Goal: Task Accomplishment & Management: Use online tool/utility

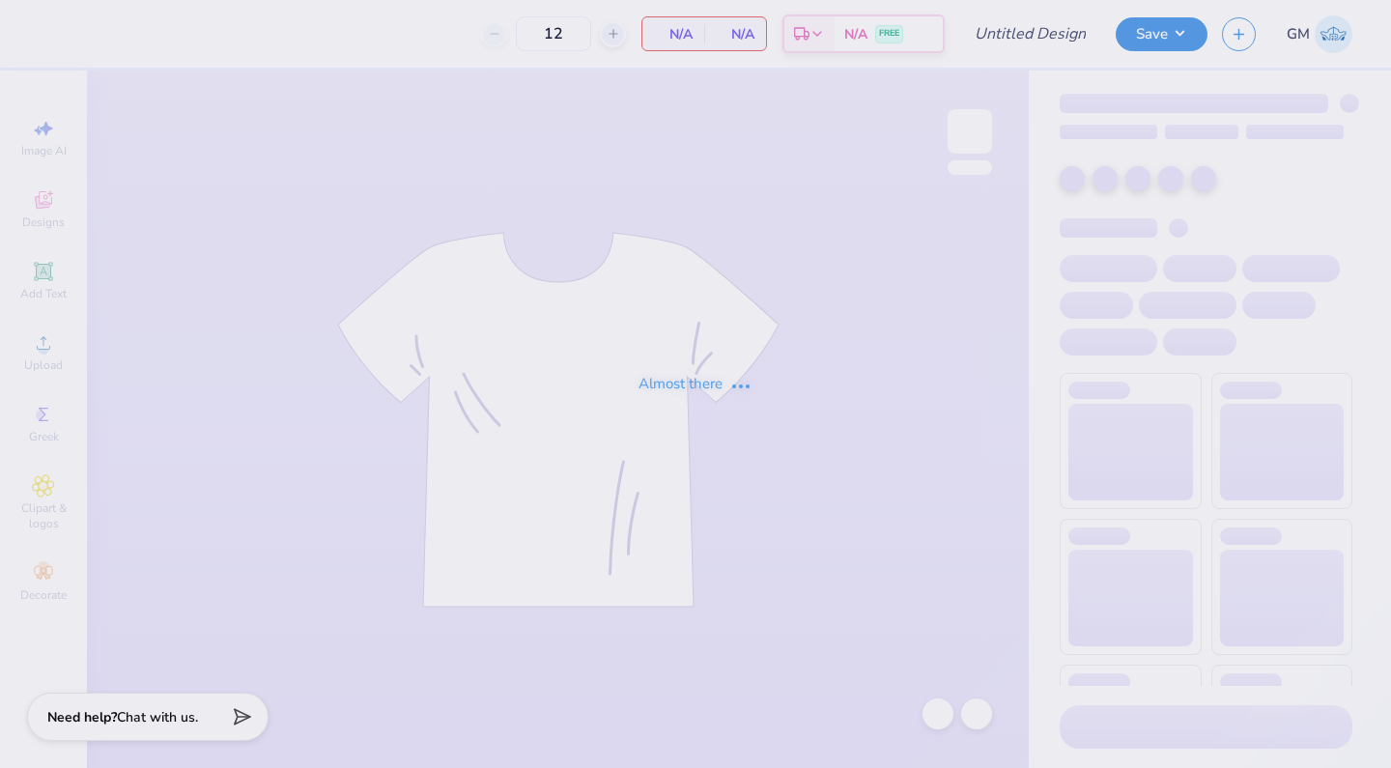
type input "UOWWP Fall PR"
drag, startPoint x: 0, startPoint y: 0, endPoint x: 18, endPoint y: 131, distance: 132.7
click at [18, 131] on div "Almost there" at bounding box center [695, 384] width 1391 height 768
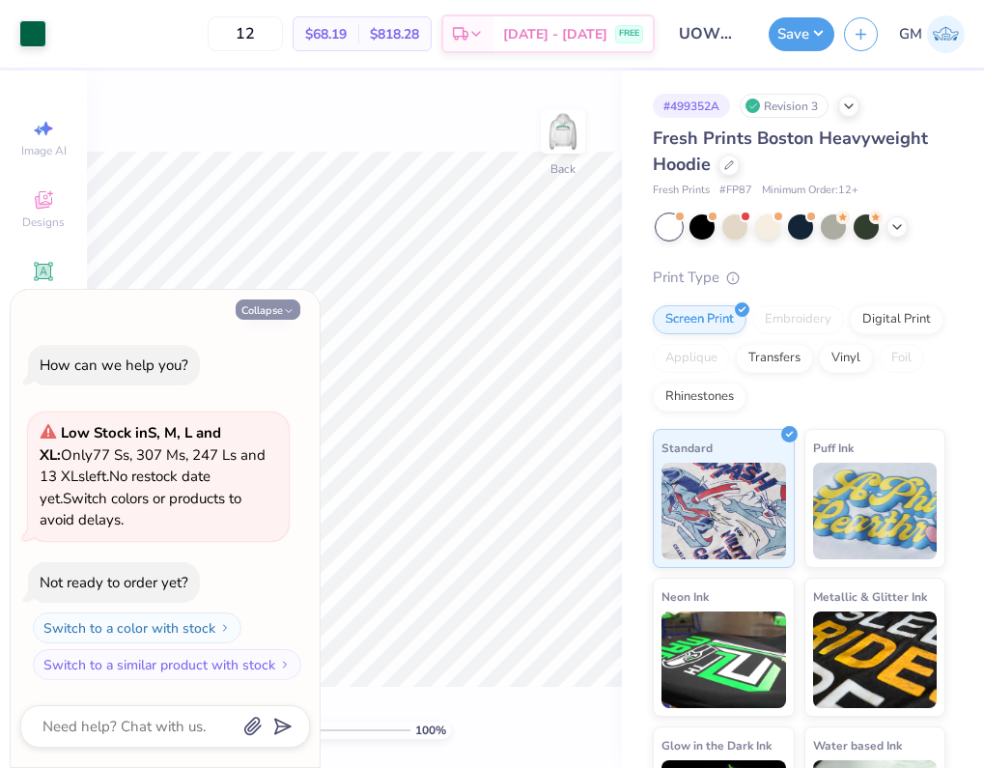
click at [280, 308] on button "Collapse" at bounding box center [268, 309] width 65 height 20
type textarea "x"
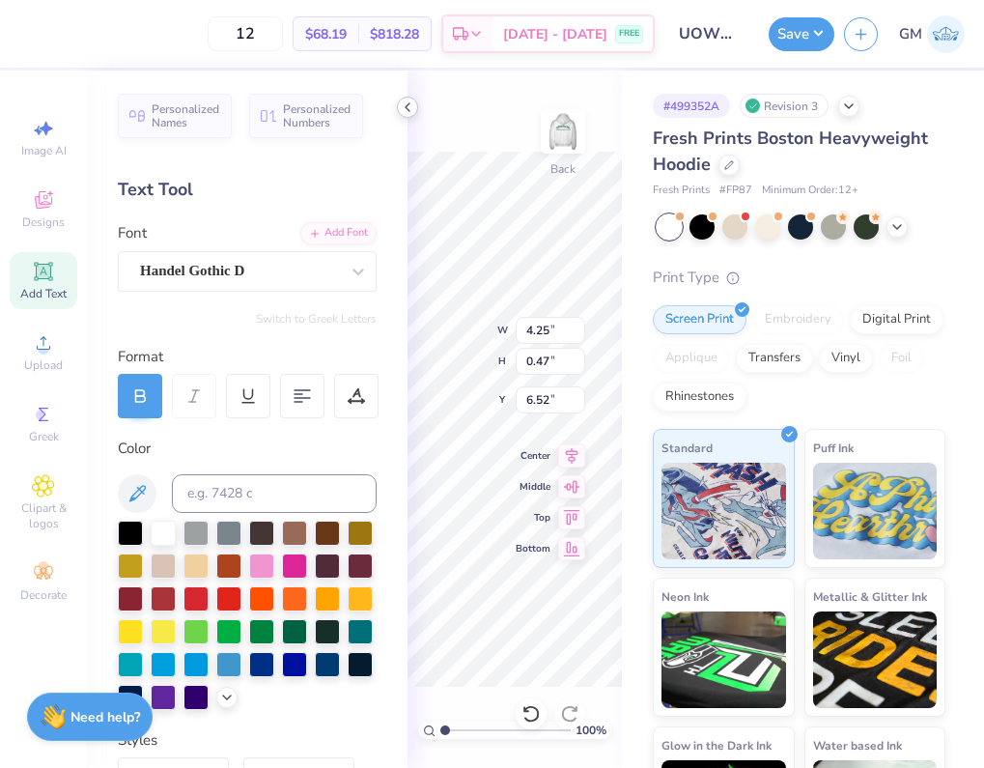
click at [409, 104] on polyline at bounding box center [408, 107] width 4 height 8
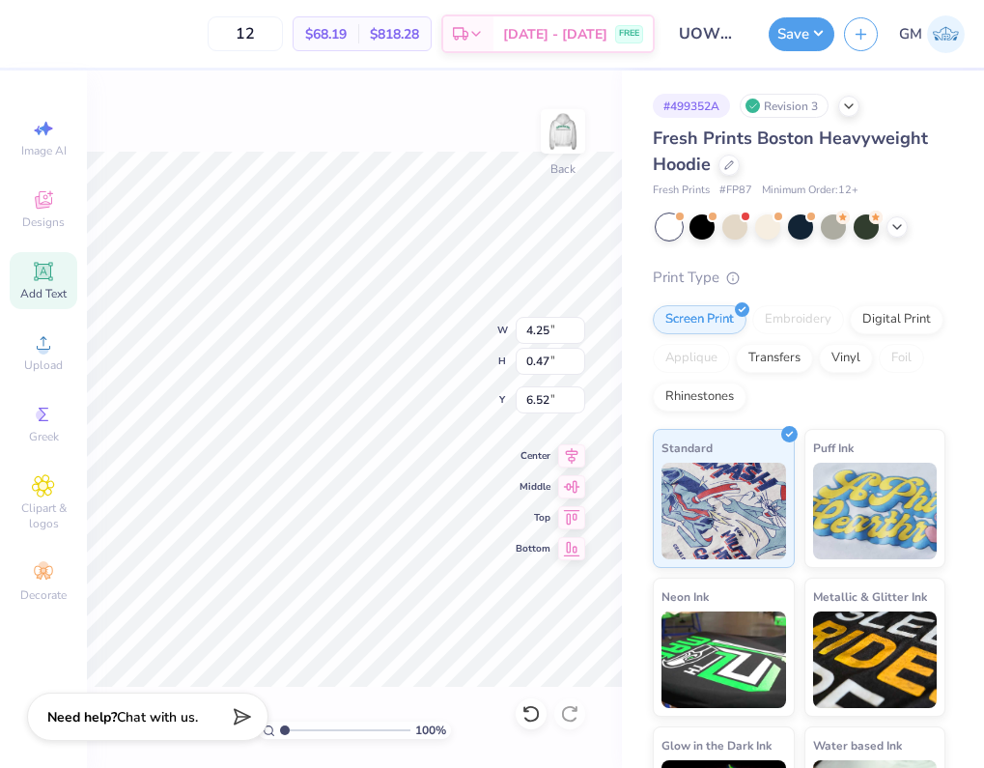
type textarea "UOWWP"
click at [564, 141] on img at bounding box center [563, 131] width 77 height 77
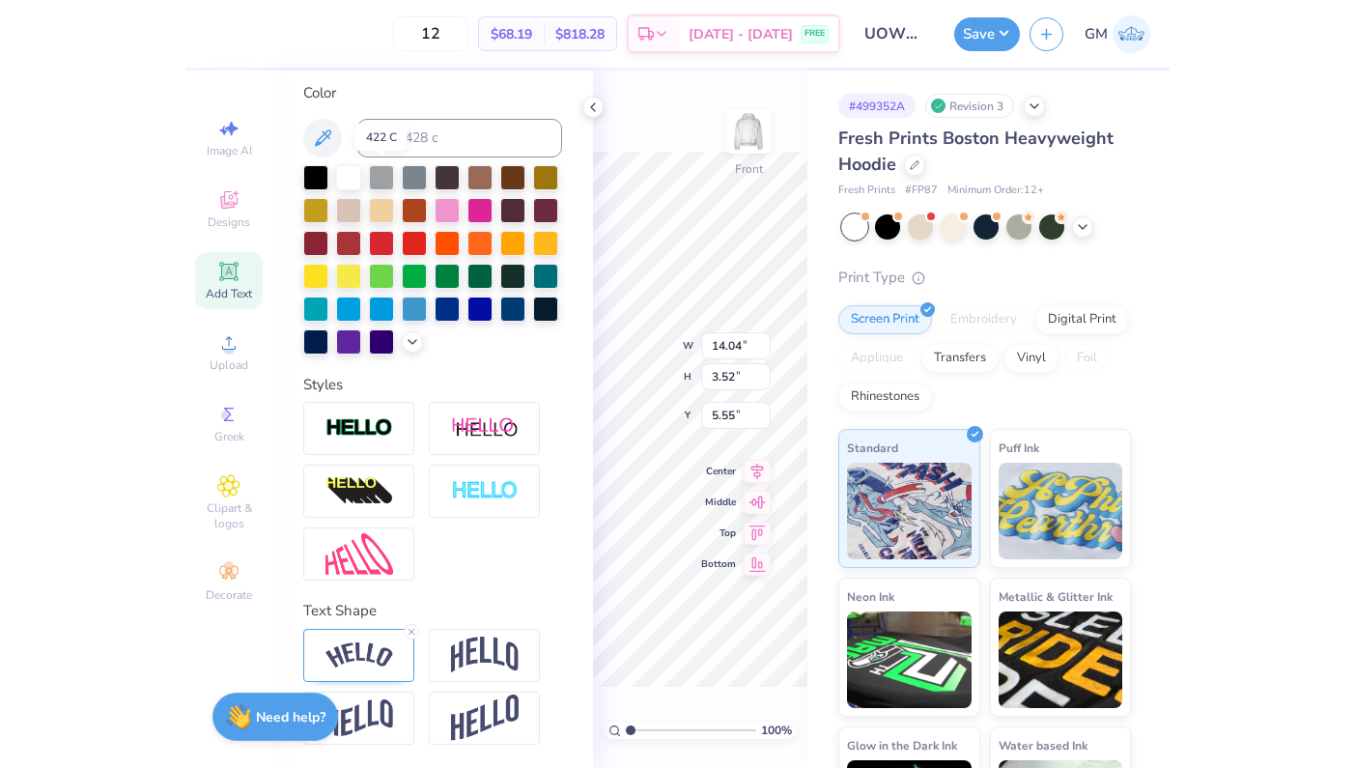
scroll to position [356, 0]
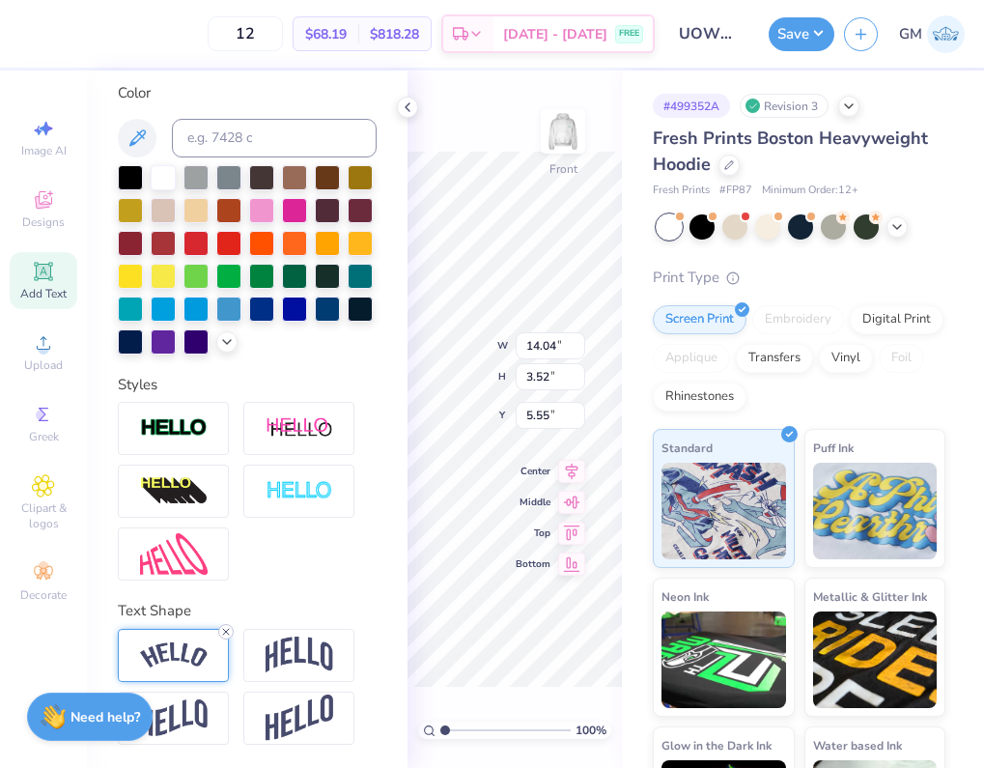
click at [225, 638] on div at bounding box center [225, 631] width 15 height 15
type input "11.77"
type input "1.95"
type input "6.33"
click at [401, 106] on icon at bounding box center [407, 107] width 15 height 15
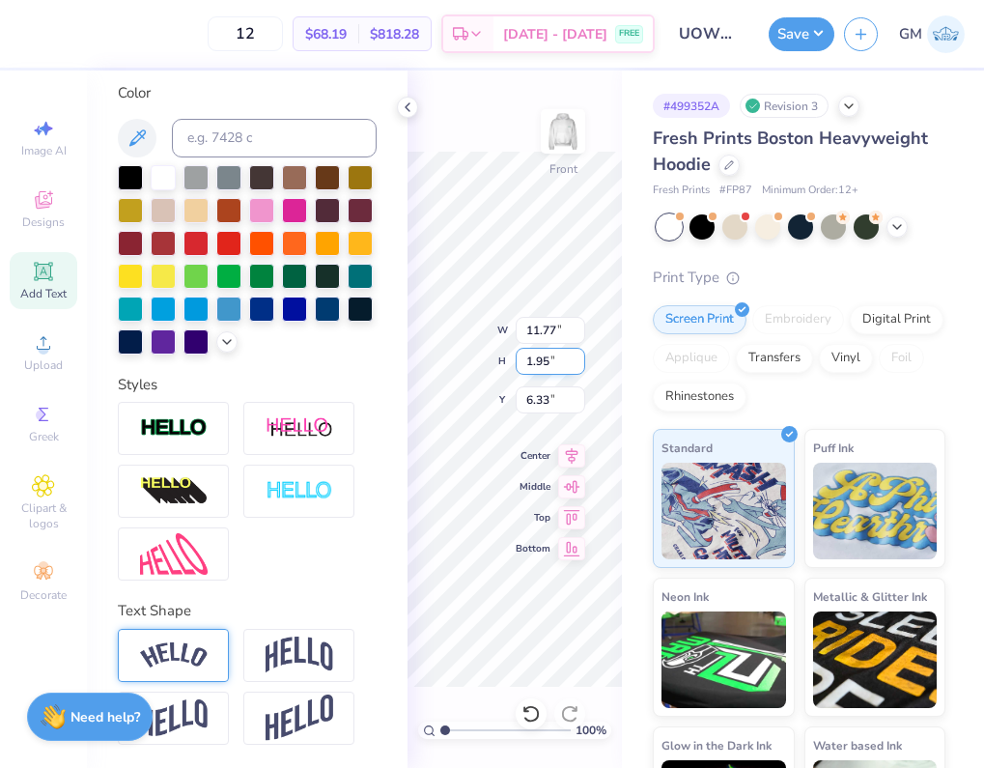
click at [524, 365] on div "100 % Front W 11.77 11.77 " H 1.95 1.95 " Y 6.33 6.33 " Center Middle Top Bottom" at bounding box center [515, 420] width 214 height 698
type input "6.83"
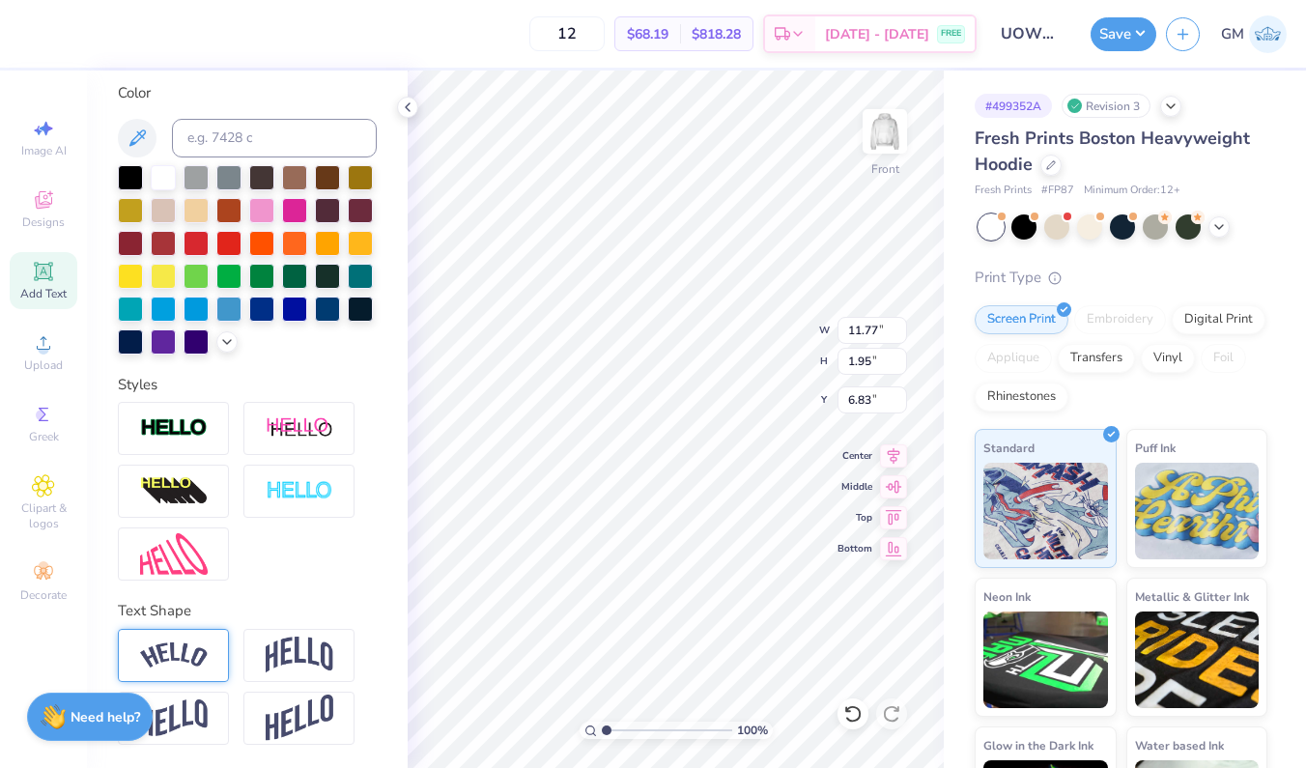
type input "6.99"
click at [895, 123] on img at bounding box center [884, 131] width 77 height 77
type input "4.18"
type input "0.69"
click at [407, 112] on icon at bounding box center [407, 107] width 15 height 15
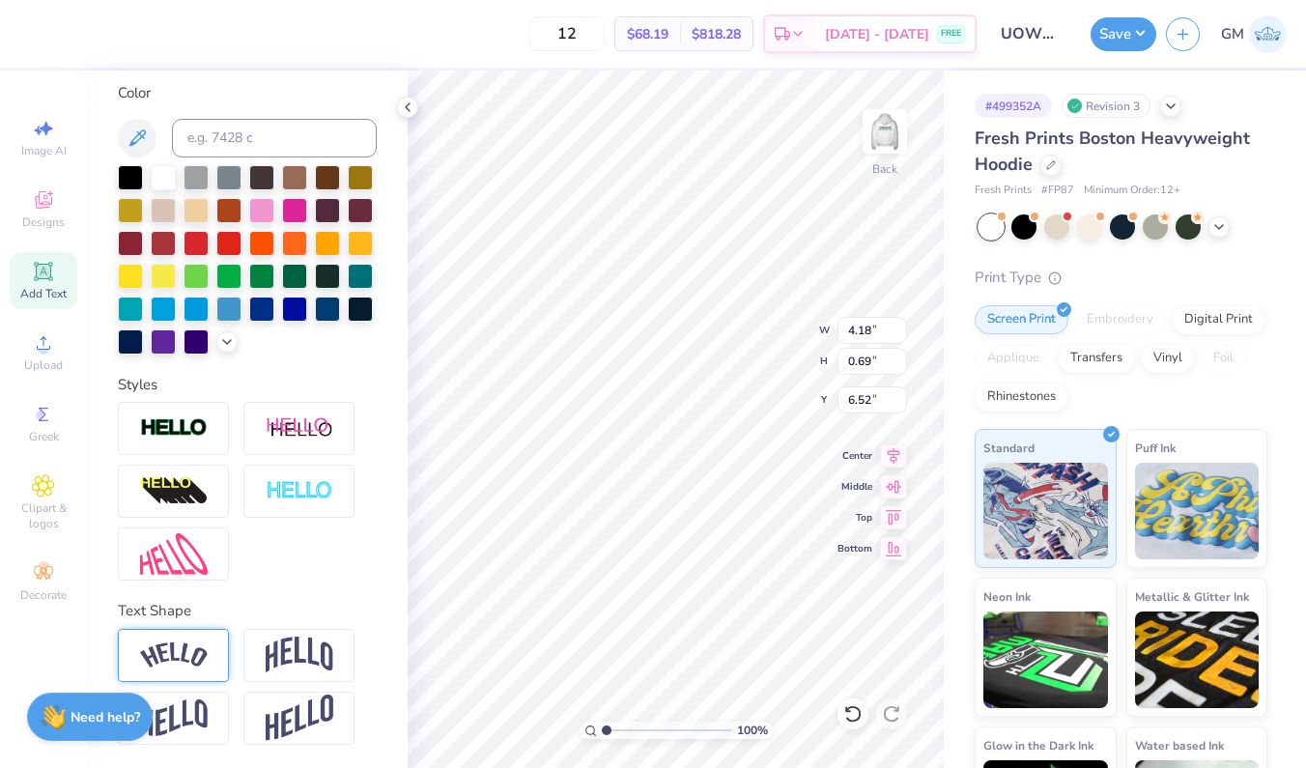
type input "11.46"
click at [408, 109] on polyline at bounding box center [408, 107] width 4 height 8
type input "5.24"
type input "0.86"
type input "11.60"
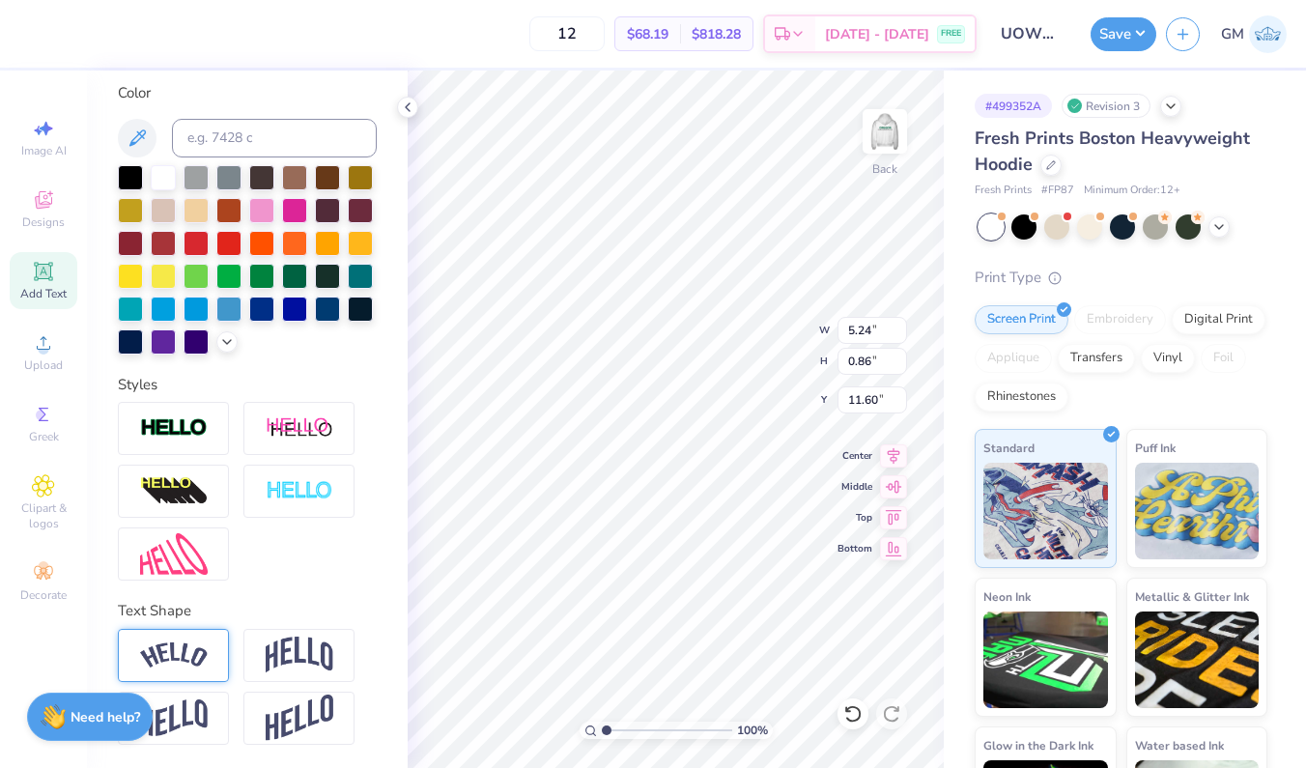
type input "3.00"
type input "4.54"
type input "3.00"
click at [877, 161] on img at bounding box center [884, 131] width 77 height 77
click at [875, 161] on img at bounding box center [884, 131] width 77 height 77
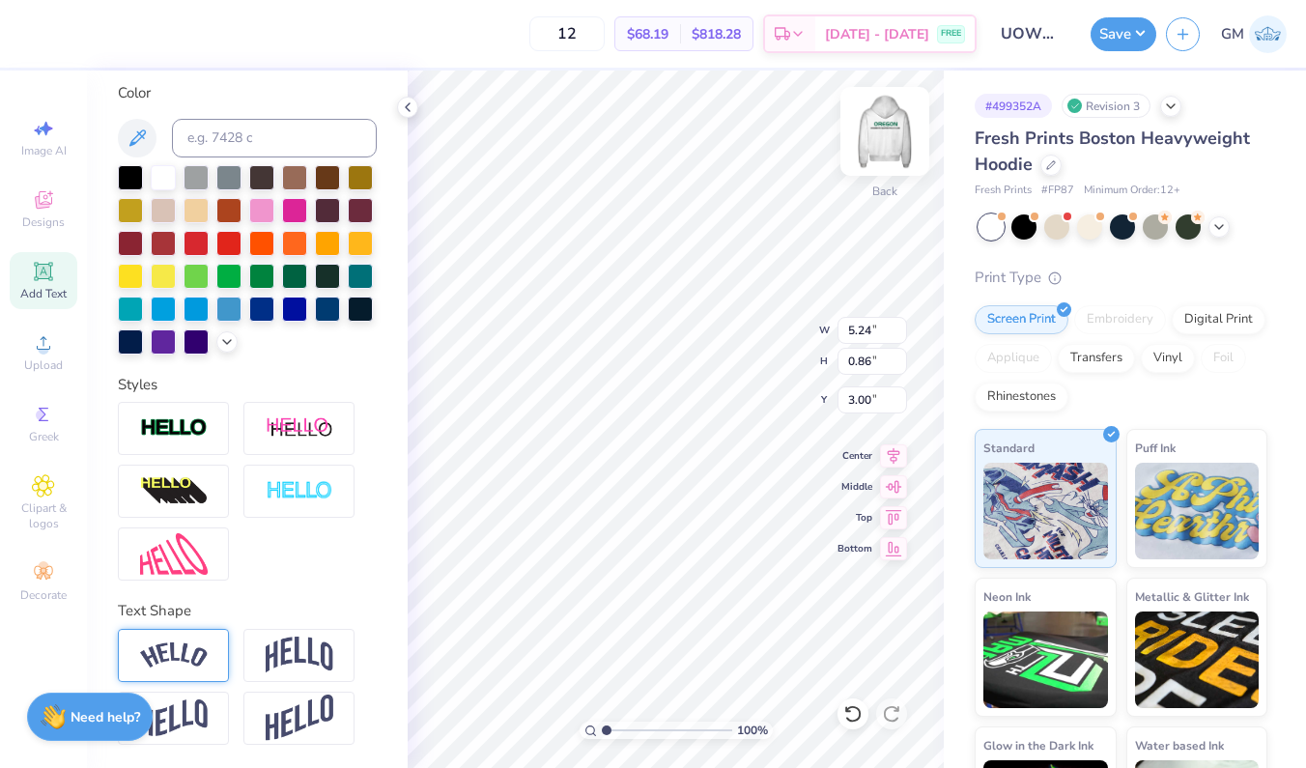
type input "4.49"
click at [409, 108] on icon at bounding box center [407, 107] width 15 height 15
type input "6.32"
type input "9.07"
type input "1.49"
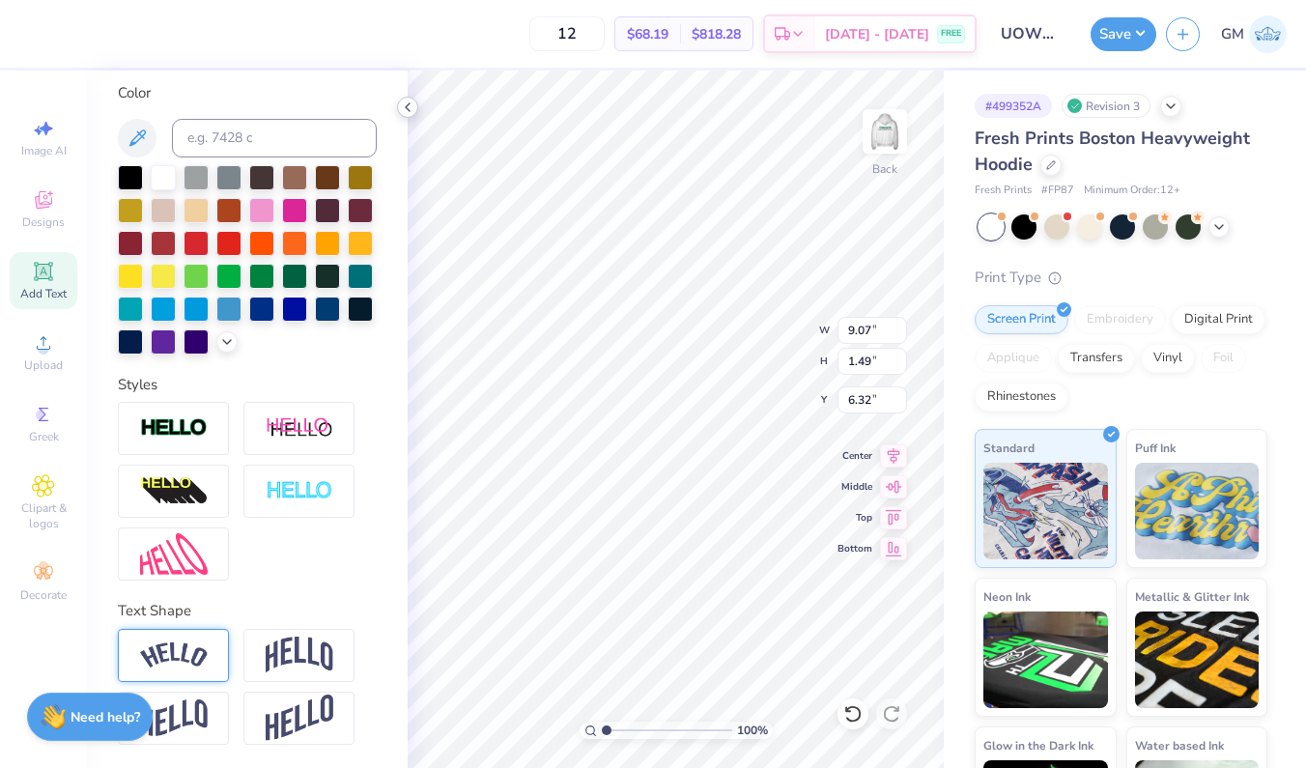
type input "6.48"
click at [410, 111] on icon at bounding box center [407, 107] width 15 height 15
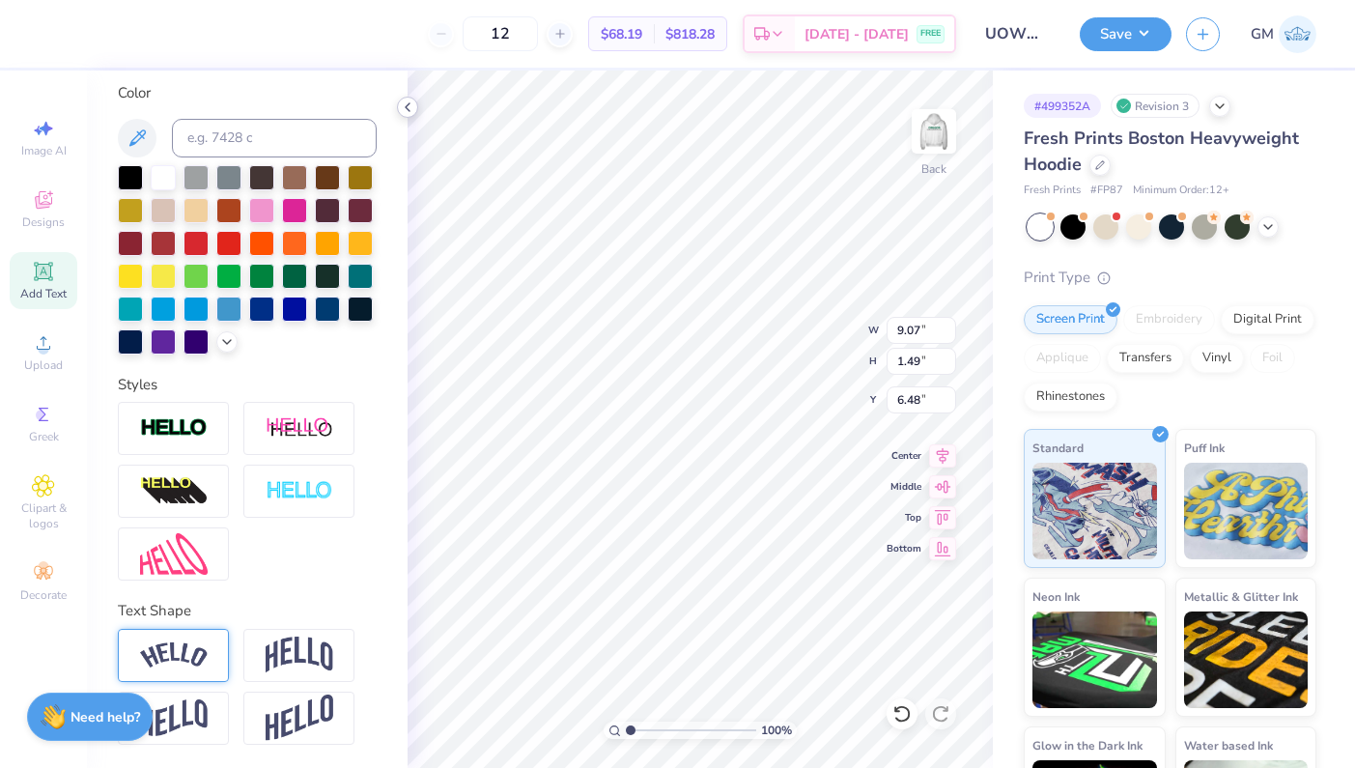
click at [408, 102] on icon at bounding box center [407, 107] width 15 height 15
type input "10.62"
click at [409, 104] on polyline at bounding box center [408, 107] width 4 height 8
type input "7.23"
type input "1.19"
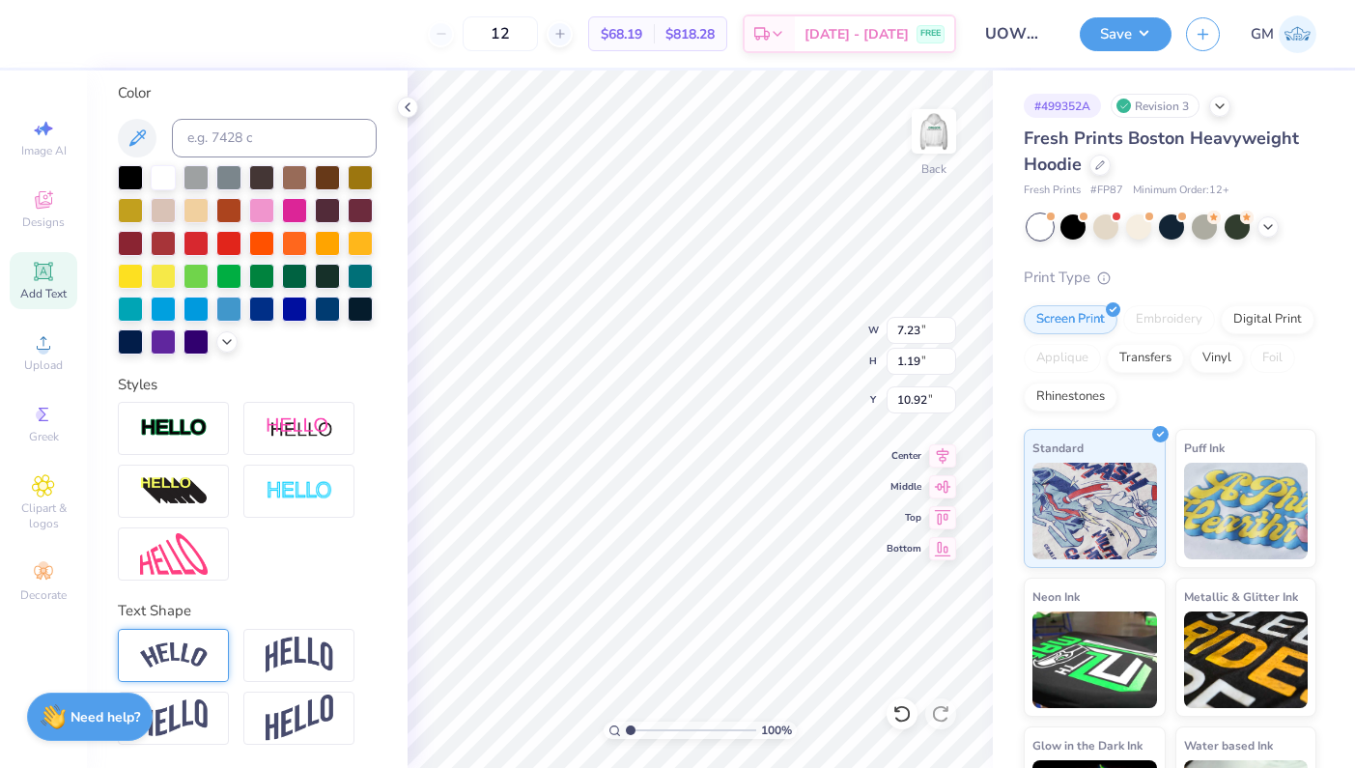
type input "10.87"
type input "3.00"
type input "5.35"
type input "0.88"
type input "3.31"
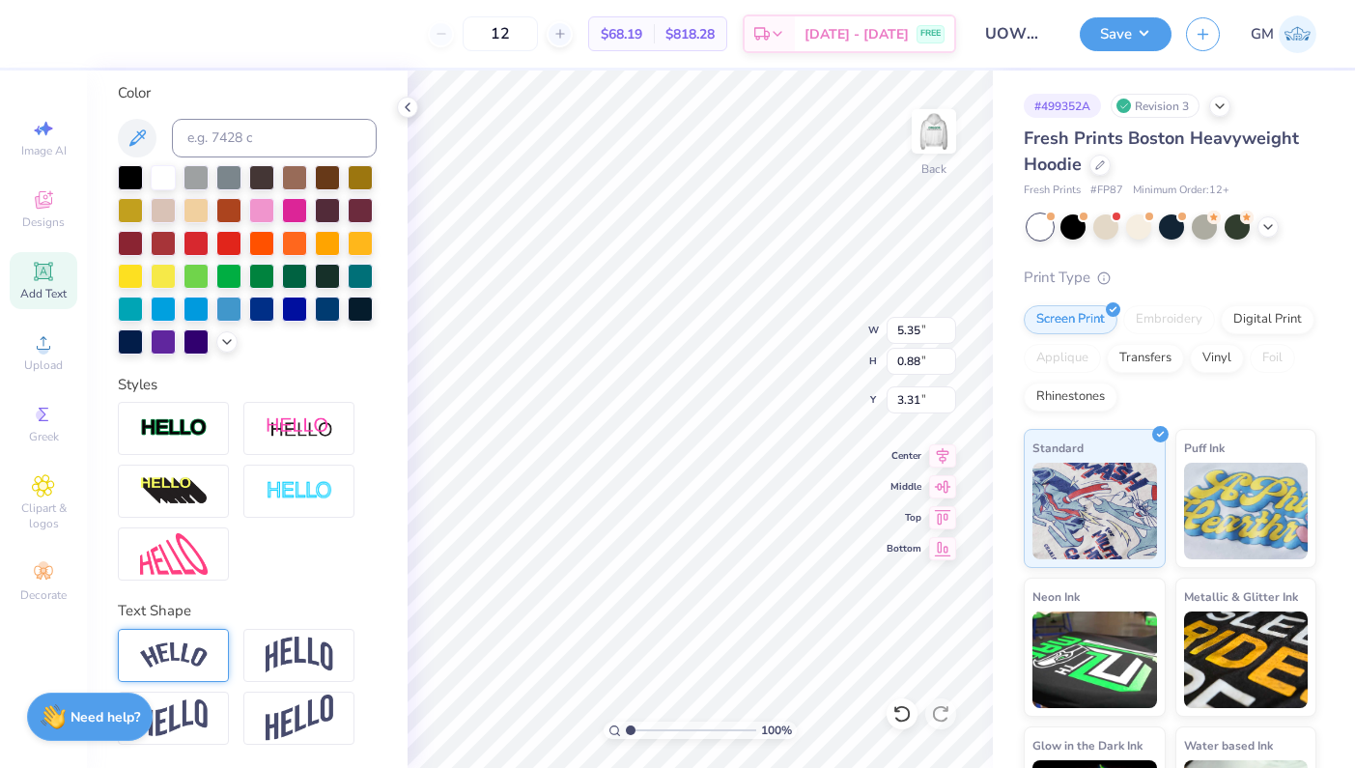
type input "3.00"
type input "3.53"
click at [411, 105] on icon at bounding box center [407, 107] width 15 height 15
type input "11.23"
click at [409, 100] on icon at bounding box center [407, 107] width 15 height 15
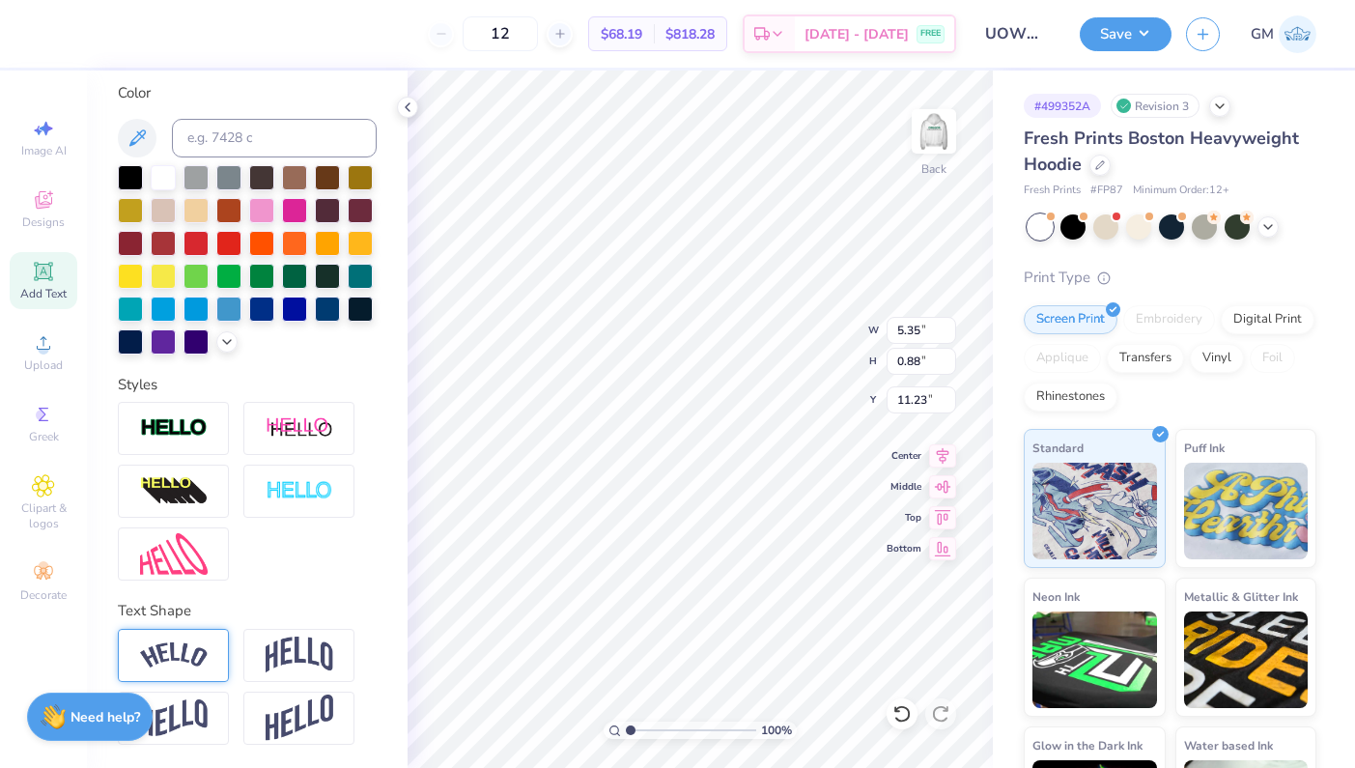
type input "5.28"
click at [403, 112] on icon at bounding box center [407, 107] width 15 height 15
type input "5.12"
click at [407, 111] on icon at bounding box center [407, 107] width 15 height 15
type input "4.96"
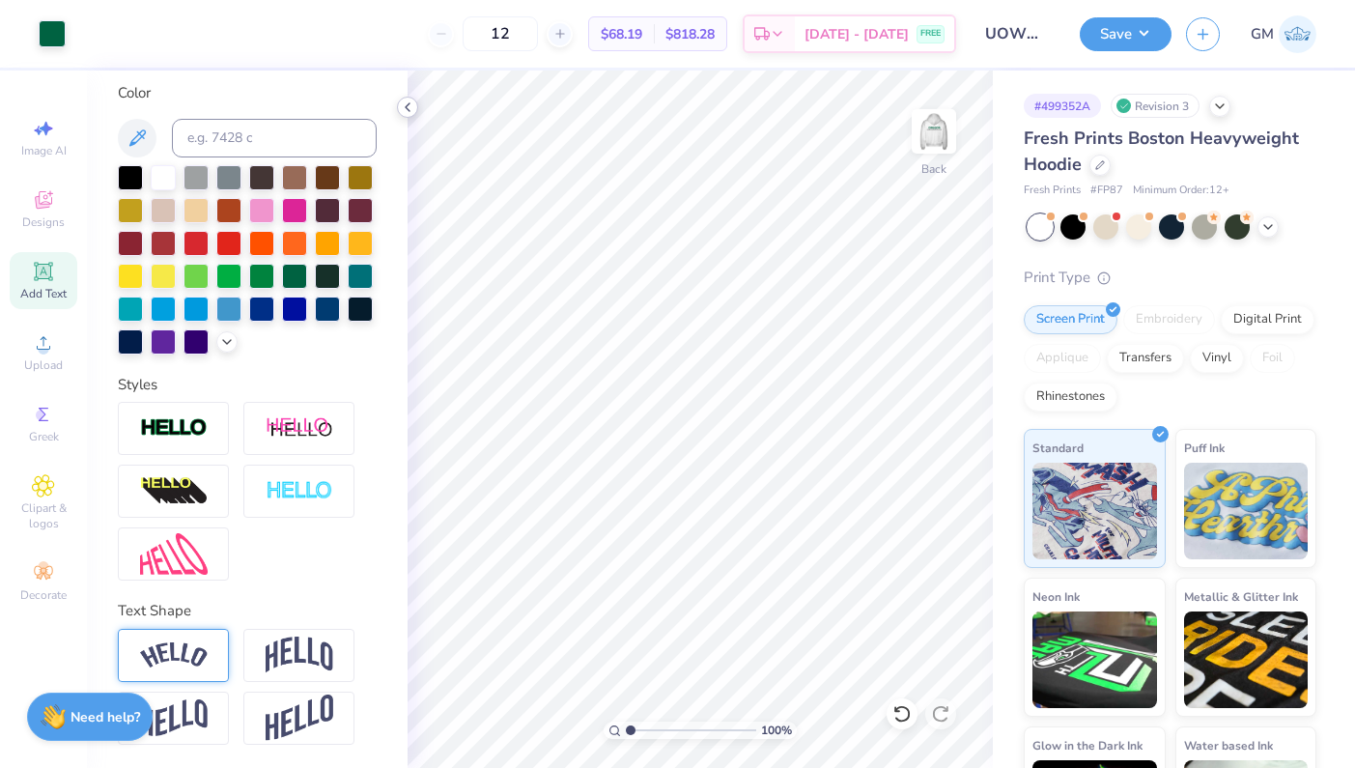
click at [409, 99] on div at bounding box center [407, 107] width 21 height 21
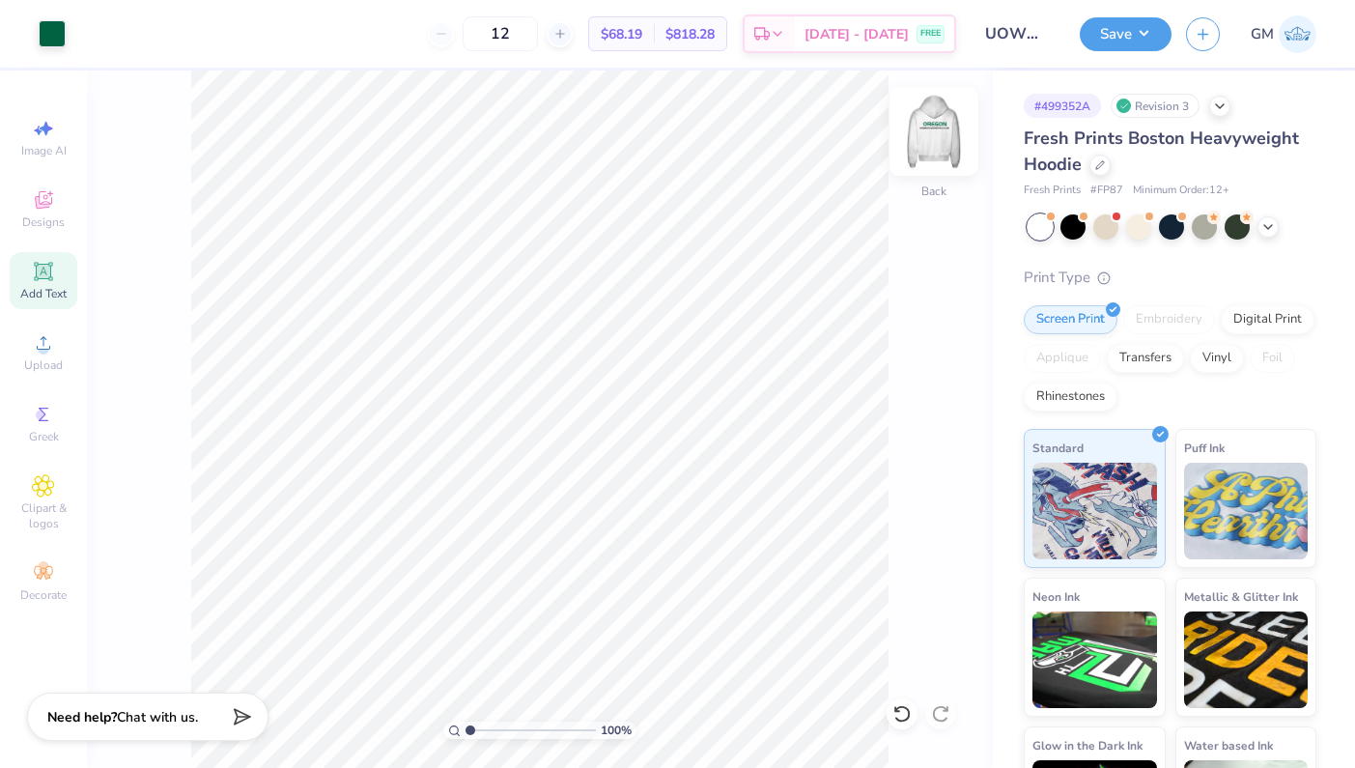
click at [946, 133] on img at bounding box center [934, 131] width 77 height 77
click at [1144, 40] on button "Save" at bounding box center [1126, 31] width 92 height 34
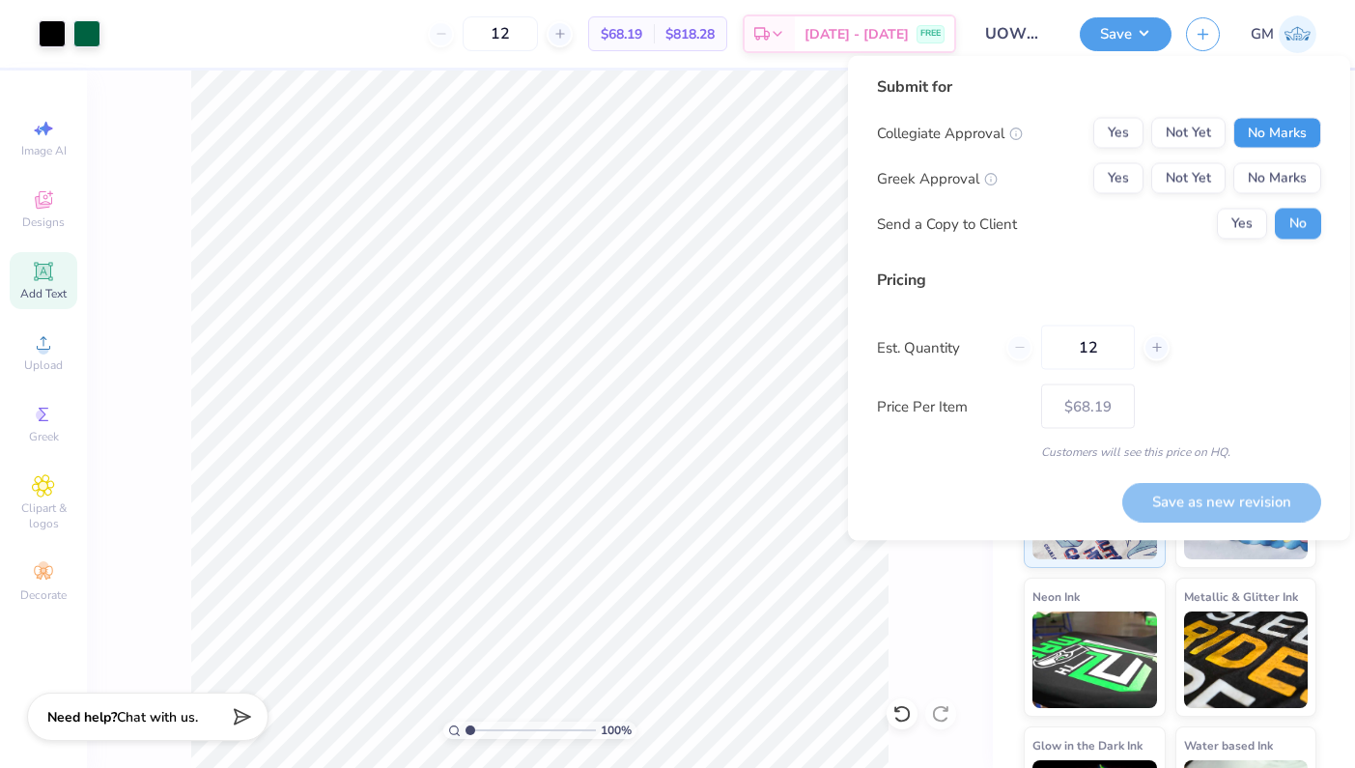
click at [1276, 143] on button "No Marks" at bounding box center [1278, 133] width 88 height 31
click at [1139, 128] on button "Yes" at bounding box center [1119, 133] width 50 height 31
click at [1281, 171] on button "No Marks" at bounding box center [1278, 178] width 88 height 31
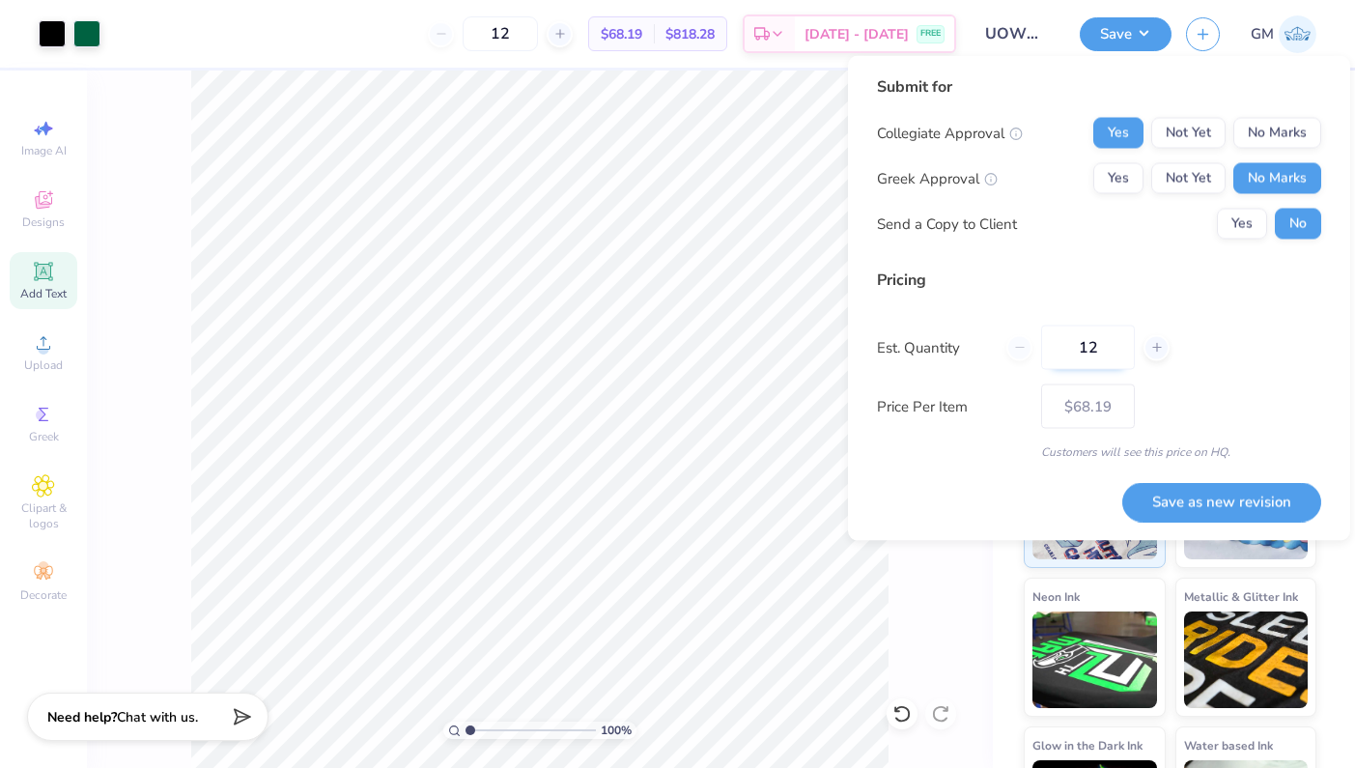
click at [1105, 357] on input "12" at bounding box center [1088, 348] width 94 height 44
type input "1"
type input "0"
type input "012"
type input "12"
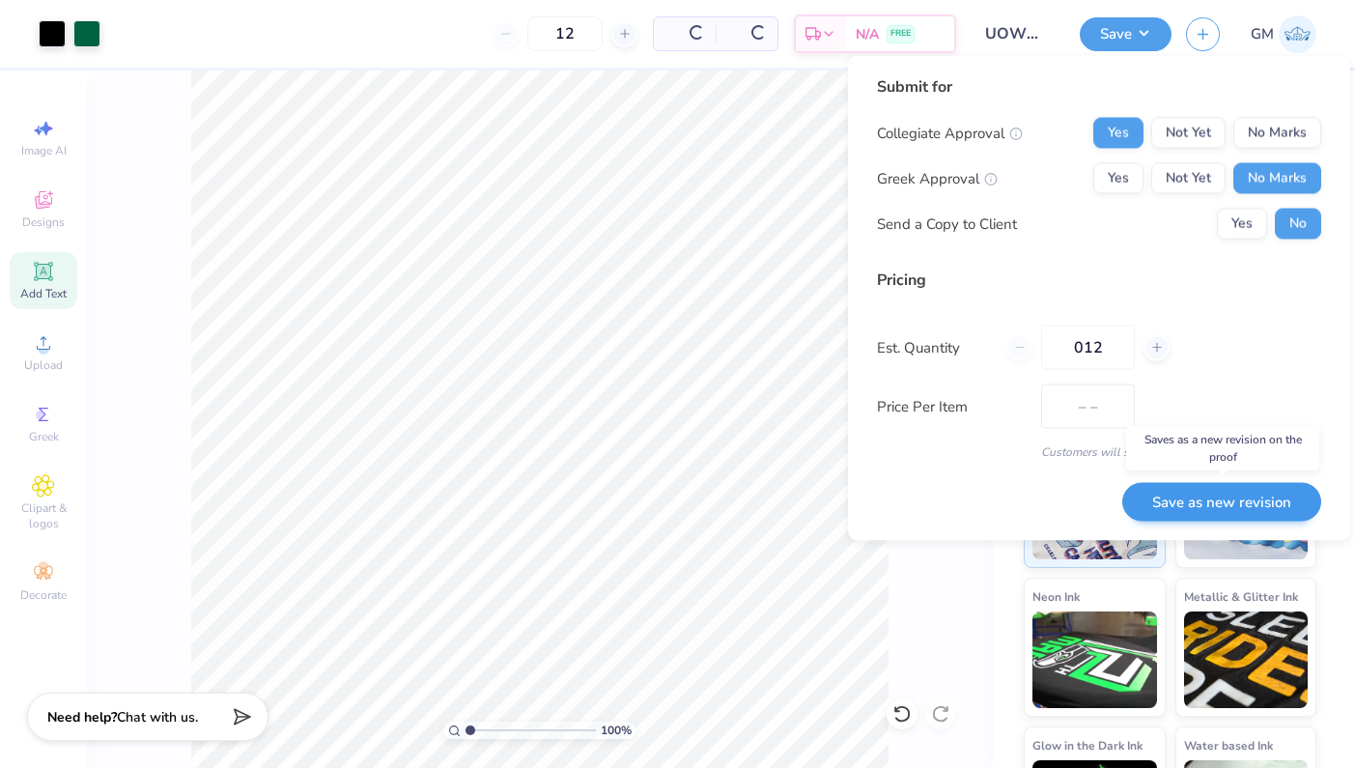
type input "$68.19"
type input "012"
click at [1214, 503] on button "Save as new revision" at bounding box center [1222, 502] width 199 height 40
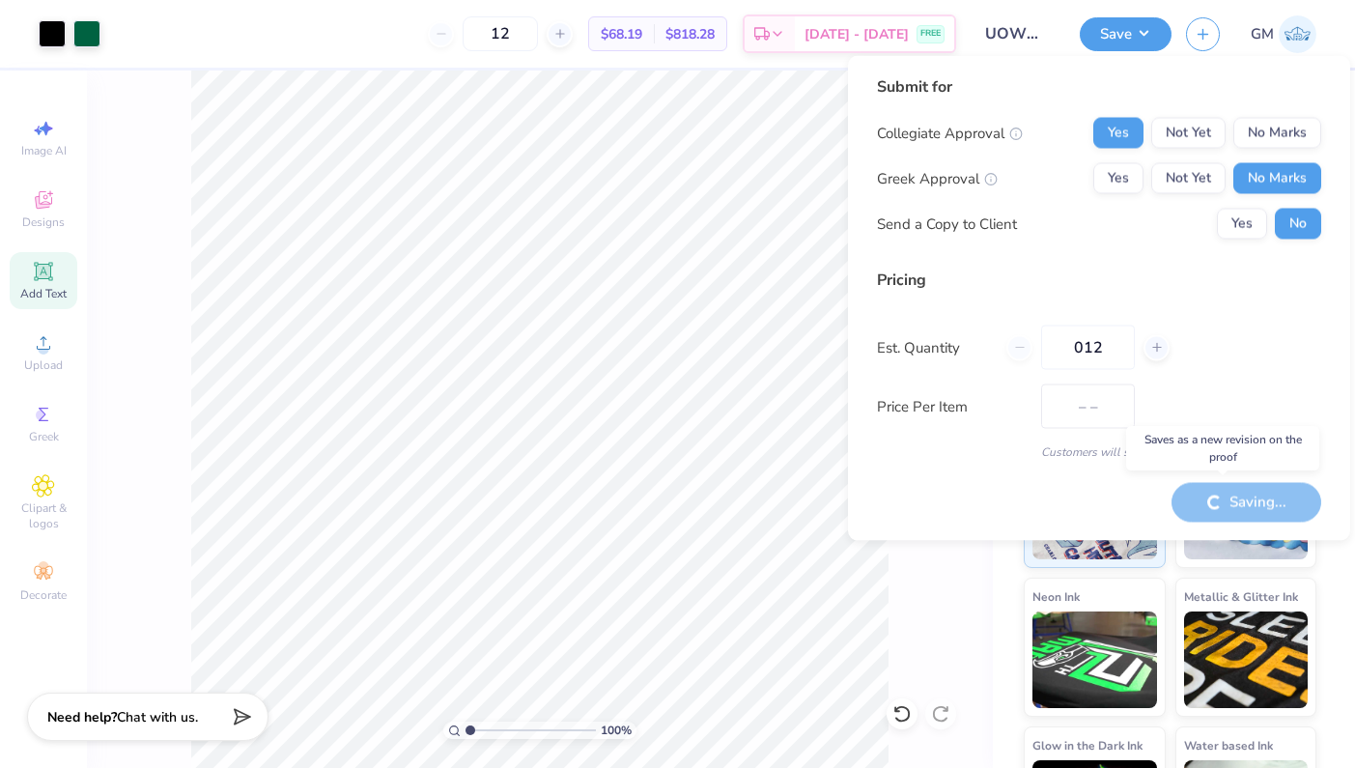
type input "$68.19"
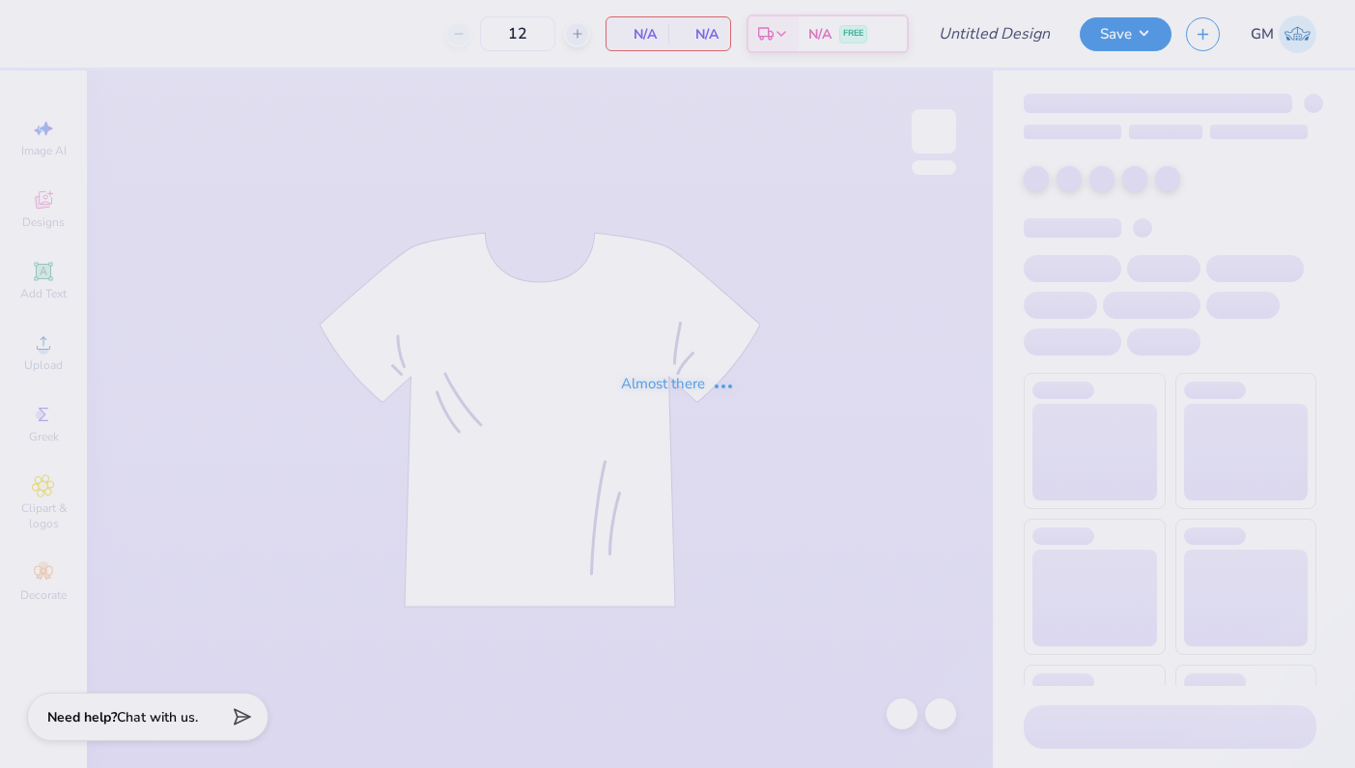
type input "UOWWP Fall PR"
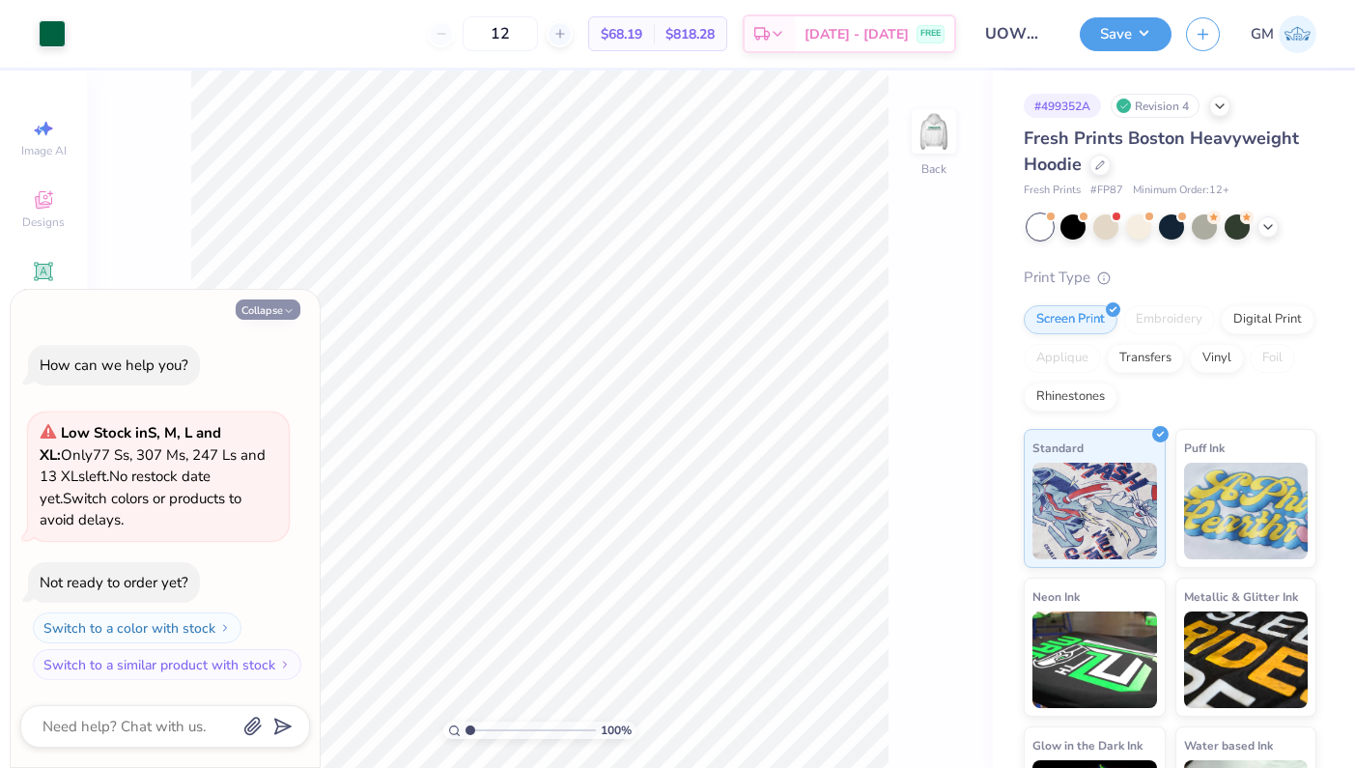
click at [263, 308] on button "Collapse" at bounding box center [268, 309] width 65 height 20
type textarea "x"
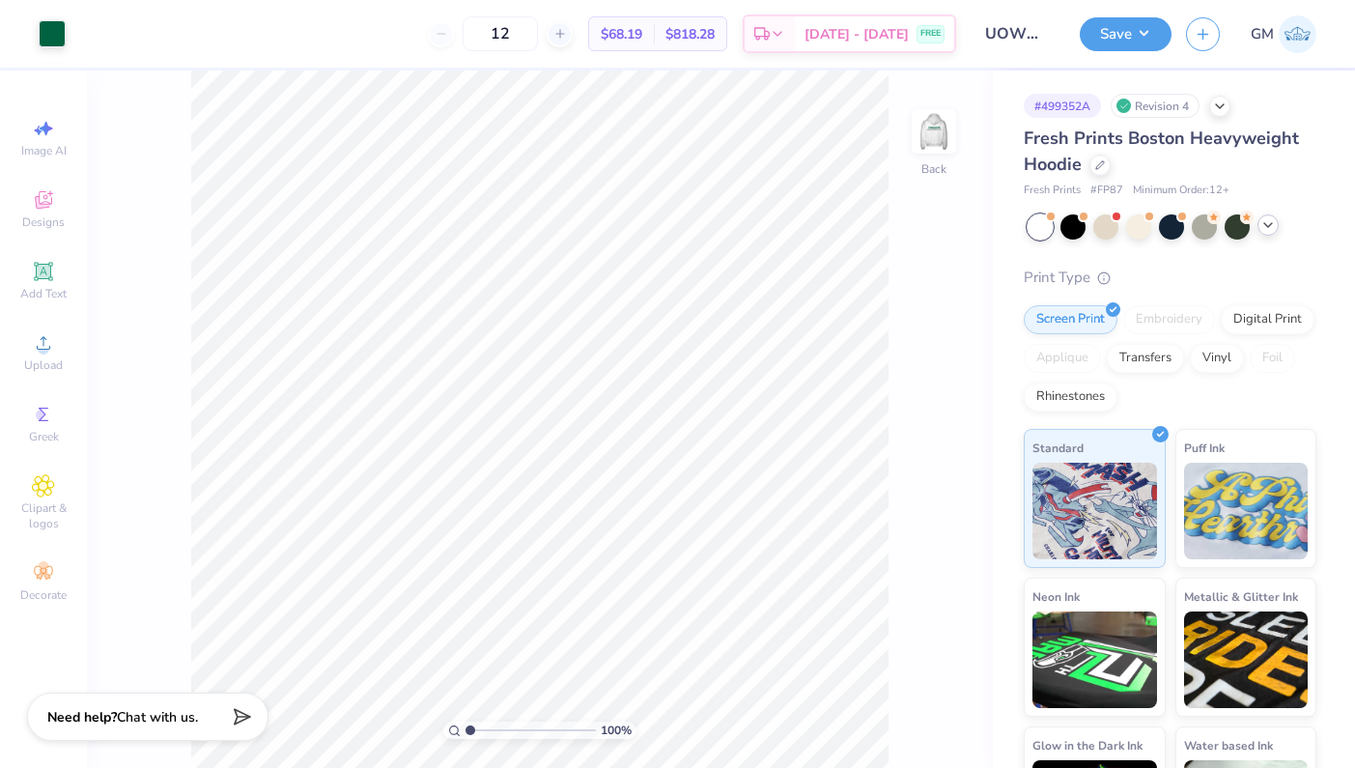
click at [1262, 222] on icon at bounding box center [1268, 224] width 15 height 15
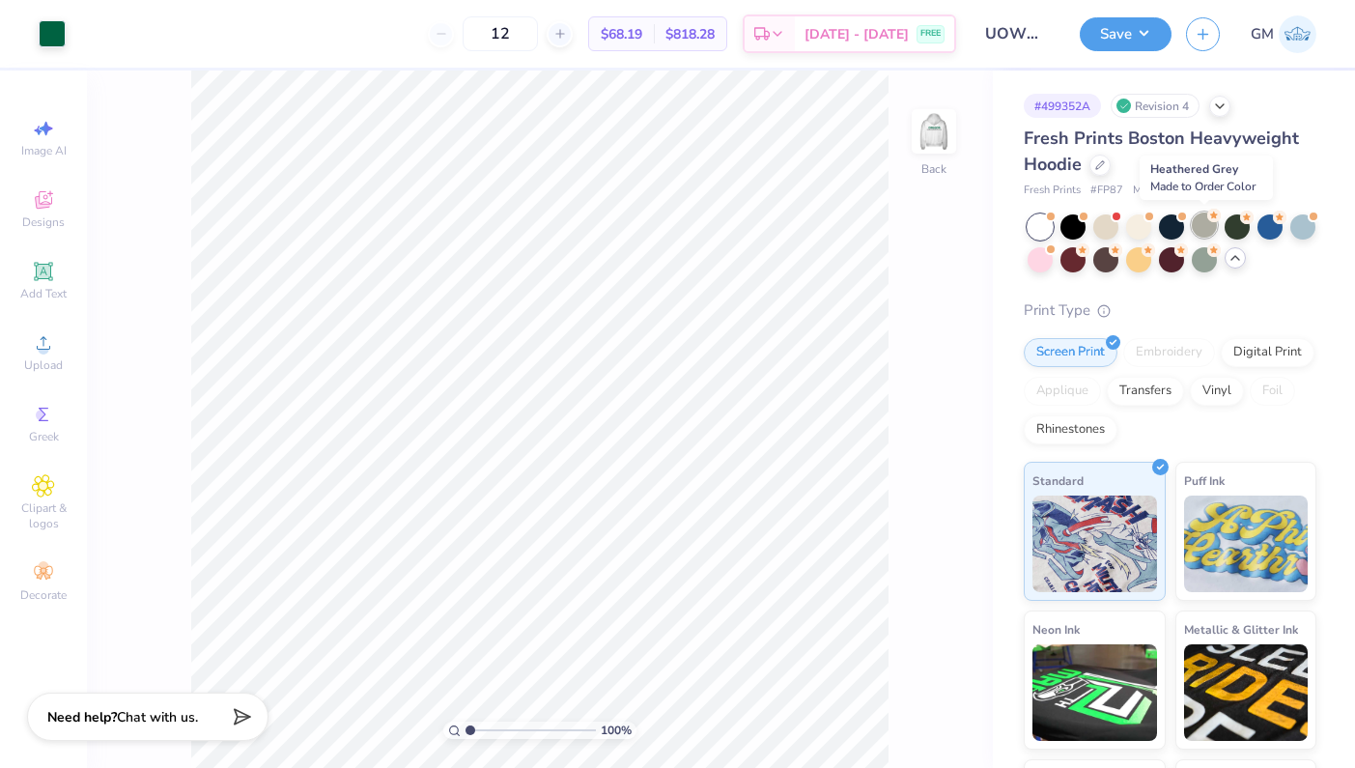
click at [1194, 226] on div at bounding box center [1204, 225] width 25 height 25
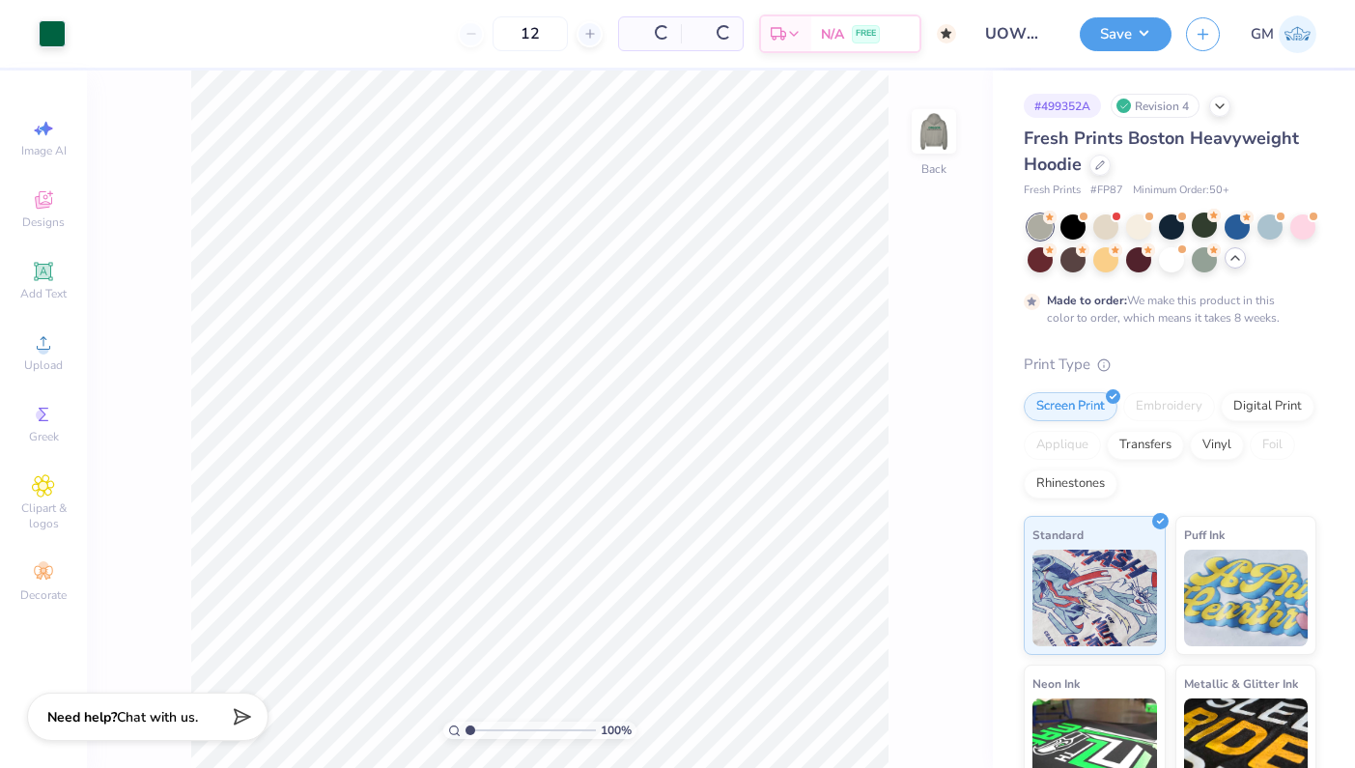
type input "50"
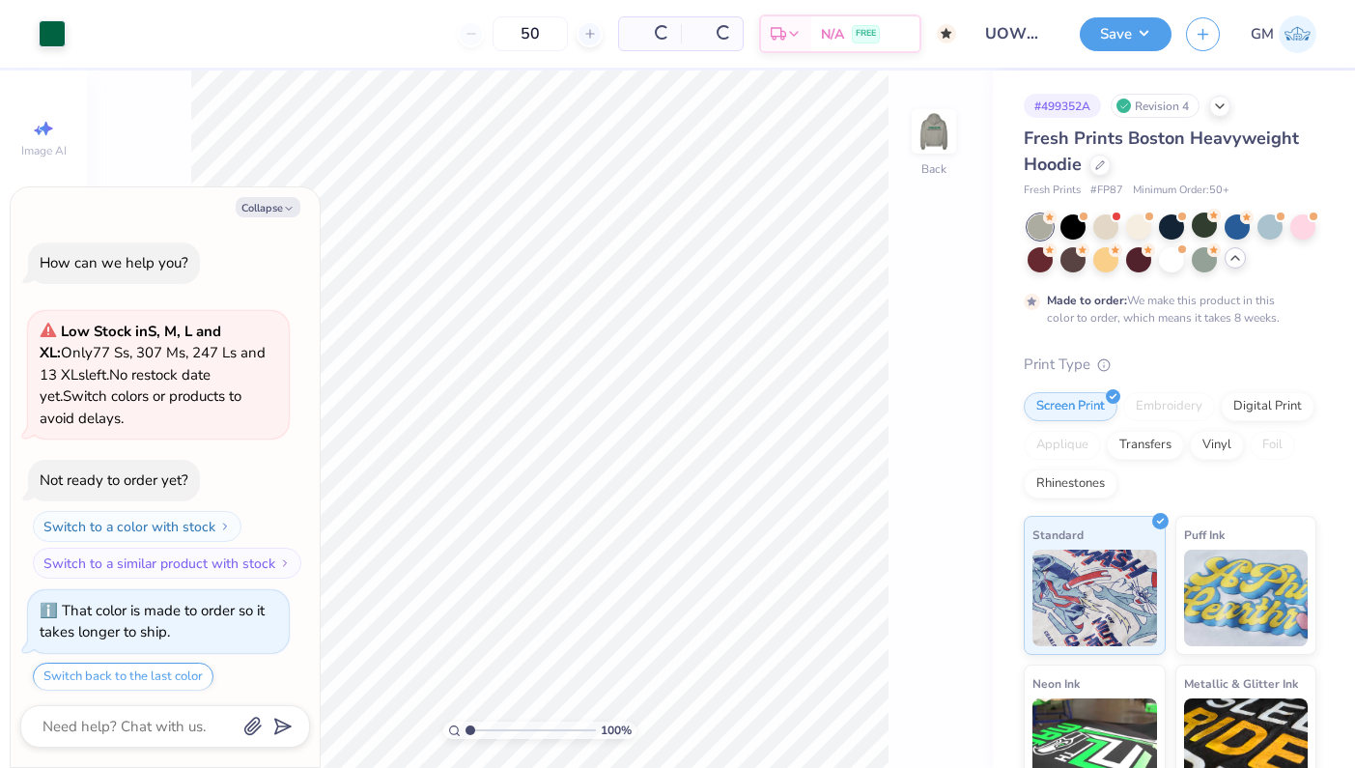
scroll to position [54, 0]
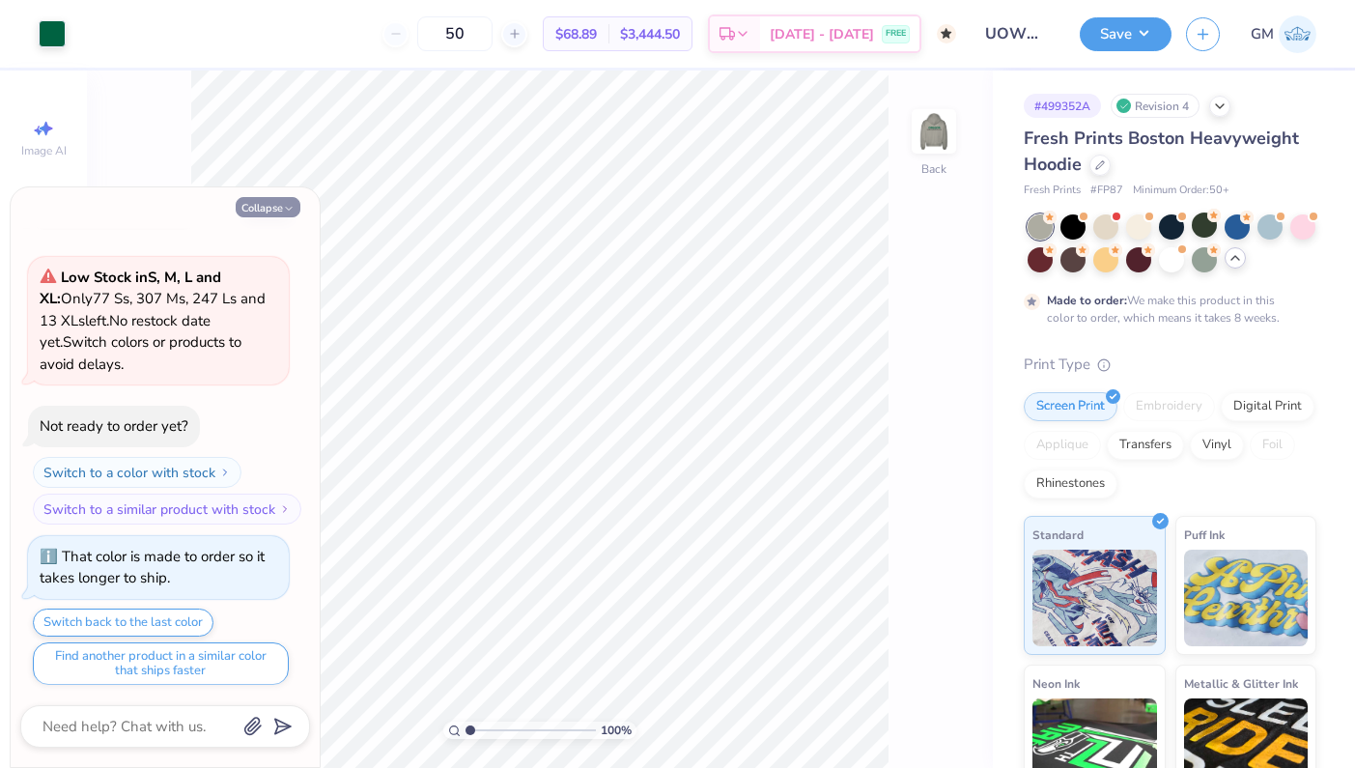
click at [288, 213] on icon "button" at bounding box center [289, 209] width 12 height 12
type textarea "x"
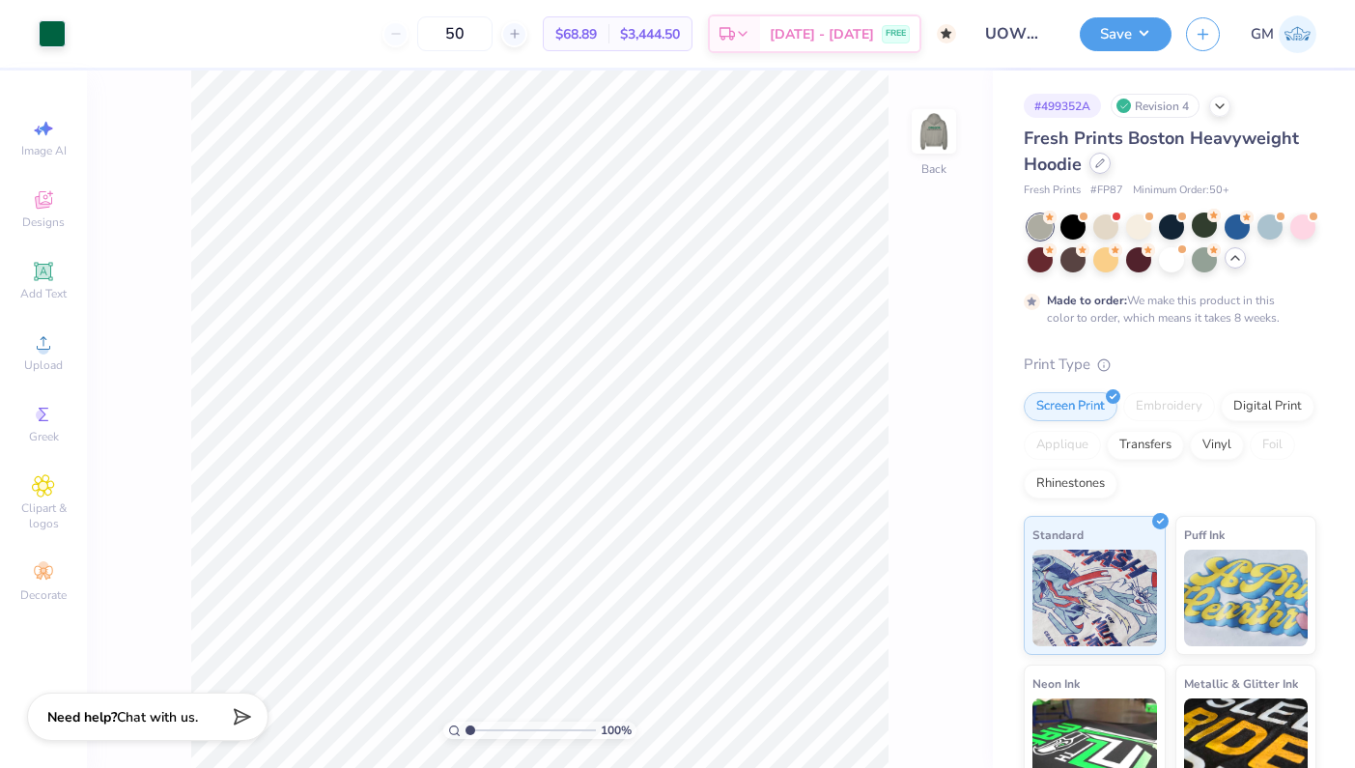
click at [1104, 166] on div at bounding box center [1100, 163] width 21 height 21
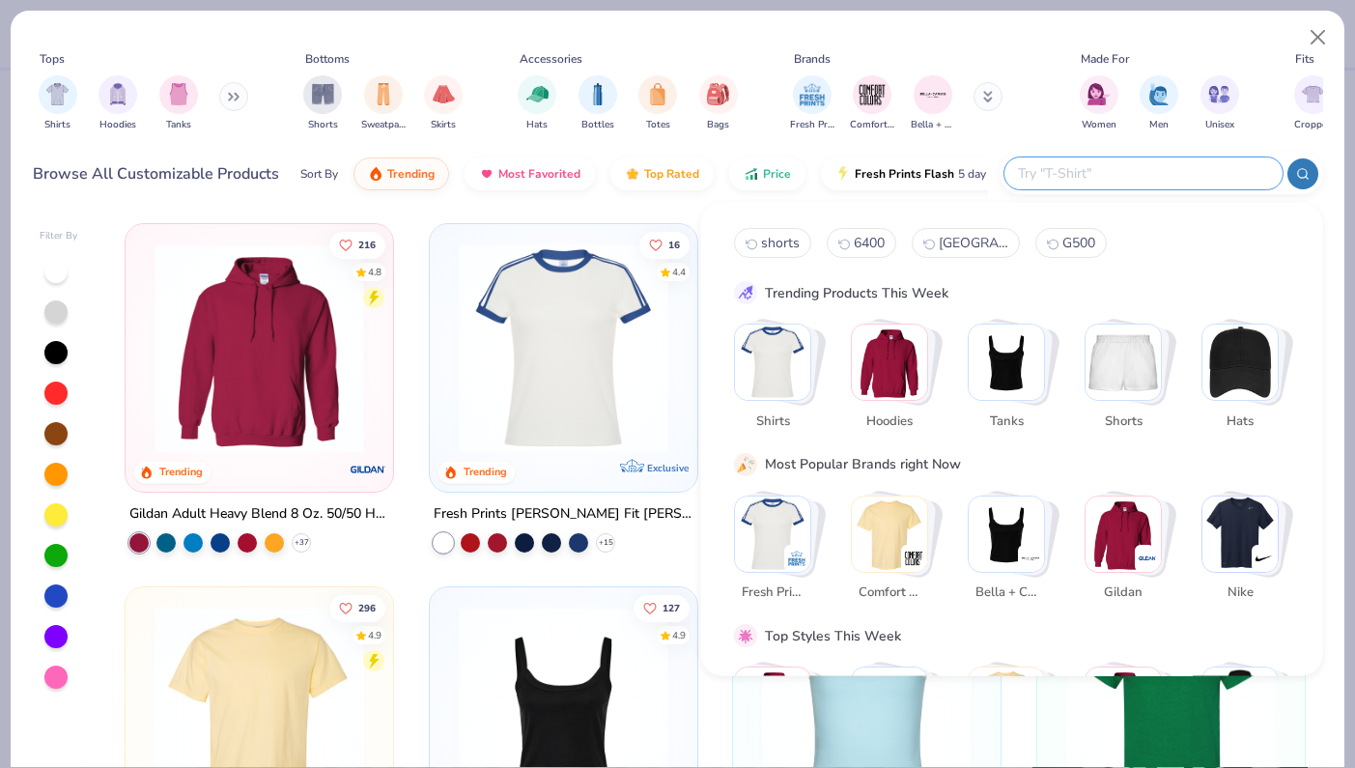
click at [1189, 177] on input "text" at bounding box center [1142, 173] width 253 height 22
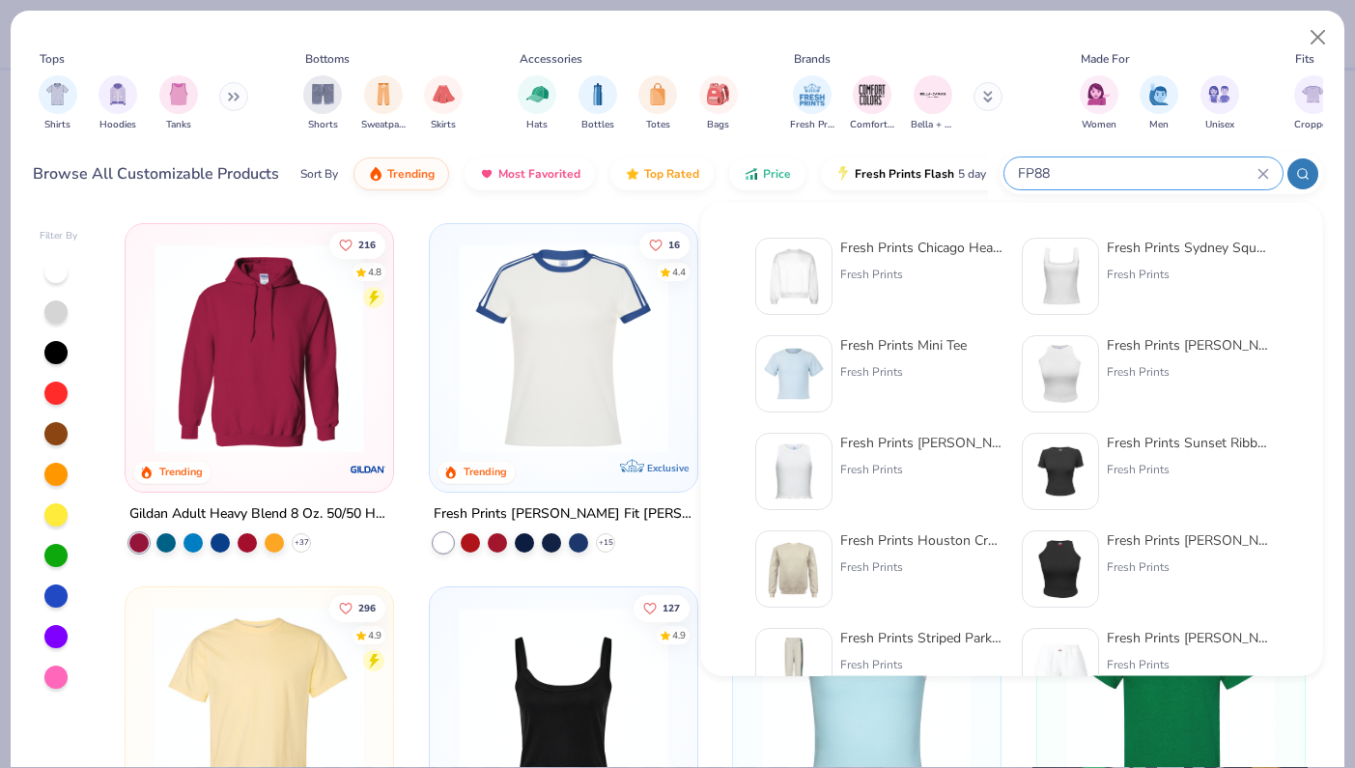
type input "FP88"
click at [888, 256] on div "Fresh Prints Chicago Heavyweight Crewneck" at bounding box center [922, 248] width 162 height 20
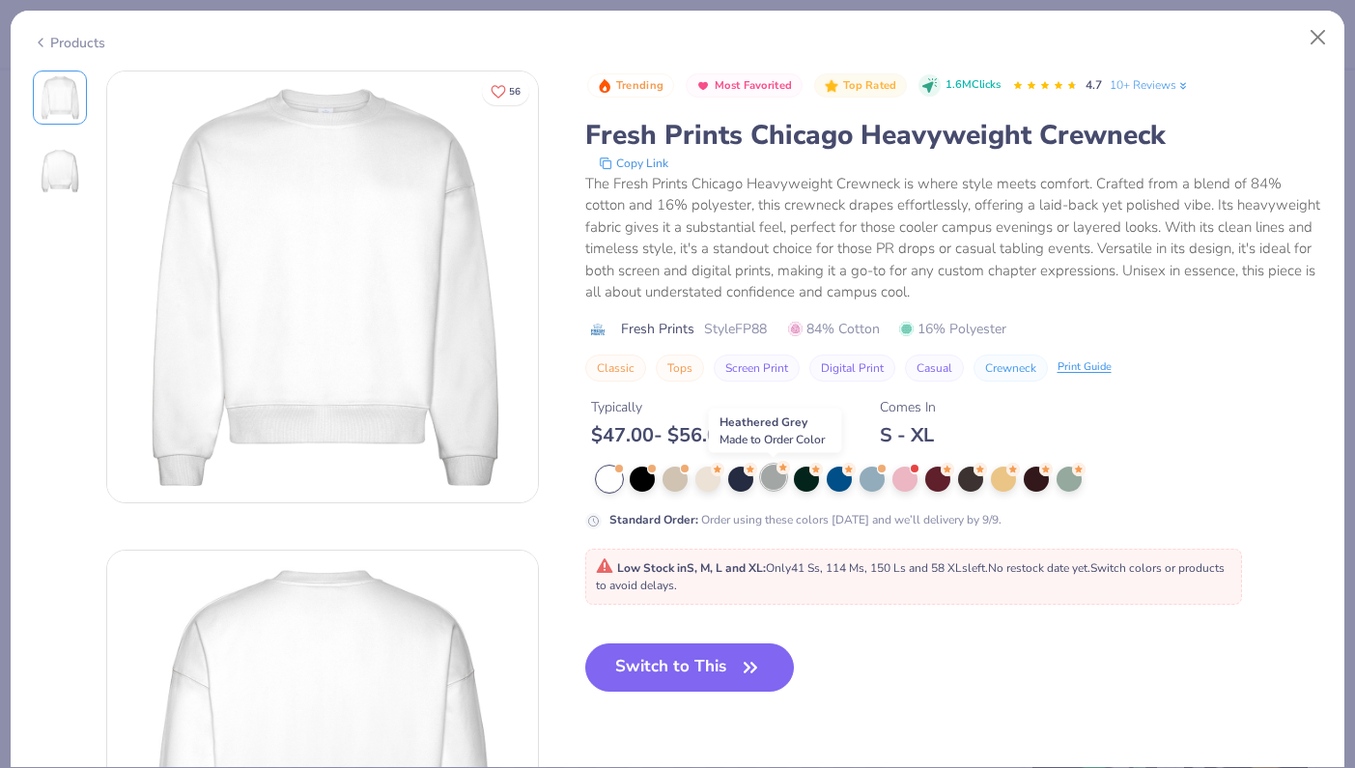
click at [775, 480] on div at bounding box center [773, 477] width 25 height 25
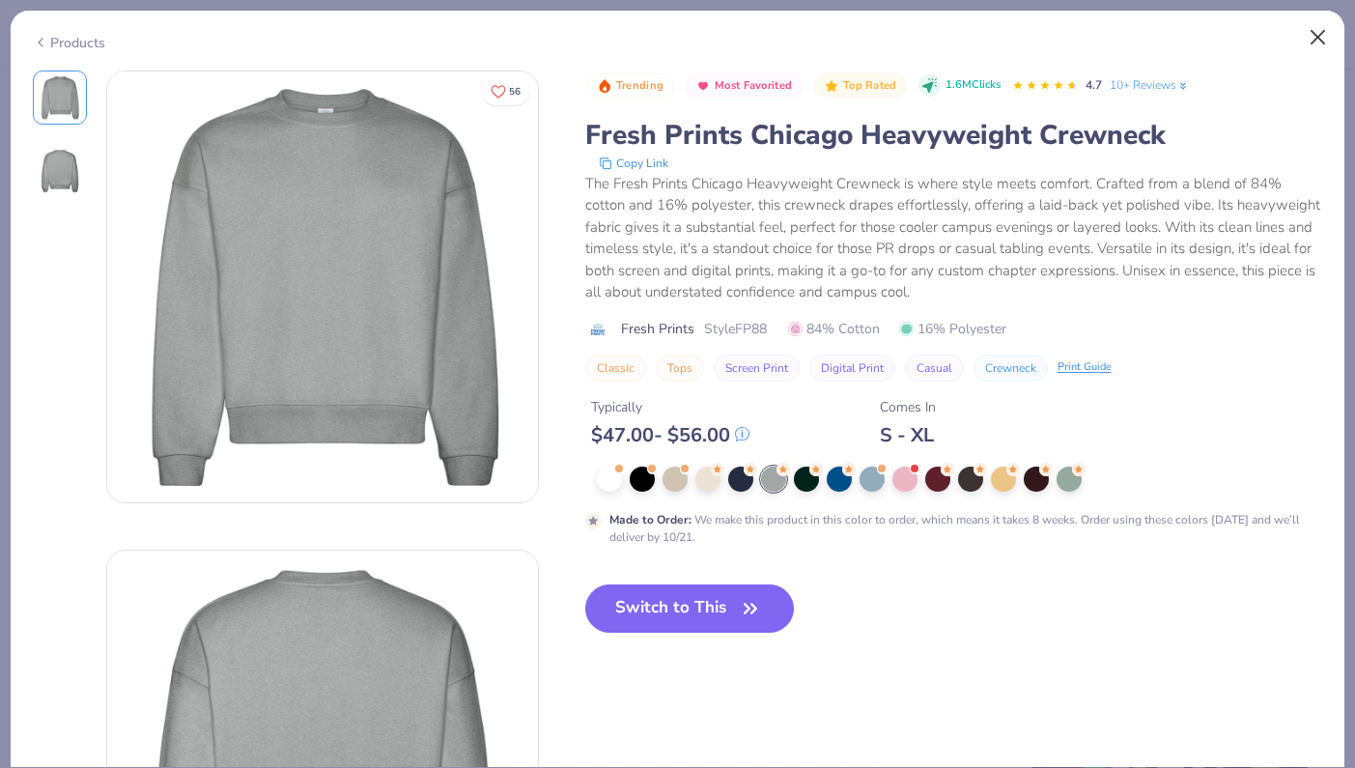
click at [1322, 35] on button "Close" at bounding box center [1318, 37] width 37 height 37
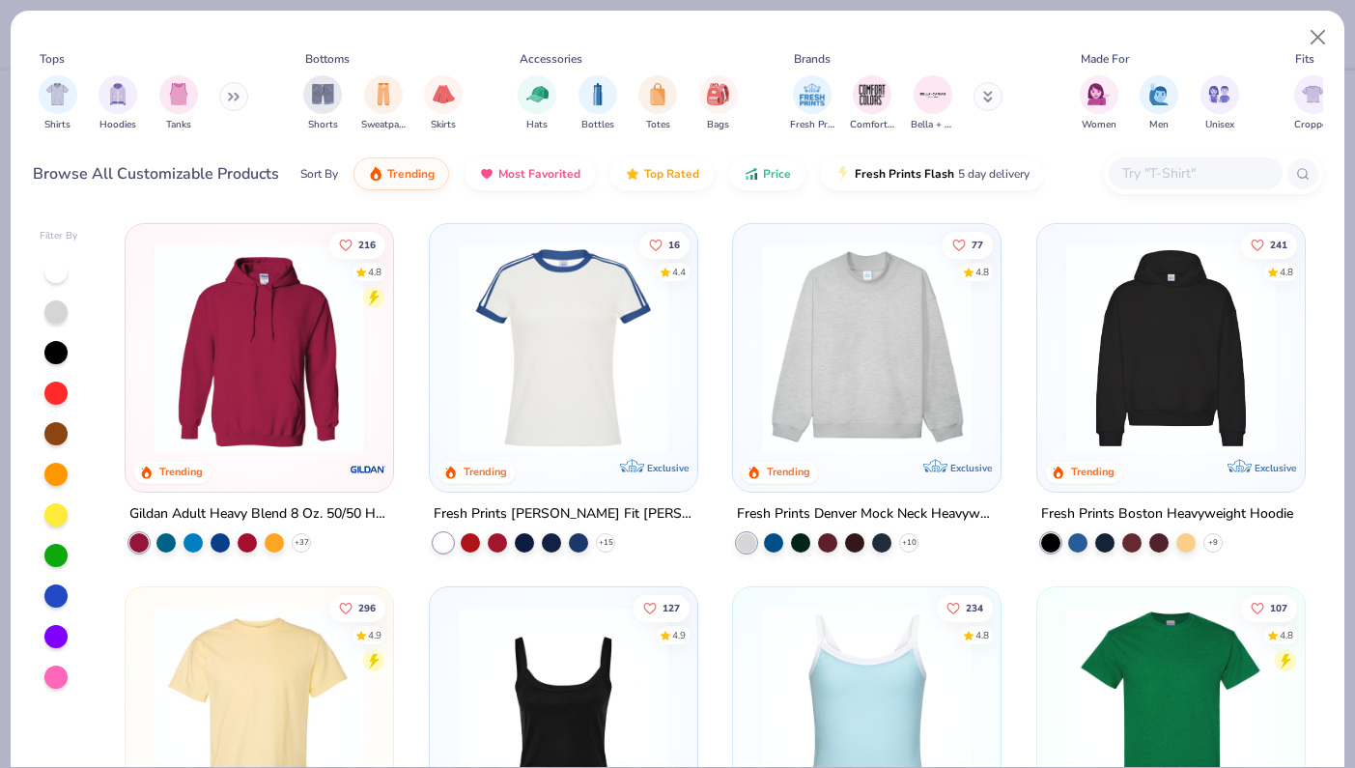
click at [934, 361] on img at bounding box center [867, 348] width 229 height 210
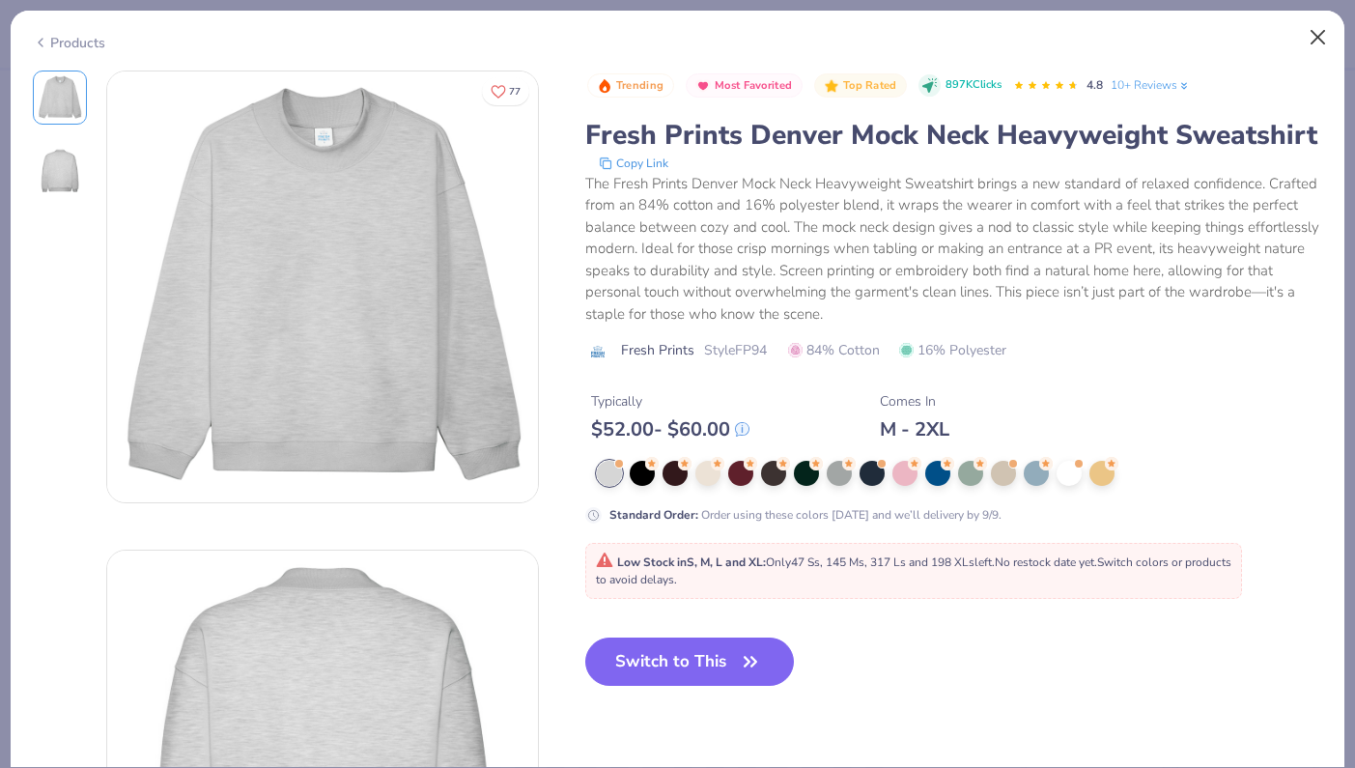
click at [1314, 39] on button "Close" at bounding box center [1318, 37] width 37 height 37
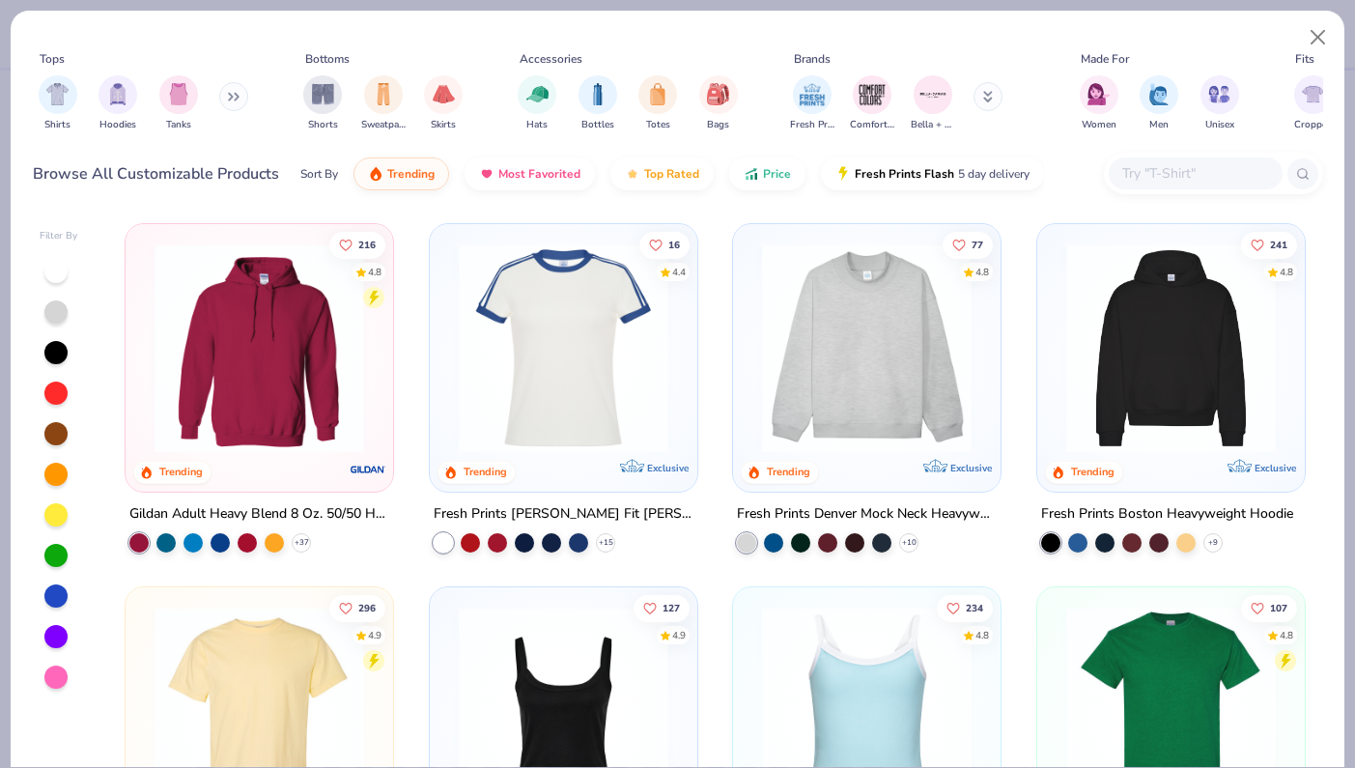
click at [879, 374] on img at bounding box center [867, 348] width 229 height 210
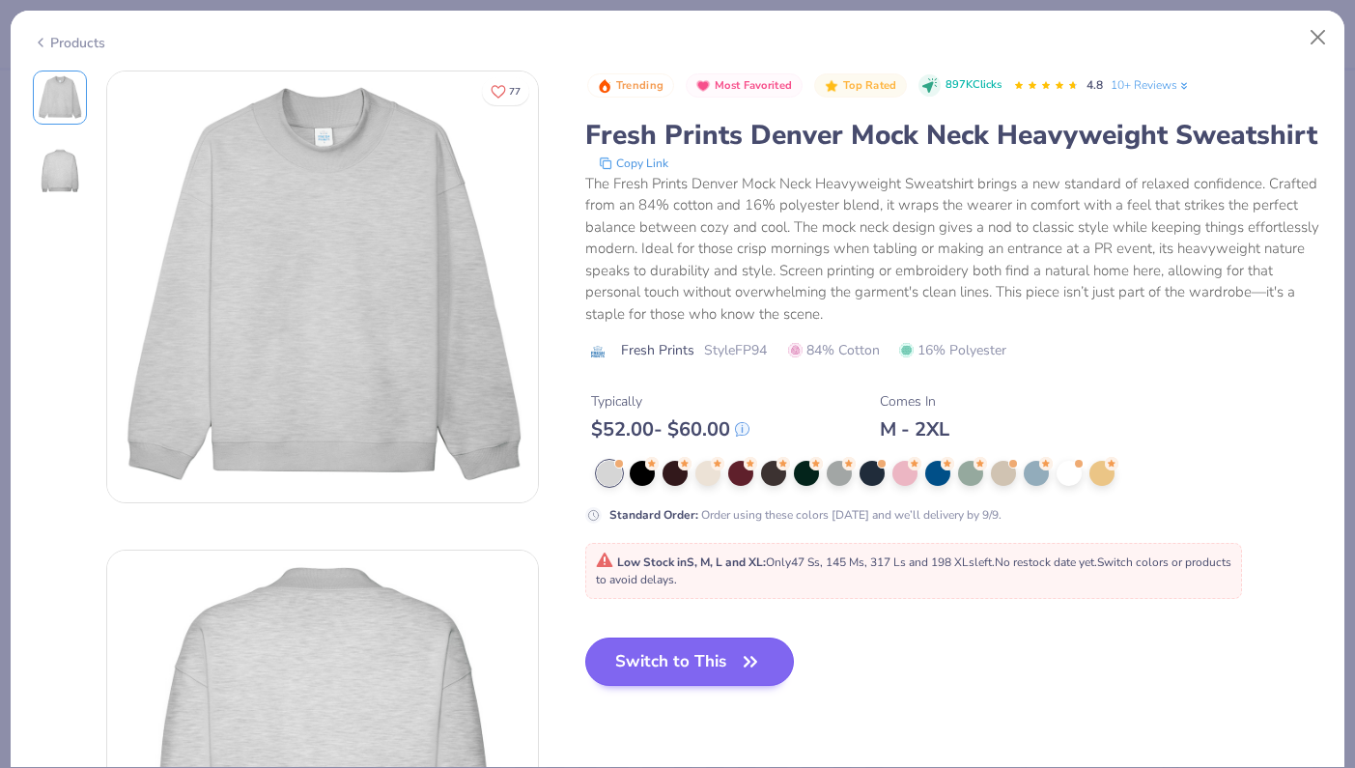
click at [689, 662] on button "Switch to This" at bounding box center [690, 662] width 210 height 48
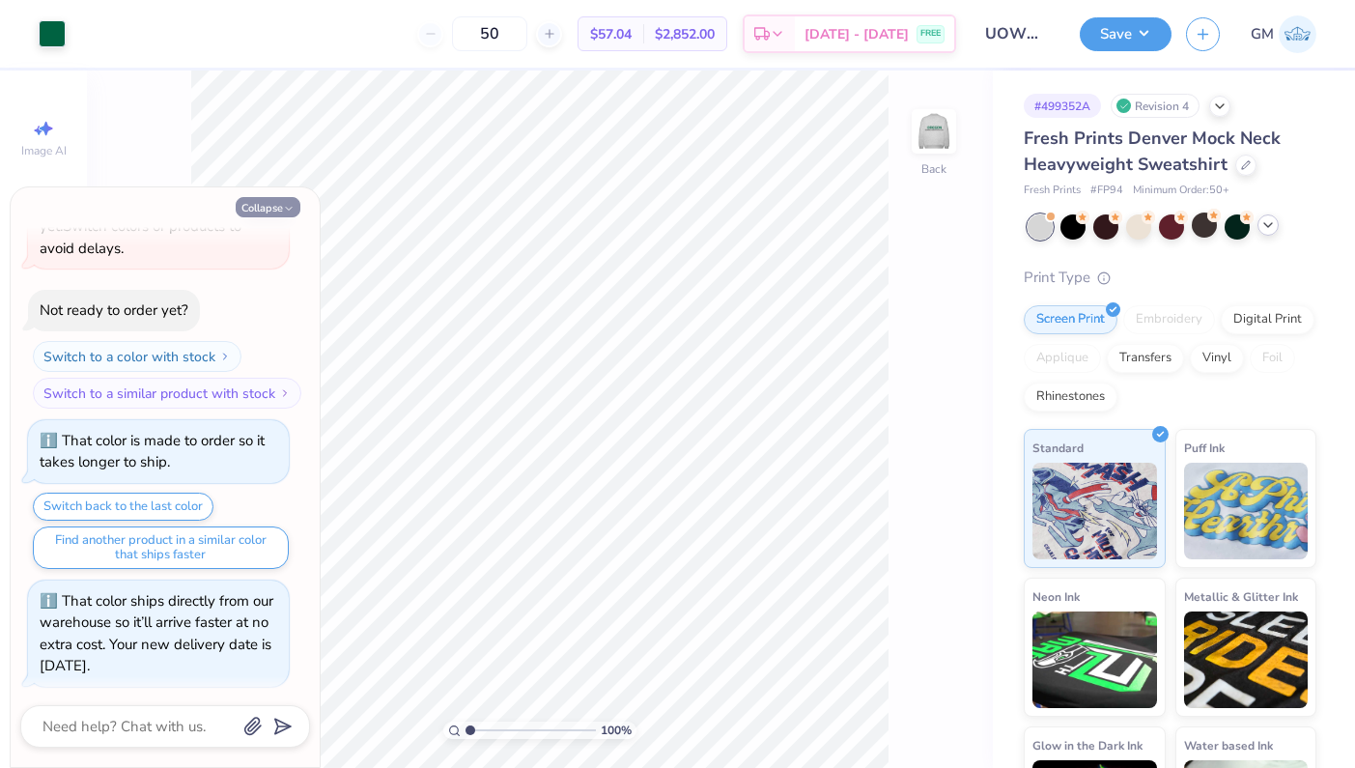
click at [288, 211] on icon "button" at bounding box center [289, 209] width 12 height 12
type textarea "x"
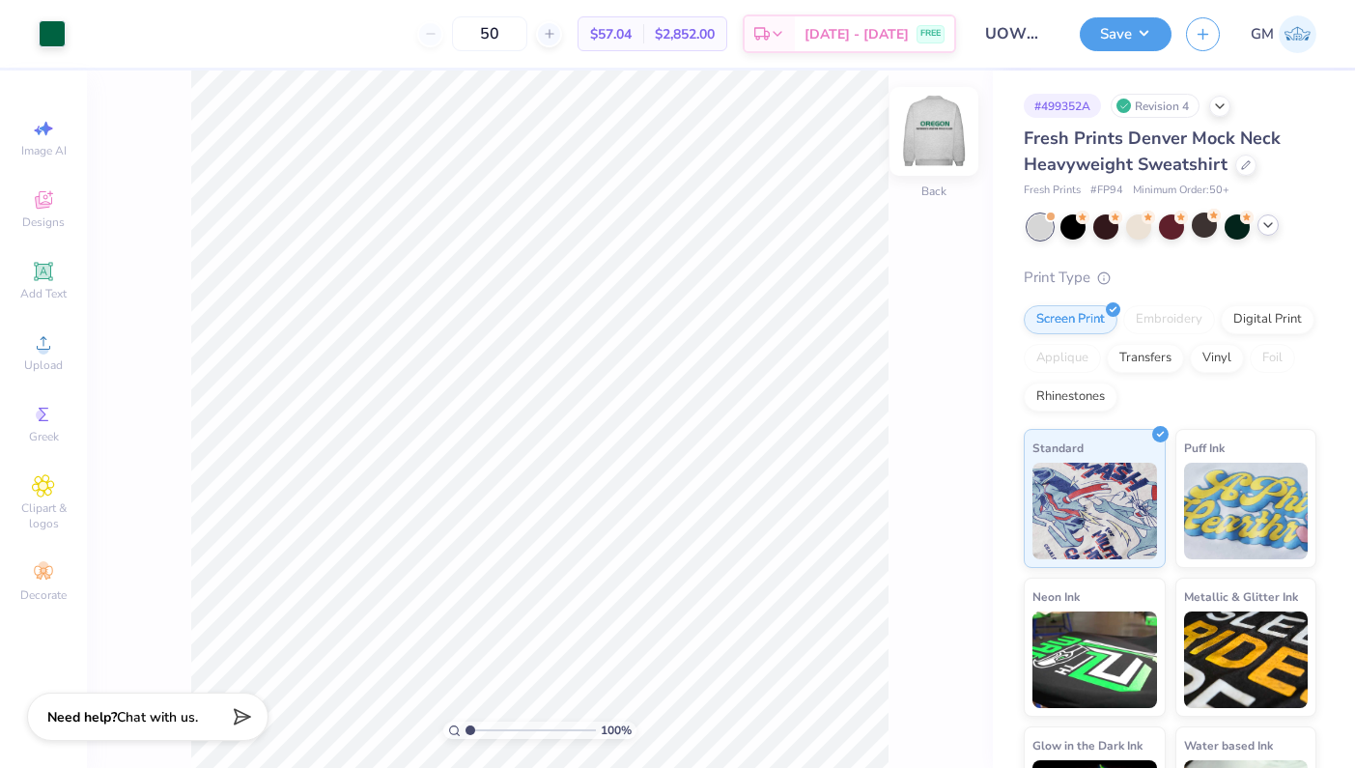
click at [930, 149] on img at bounding box center [934, 131] width 77 height 77
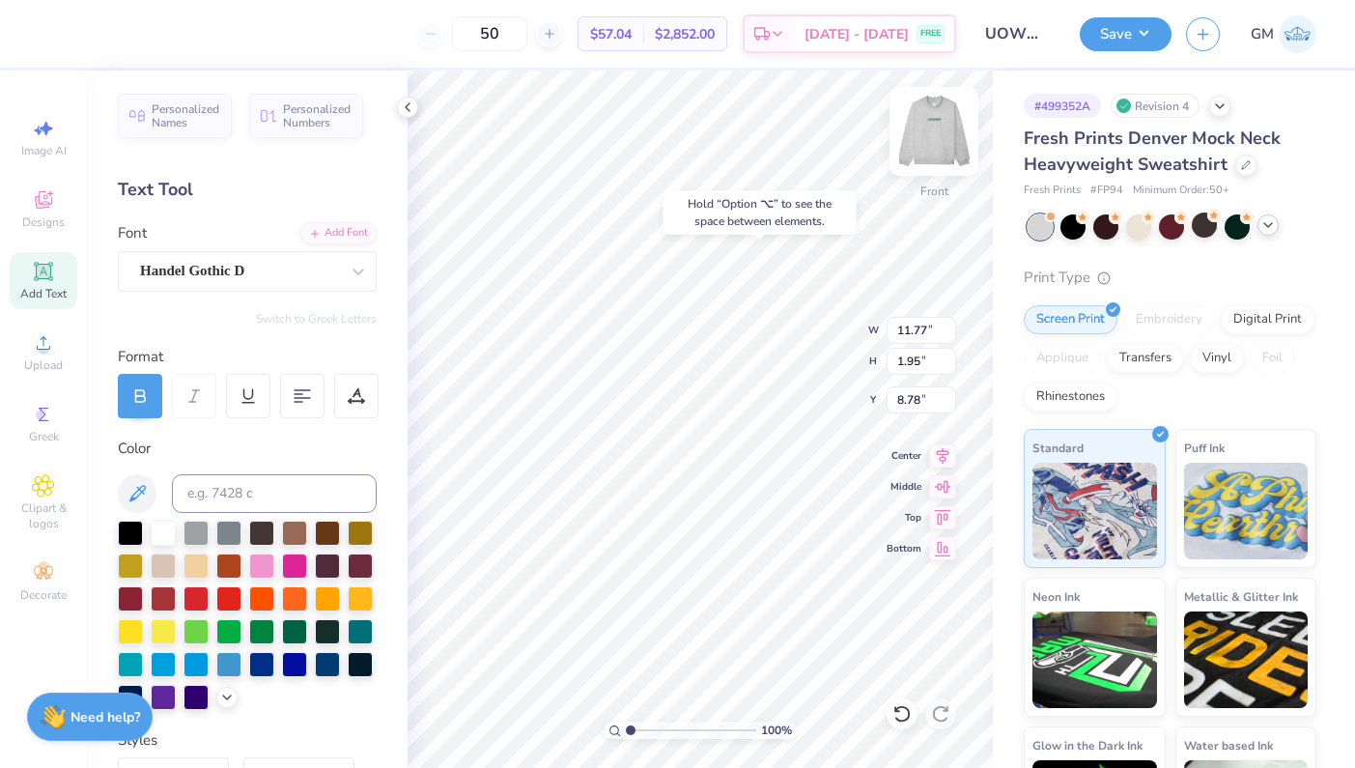
type input "5.48"
type input "14.76"
type input "0.70"
type input "8.10"
click at [943, 144] on img at bounding box center [934, 131] width 77 height 77
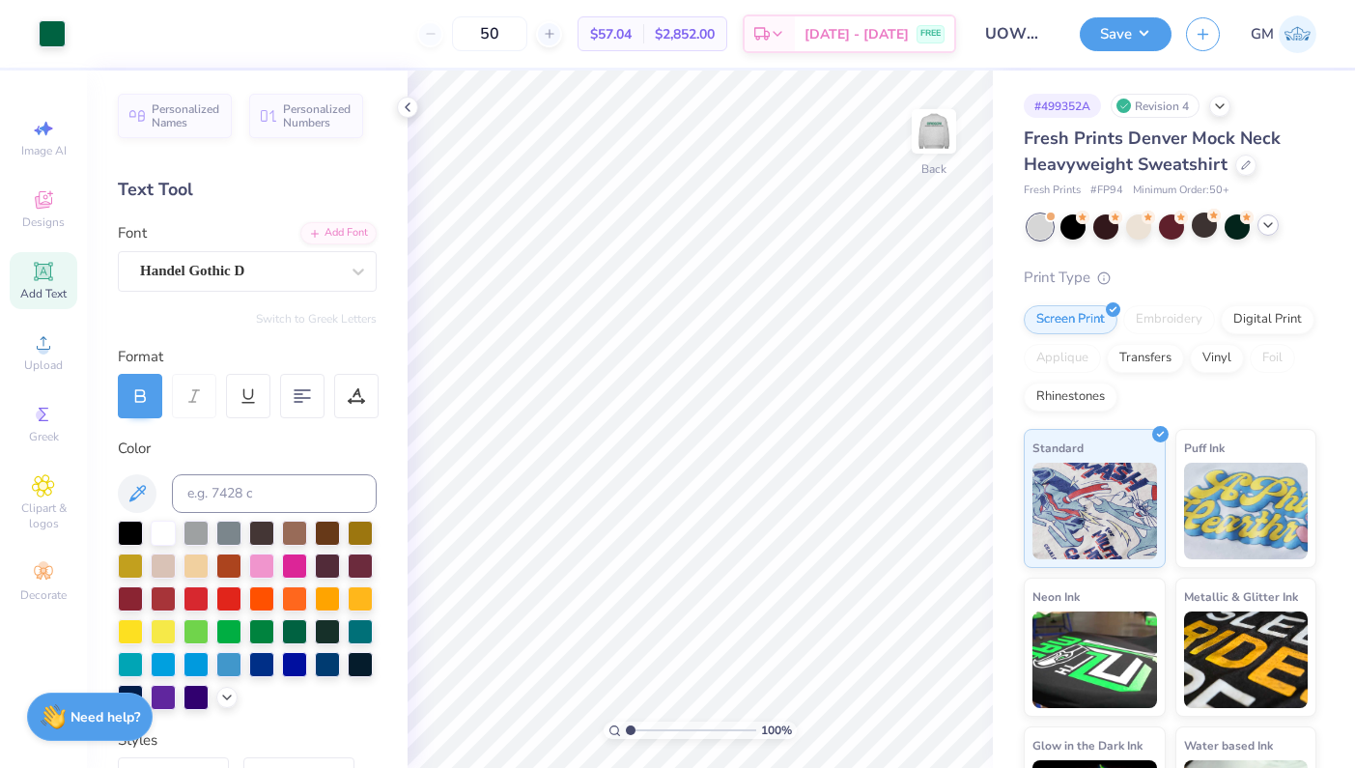
click at [408, 113] on icon at bounding box center [407, 107] width 15 height 15
type input "7.67"
type input "1.26"
type input "3.00"
click at [405, 107] on icon at bounding box center [407, 107] width 15 height 15
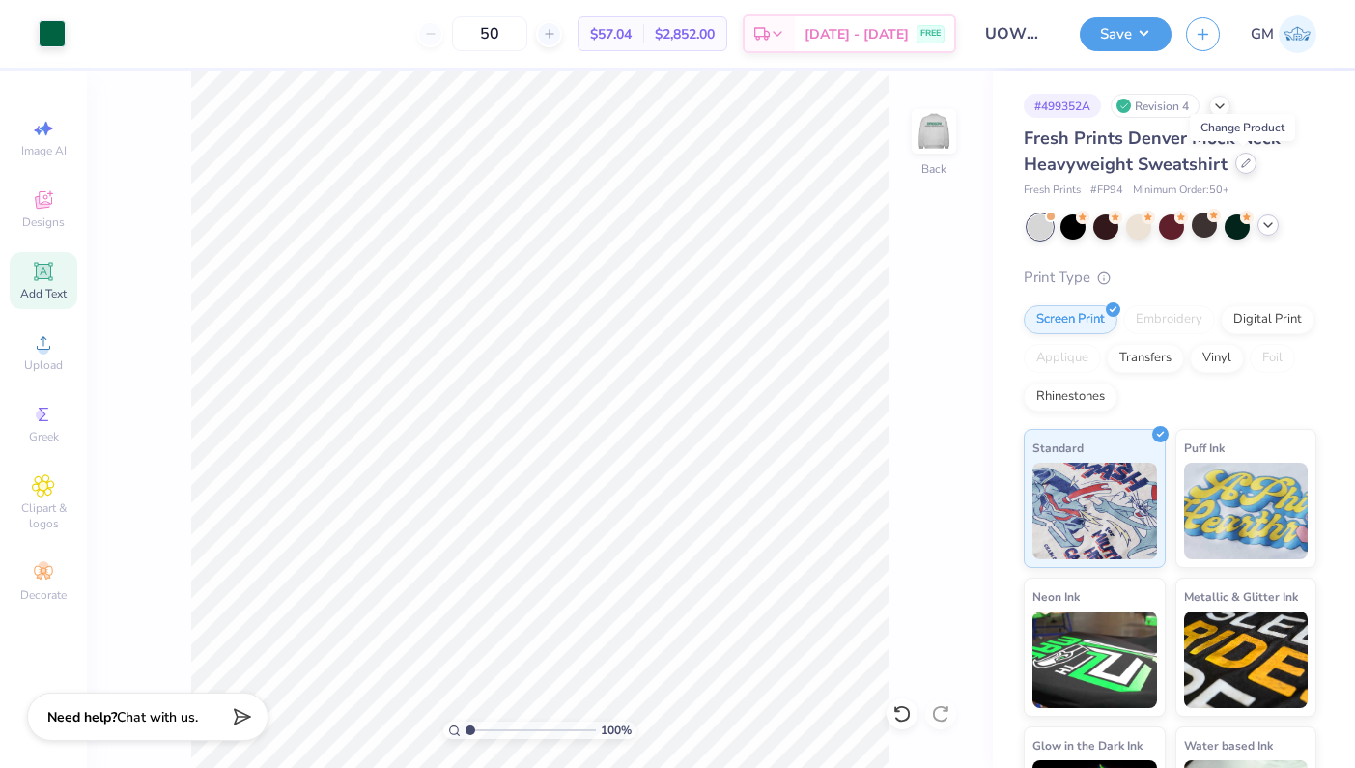
click at [1242, 161] on icon at bounding box center [1246, 163] width 10 height 10
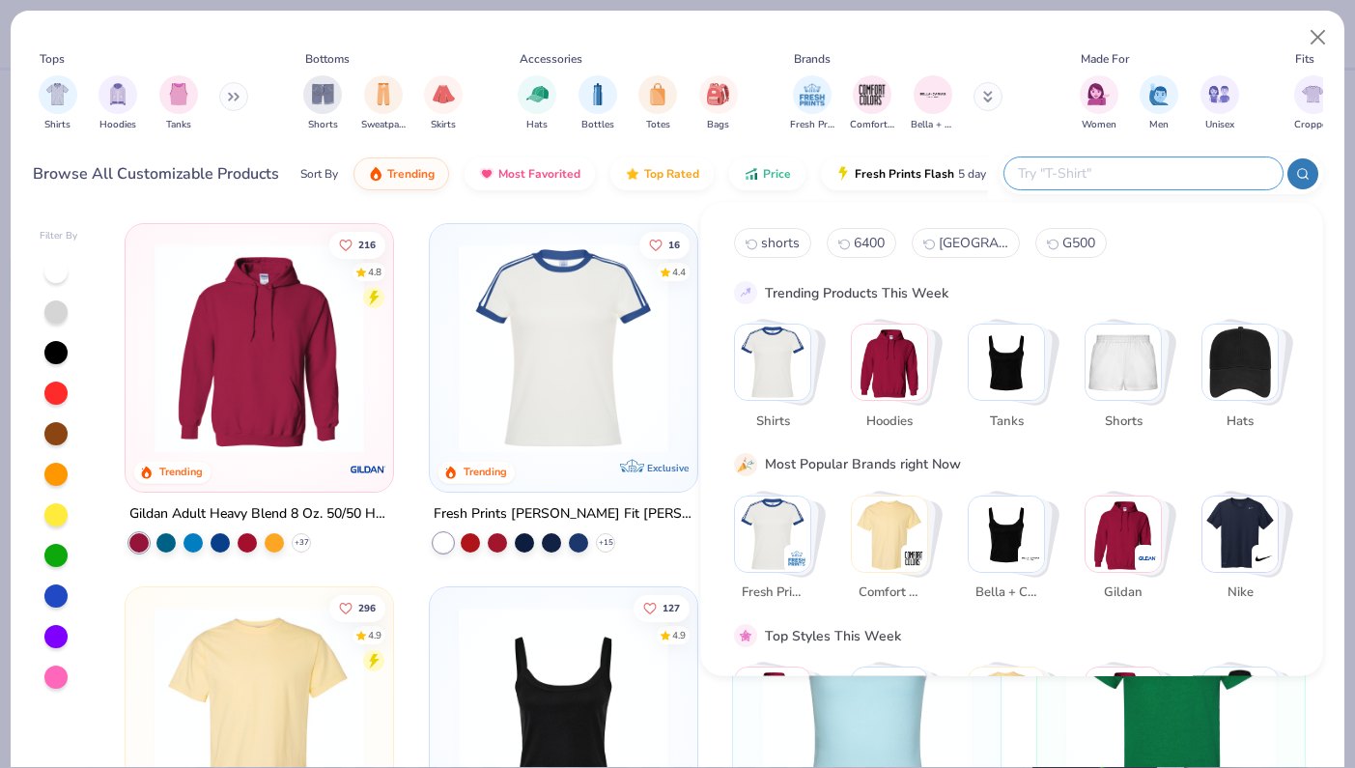
click at [1141, 172] on input "text" at bounding box center [1142, 173] width 253 height 22
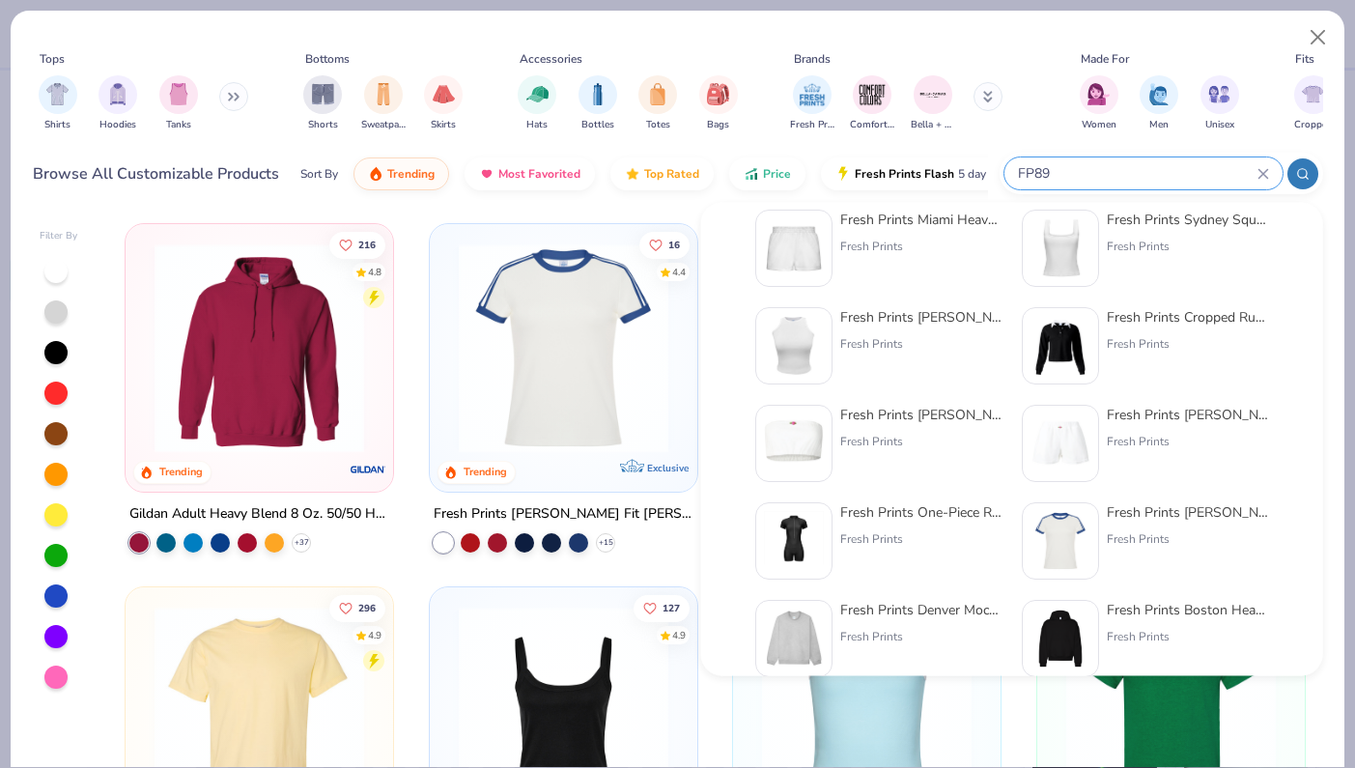
scroll to position [58, 0]
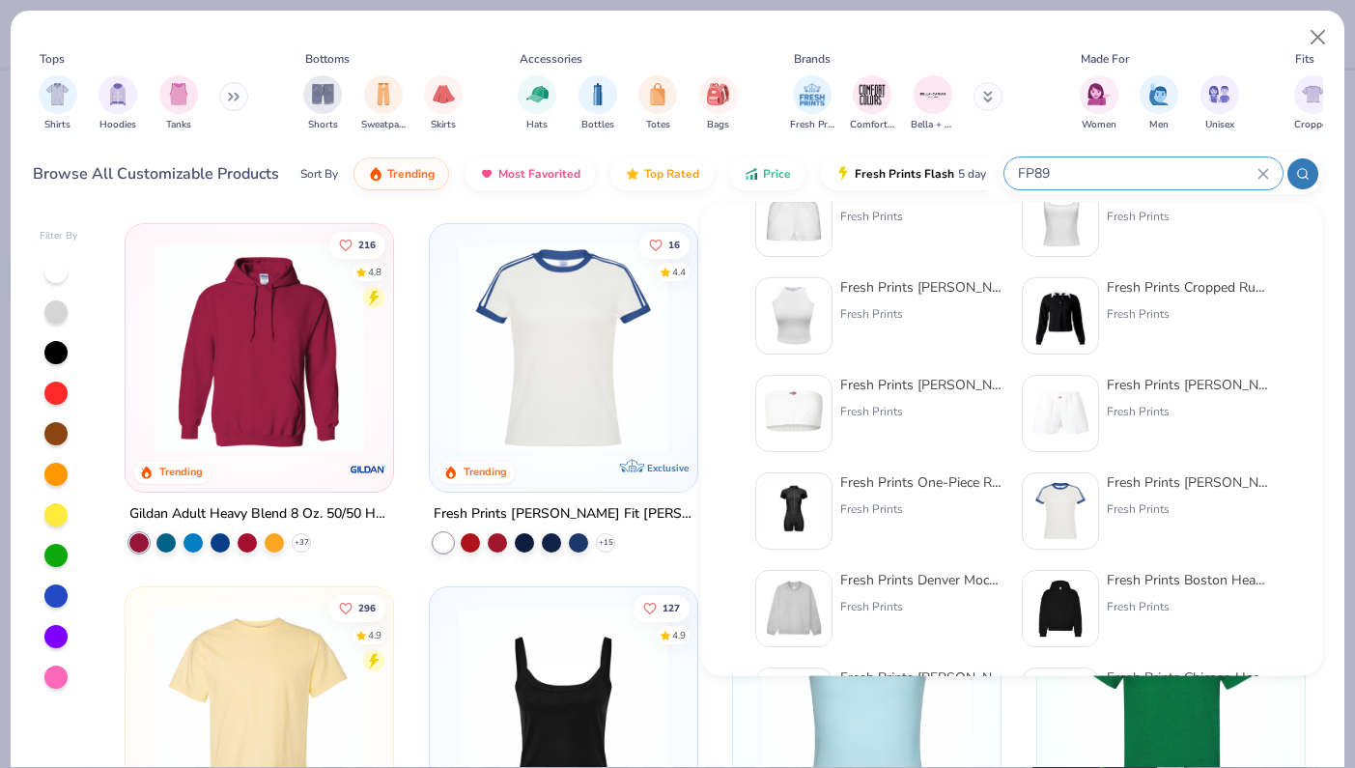
type input "FP89"
click at [1154, 581] on div "Fresh Prints Boston Heavyweight Hoodie" at bounding box center [1188, 580] width 162 height 20
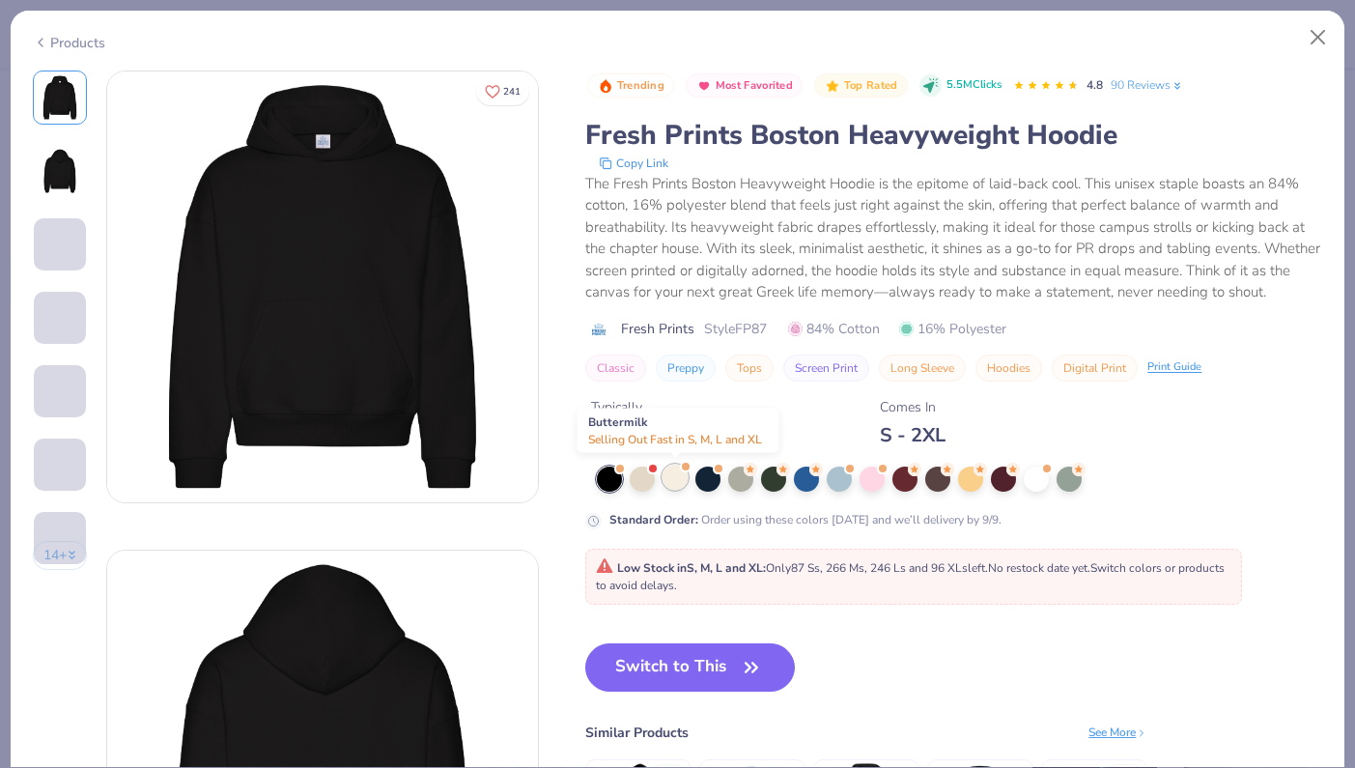
click at [671, 481] on div at bounding box center [675, 477] width 25 height 25
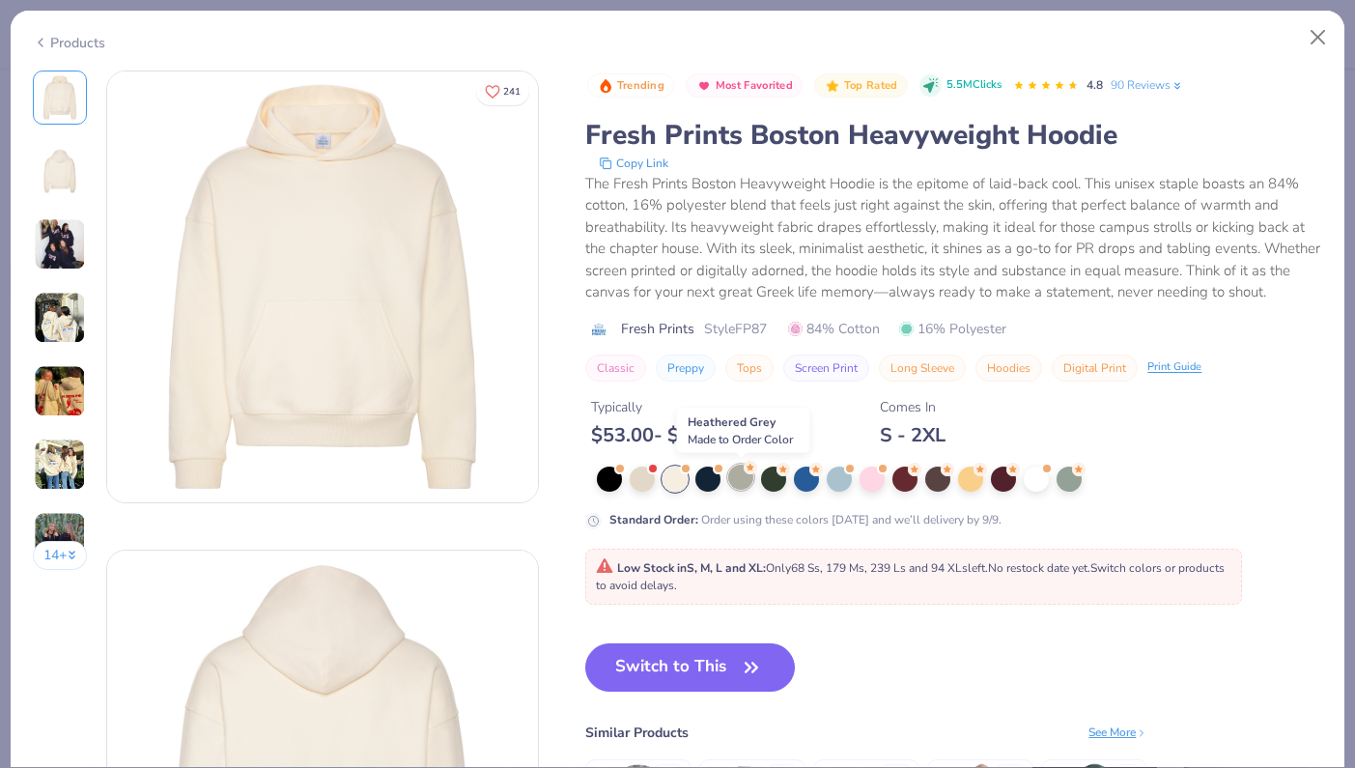
click at [751, 480] on div at bounding box center [740, 477] width 25 height 25
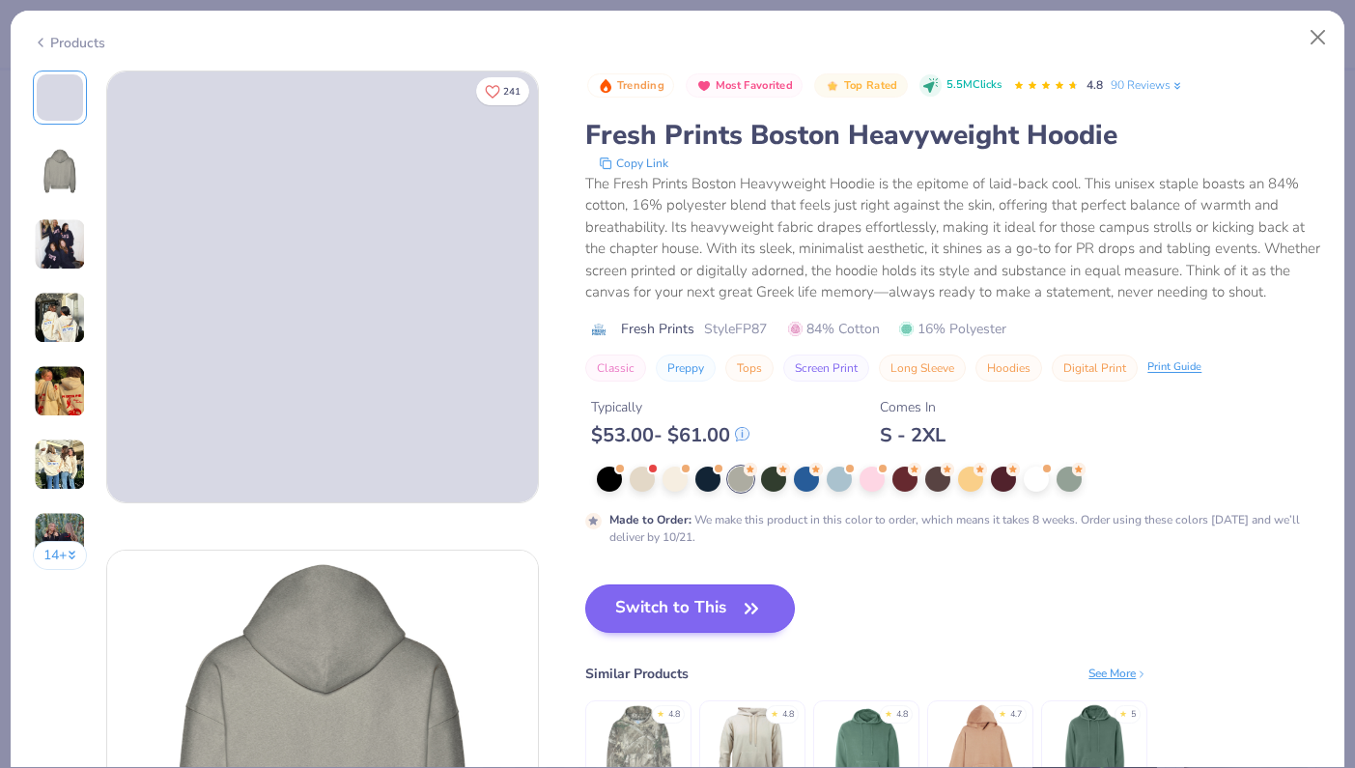
click at [670, 613] on button "Switch to This" at bounding box center [690, 608] width 210 height 48
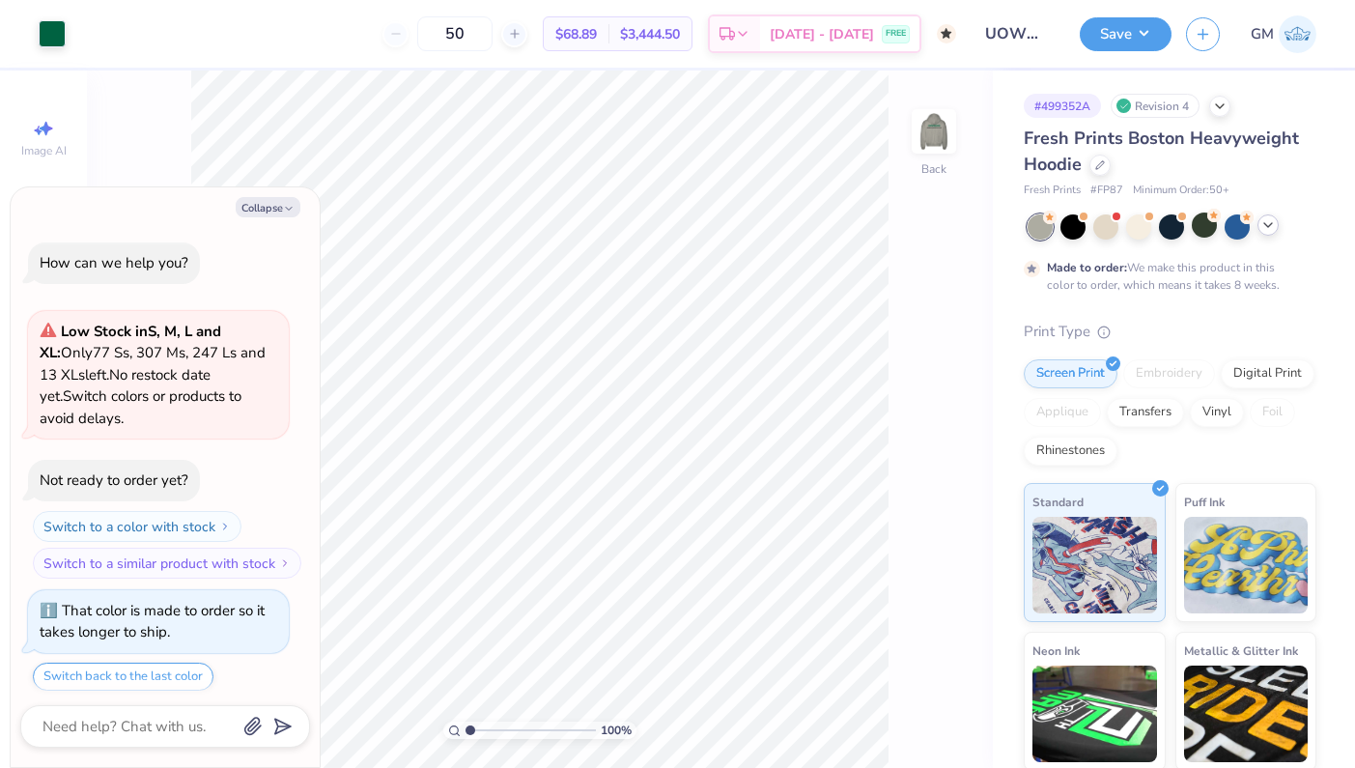
scroll to position [351, 0]
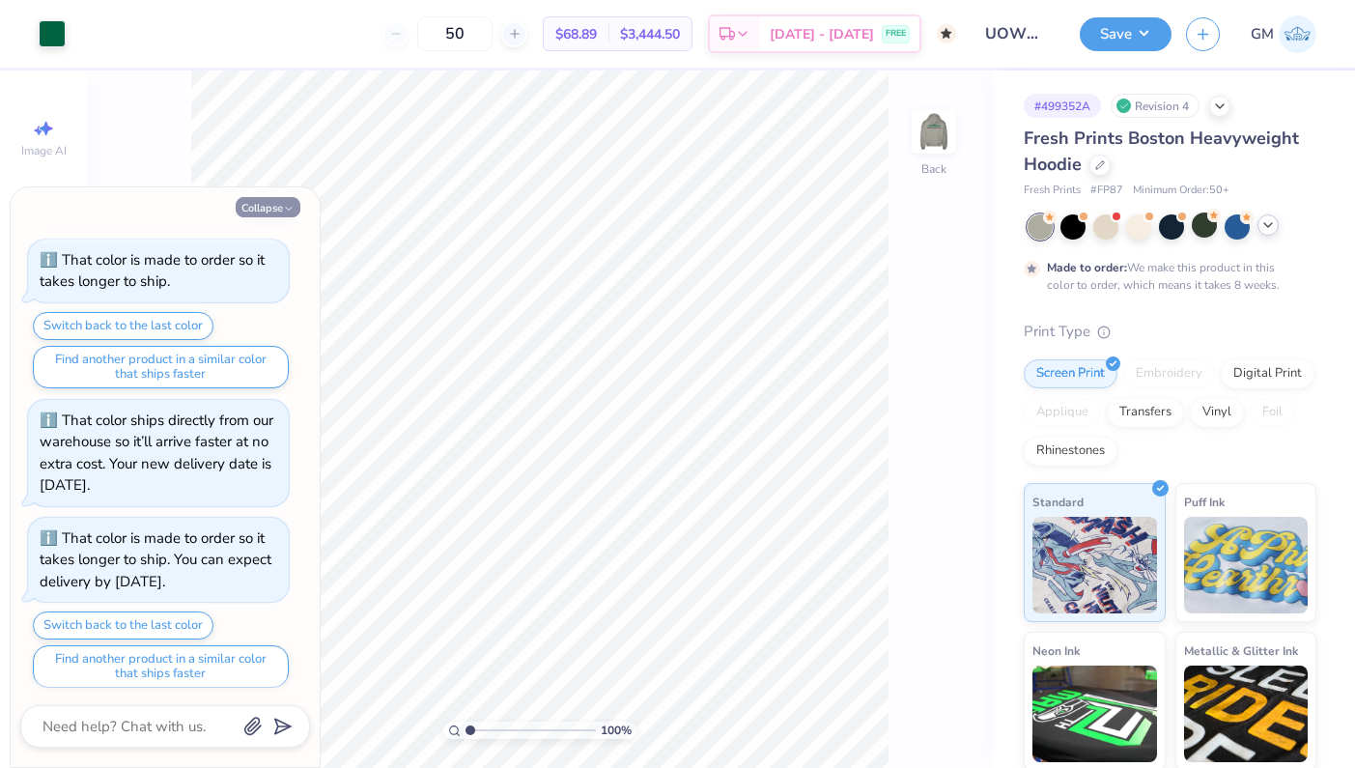
click at [279, 205] on button "Collapse" at bounding box center [268, 207] width 65 height 20
type textarea "x"
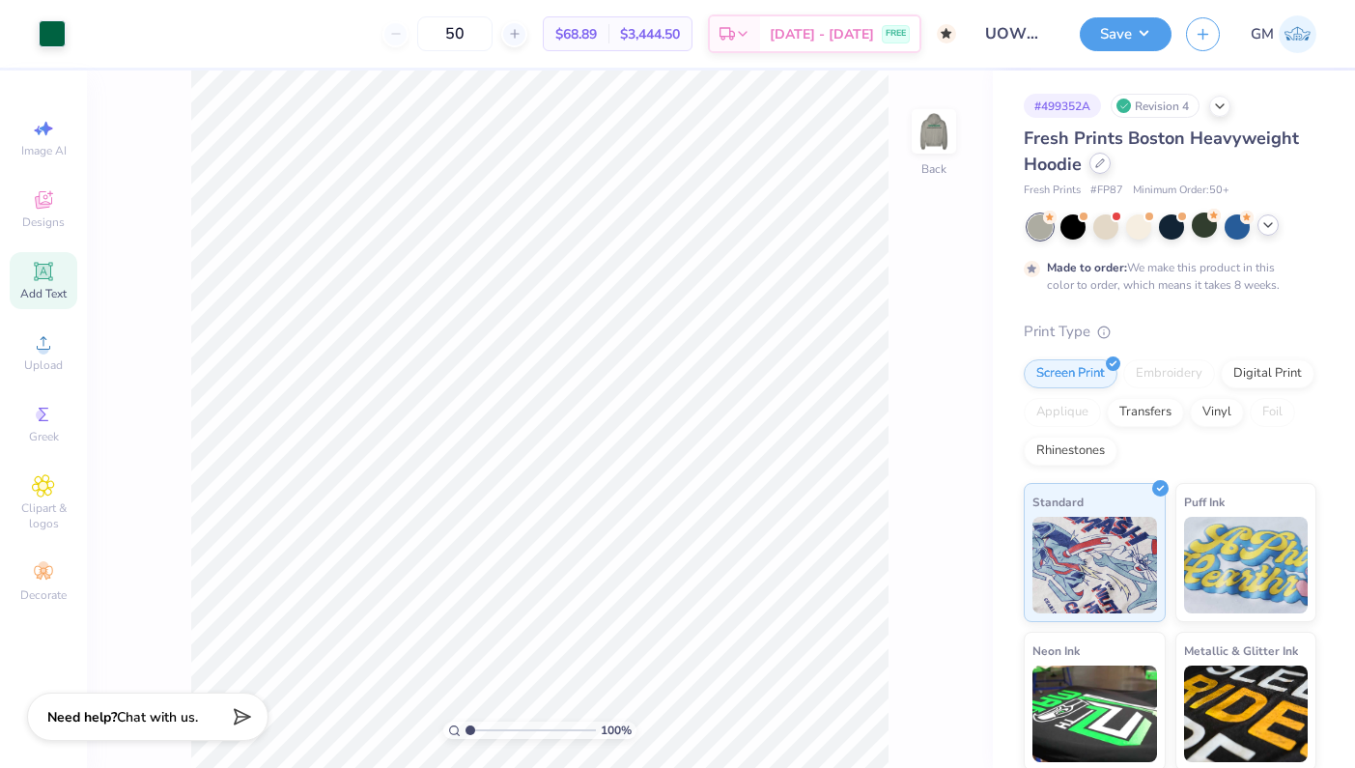
click at [1098, 163] on icon at bounding box center [1101, 163] width 10 height 10
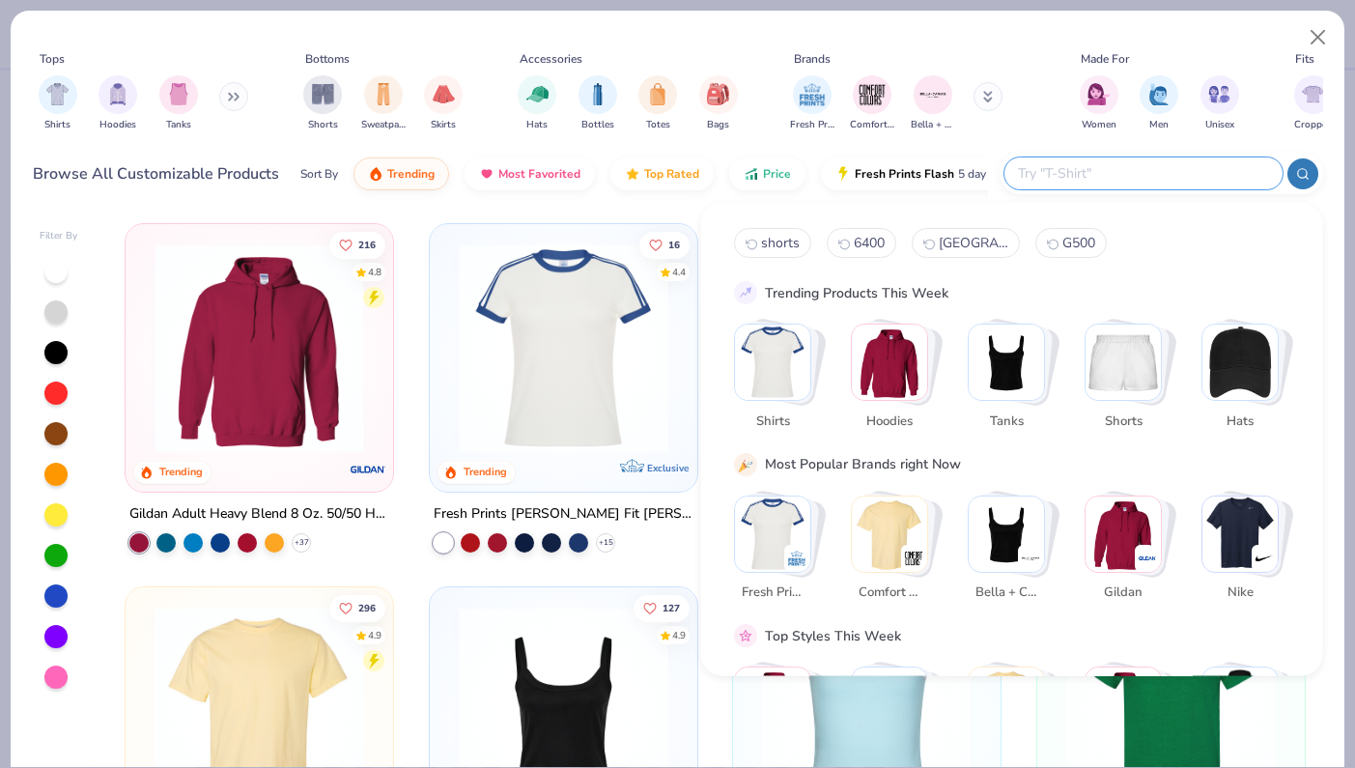
click at [1169, 177] on input "text" at bounding box center [1142, 173] width 253 height 22
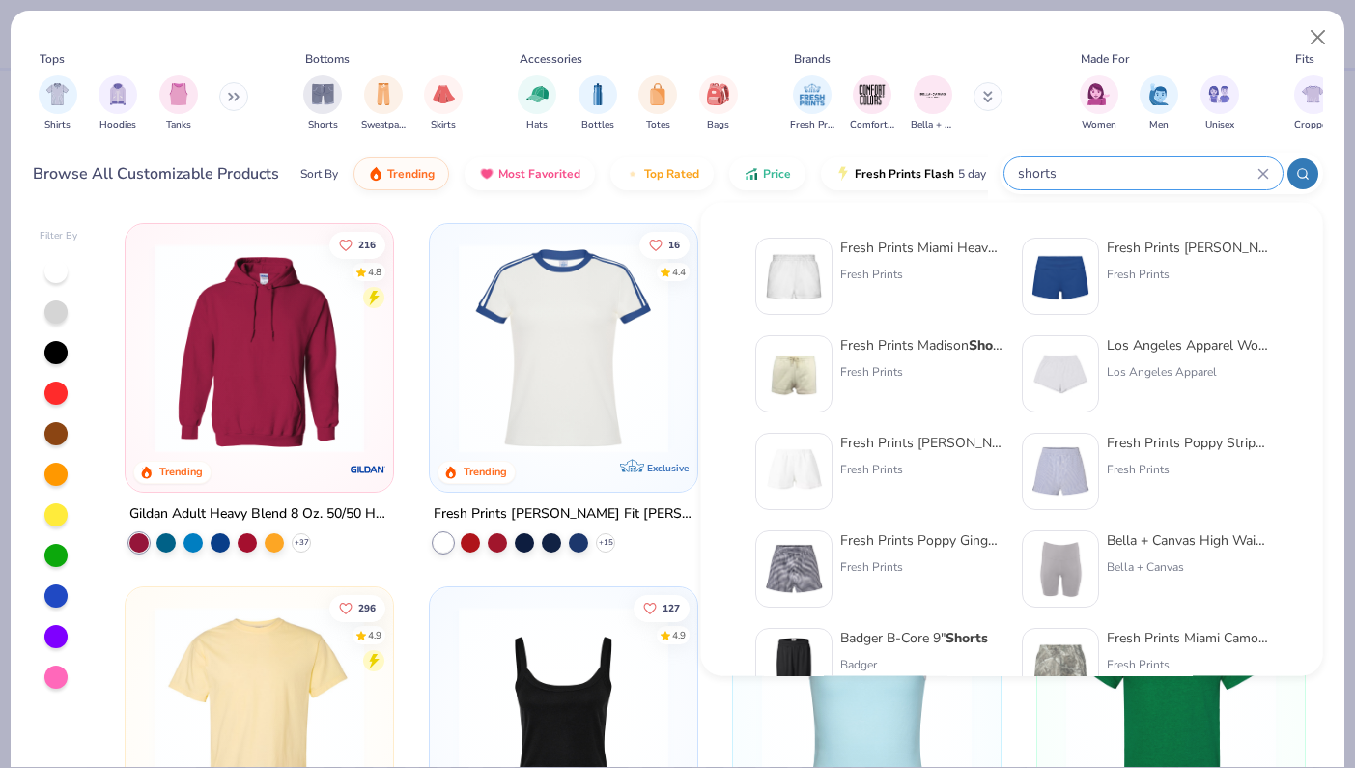
type input "shorts"
click at [873, 247] on div "Fresh Prints Miami Heavyweight Shorts" at bounding box center [922, 248] width 162 height 20
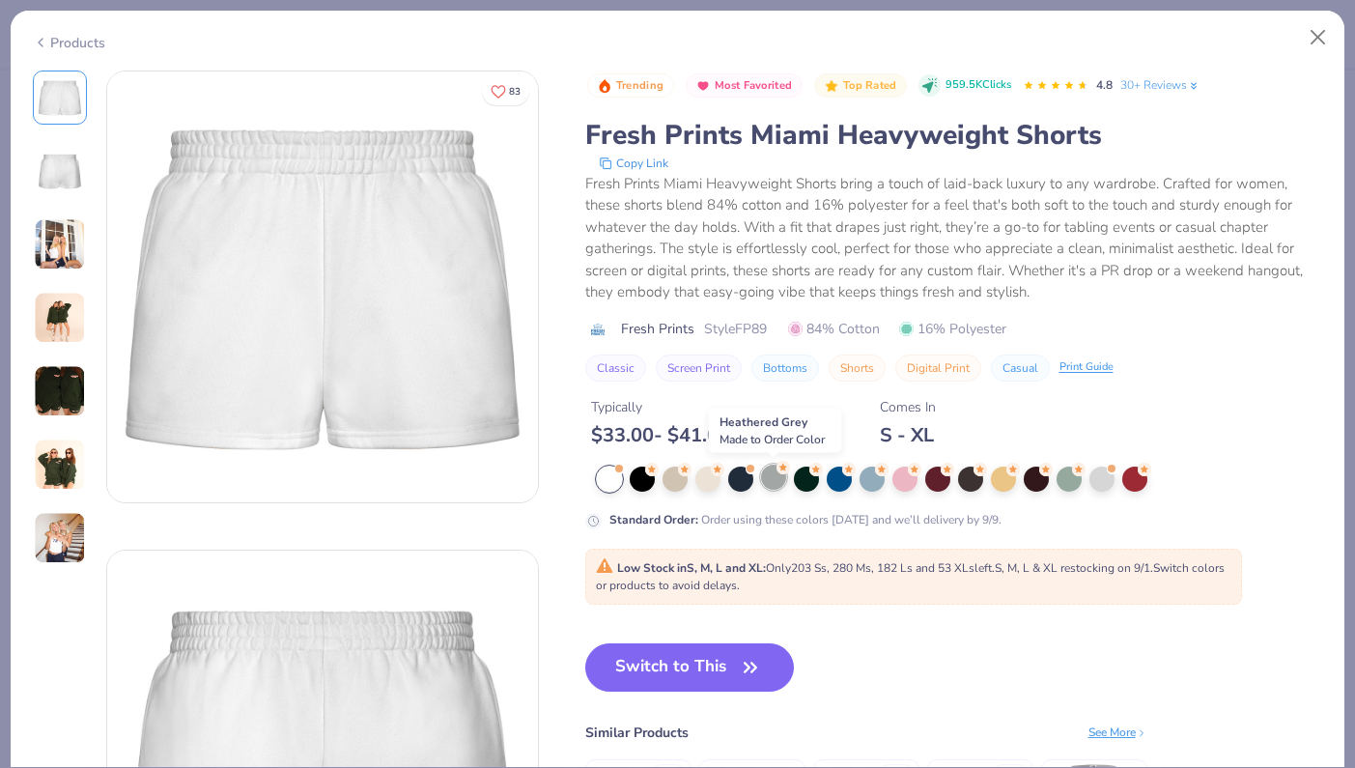
click at [763, 482] on div at bounding box center [773, 477] width 25 height 25
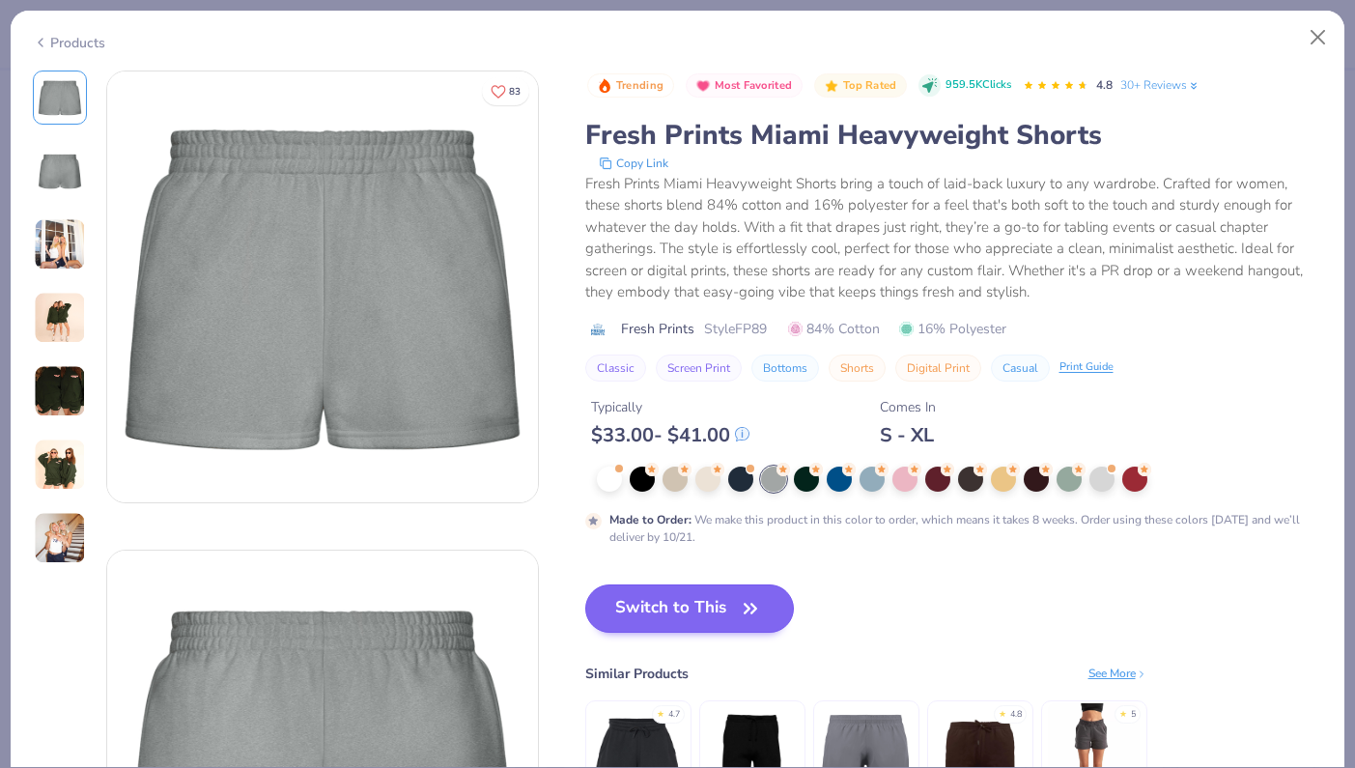
click at [741, 596] on icon "button" at bounding box center [750, 608] width 27 height 27
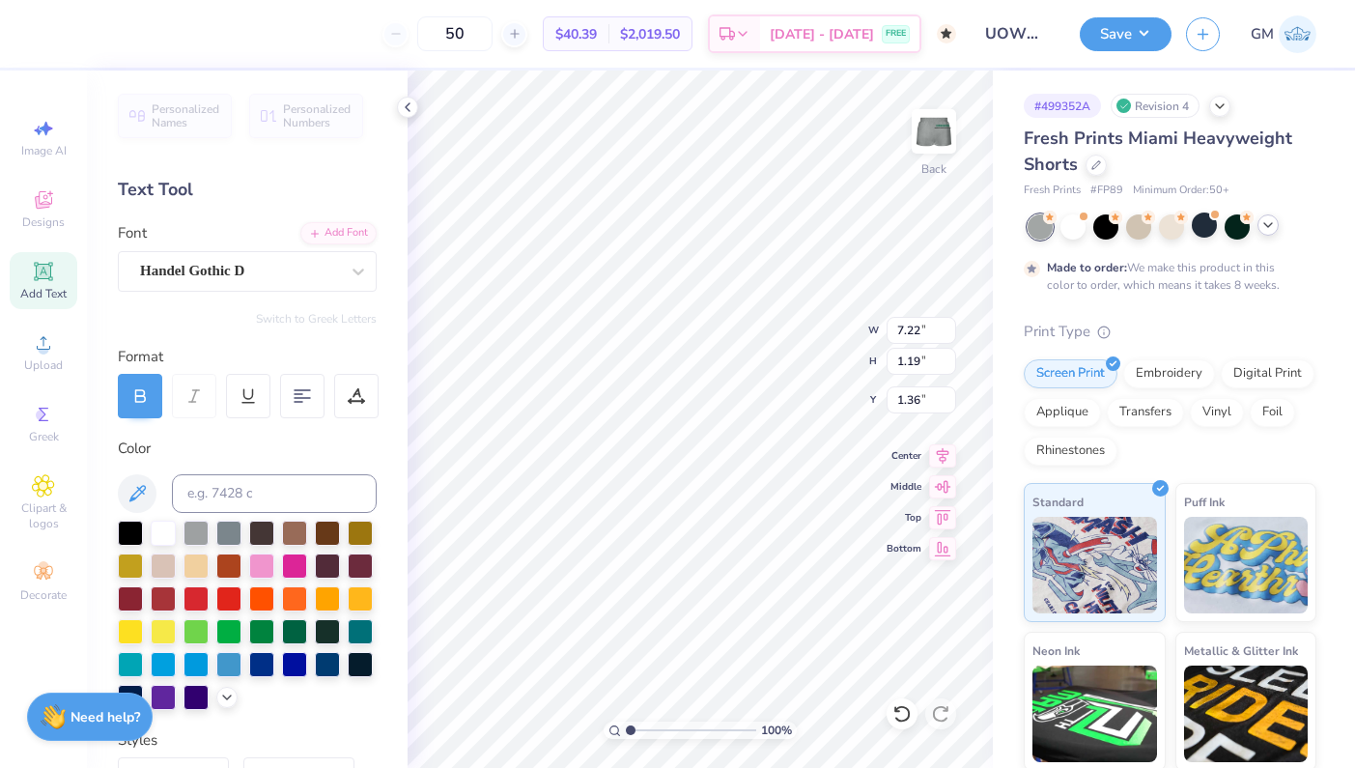
type input "8.81"
type input "5.53"
type input "0.91"
click at [406, 108] on icon at bounding box center [407, 107] width 15 height 15
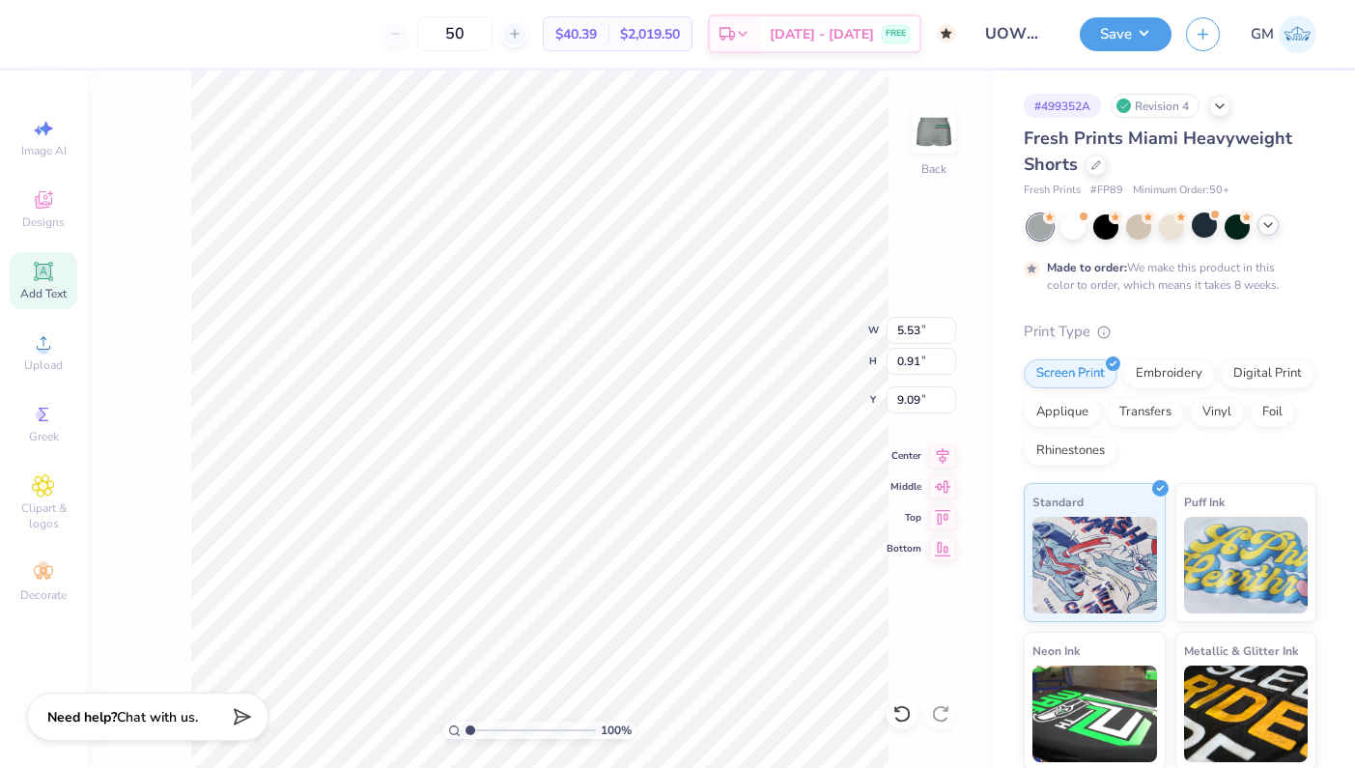
type input "8.73"
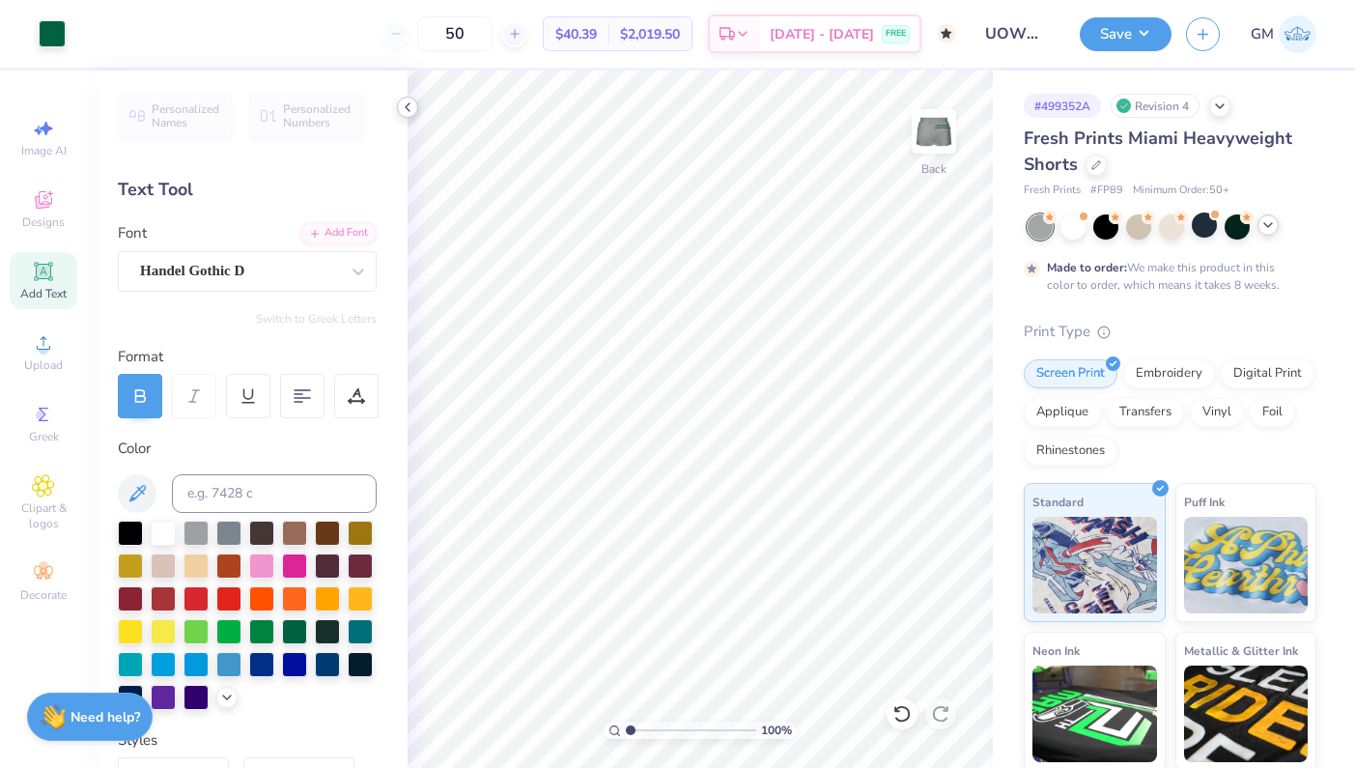
click at [409, 105] on icon at bounding box center [407, 107] width 15 height 15
type input "8.81"
click at [408, 104] on icon at bounding box center [407, 107] width 15 height 15
type input "8.50"
click at [405, 109] on icon at bounding box center [407, 107] width 15 height 15
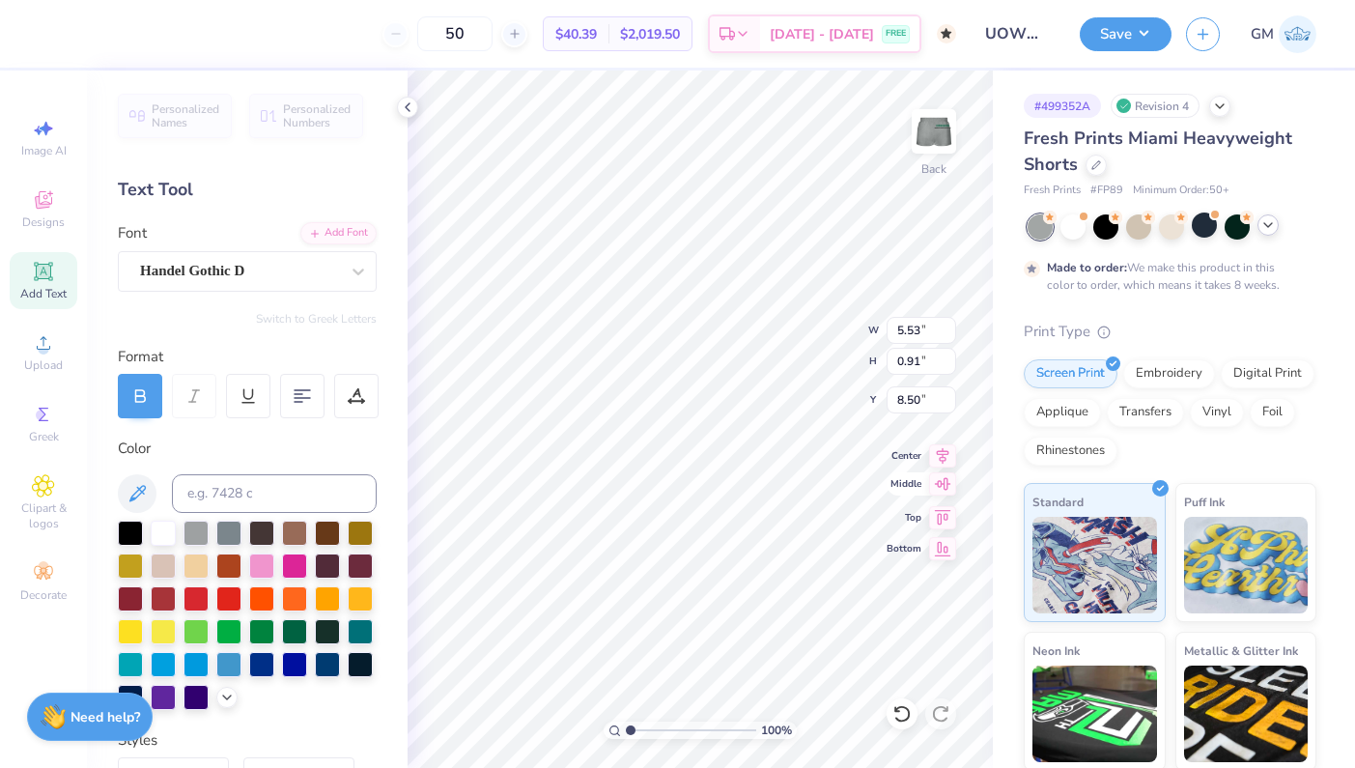
type input "5.41"
type input "0.96"
type input "5.53"
type input "3.10"
type input "3.65"
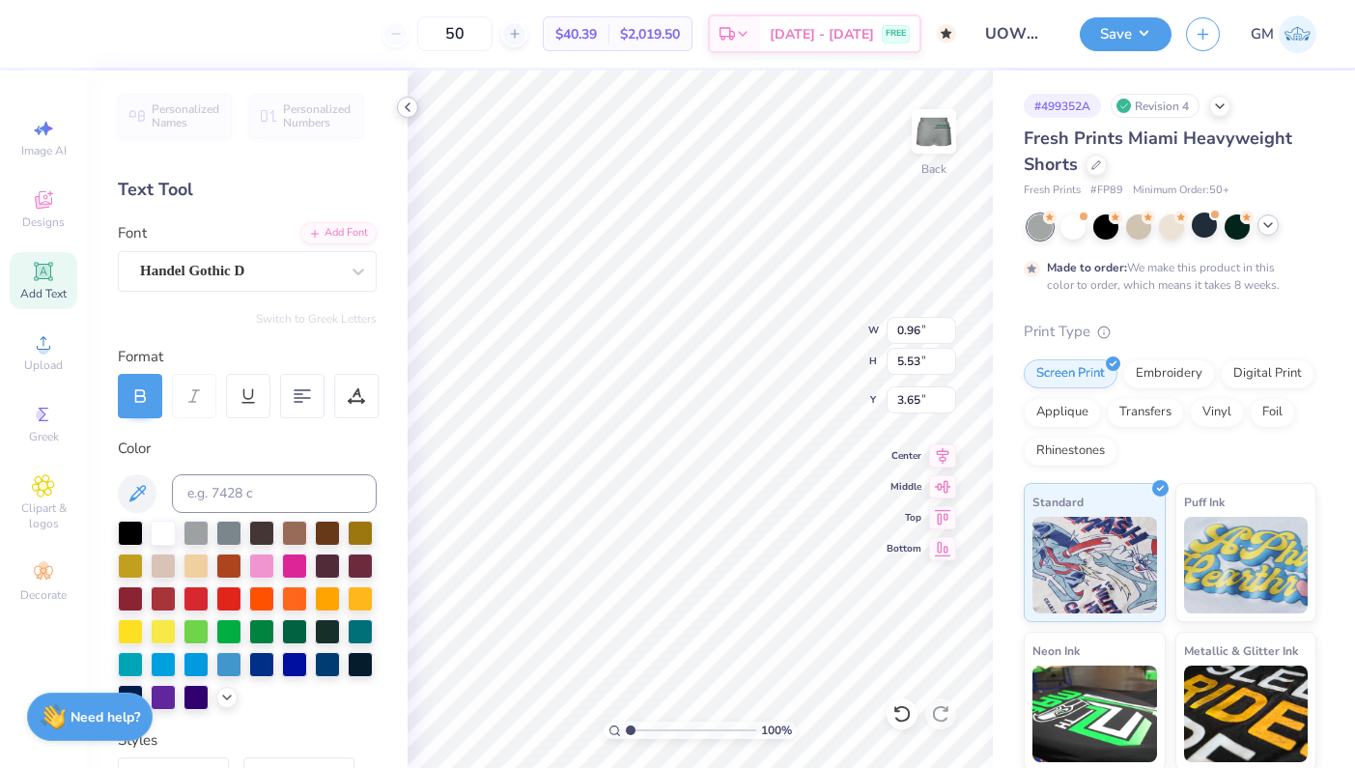
click at [410, 114] on icon at bounding box center [407, 107] width 15 height 15
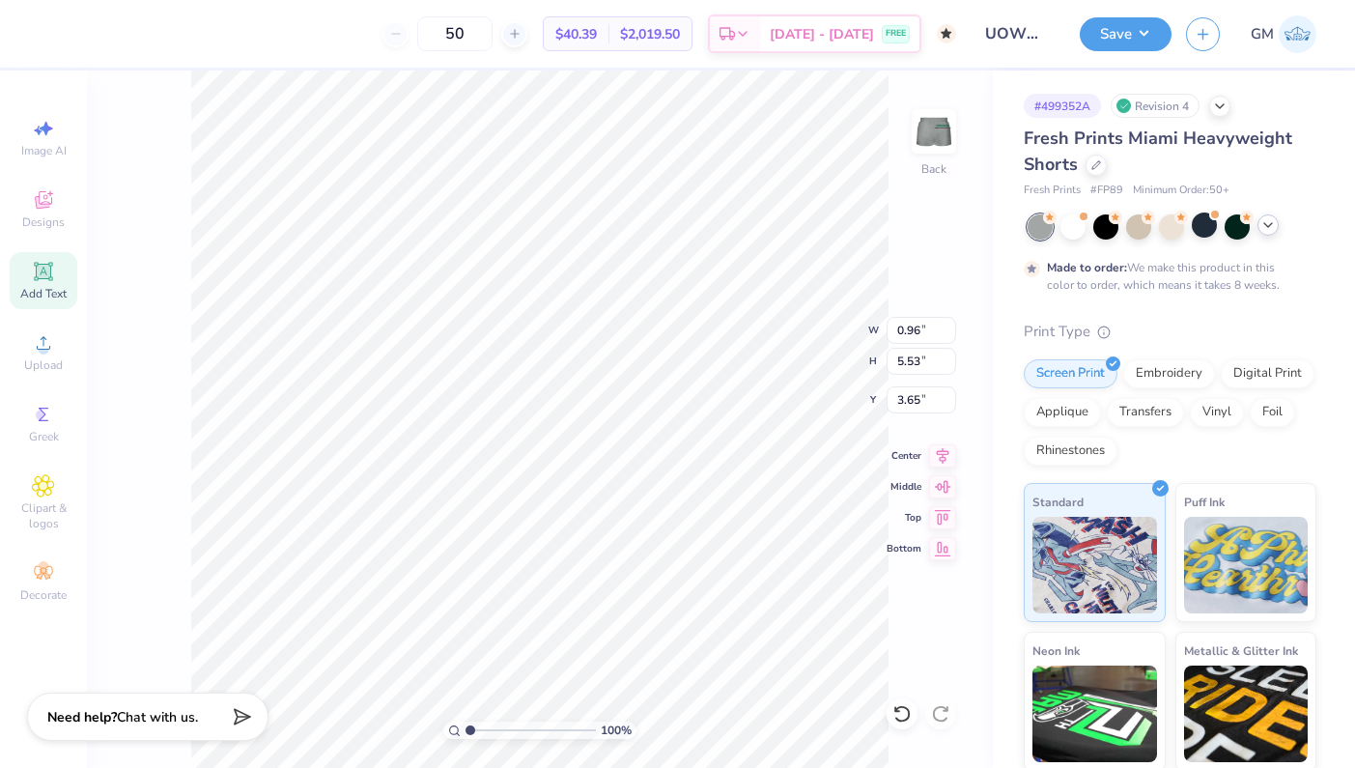
click at [130, 480] on div "100 % Back W 0.96 0.96 " H 5.53 5.53 " Y 3.65 3.65 " Center Middle Top Bottom" at bounding box center [540, 420] width 906 height 698
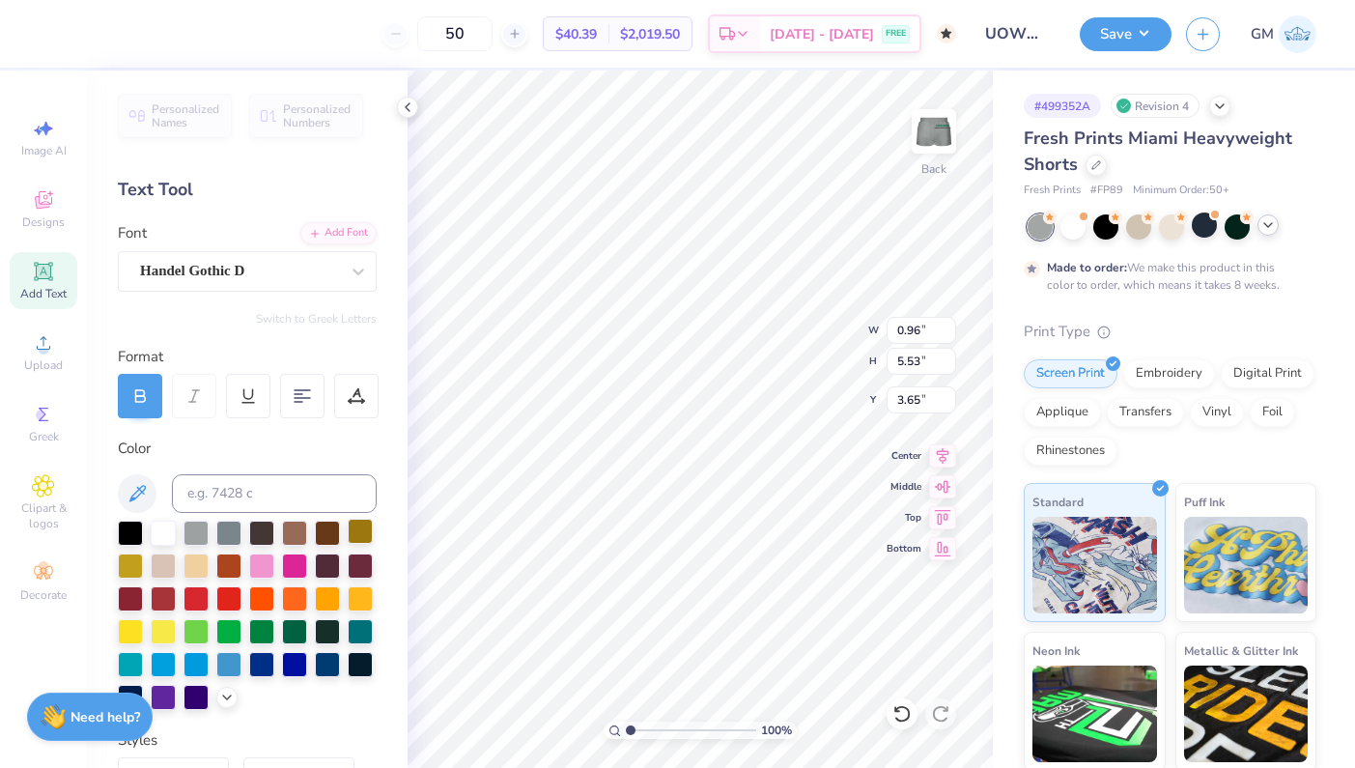
type input "3.96"
click at [404, 117] on div at bounding box center [407, 107] width 21 height 21
type input "4.12"
click at [404, 104] on icon at bounding box center [407, 107] width 15 height 15
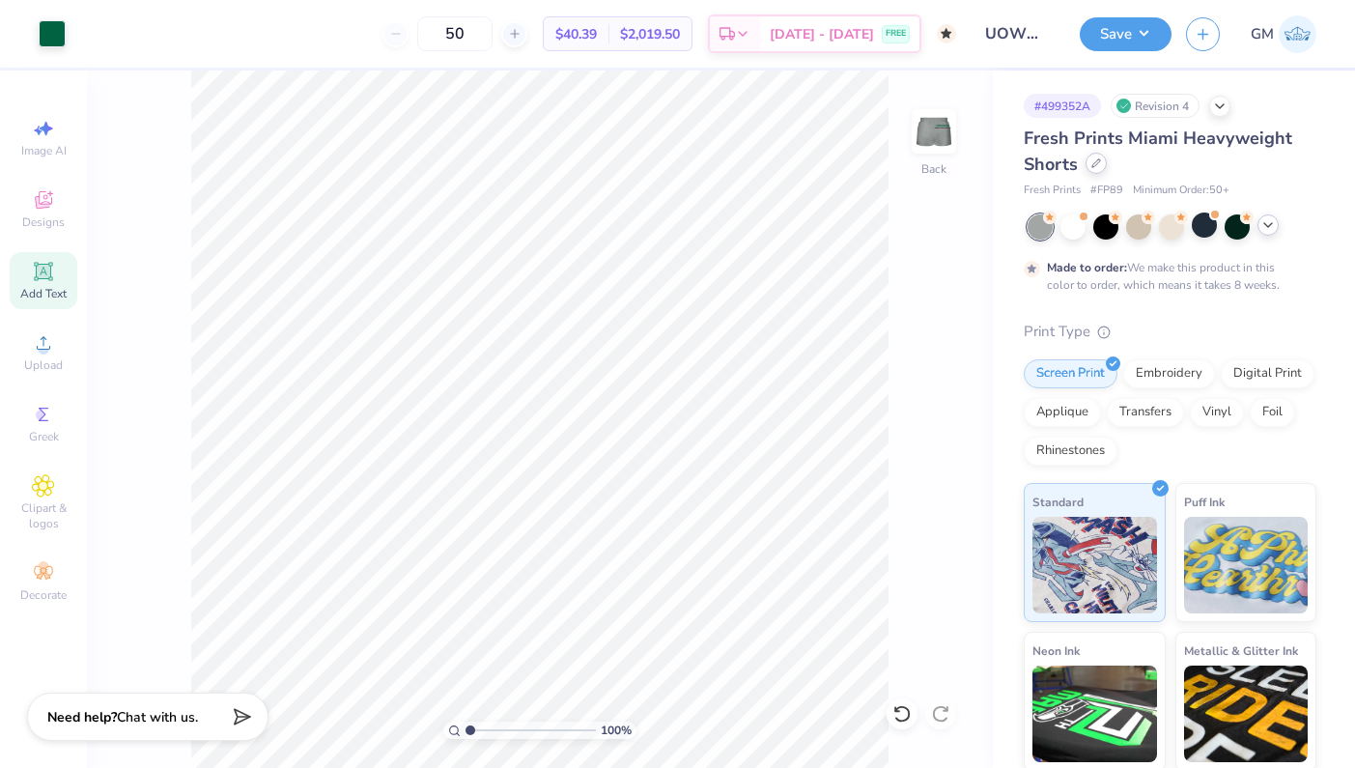
click at [1095, 169] on div at bounding box center [1096, 163] width 21 height 21
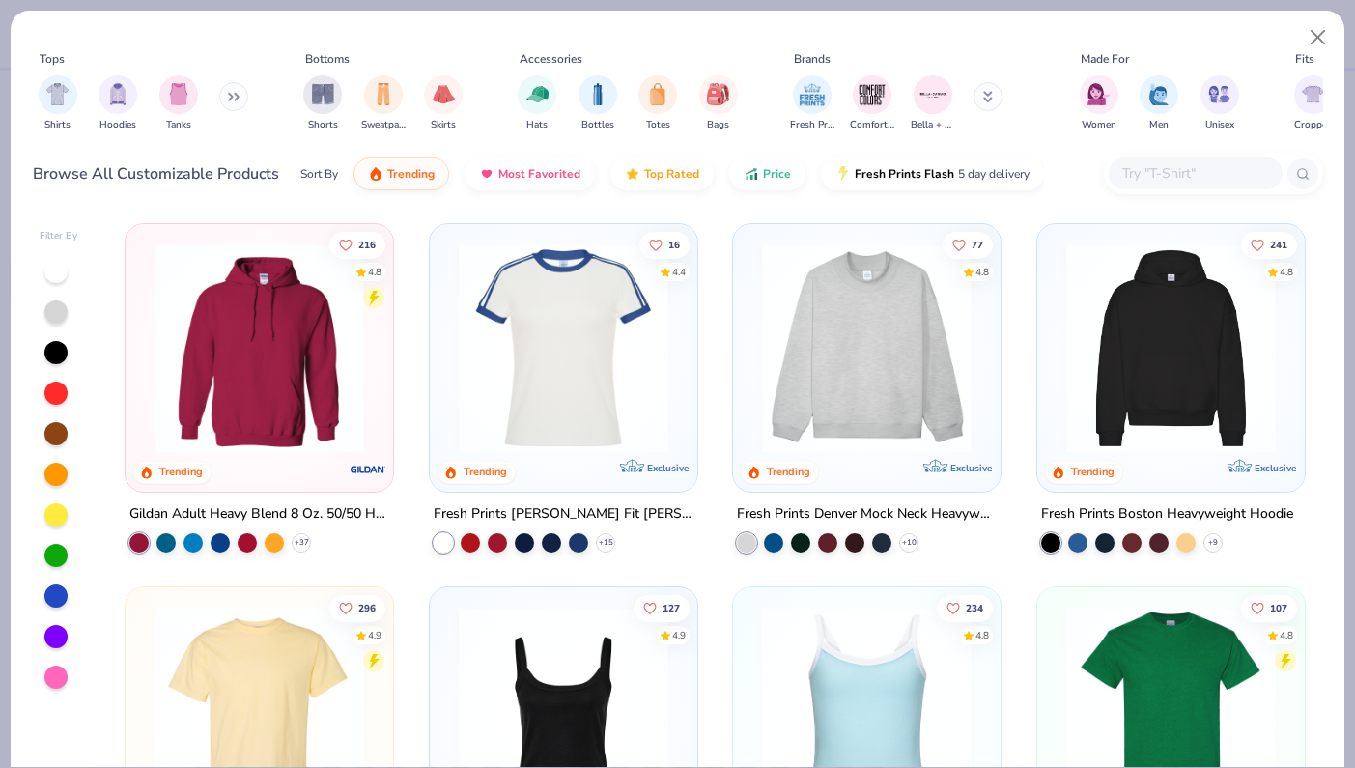
click at [1155, 170] on input "text" at bounding box center [1195, 173] width 149 height 22
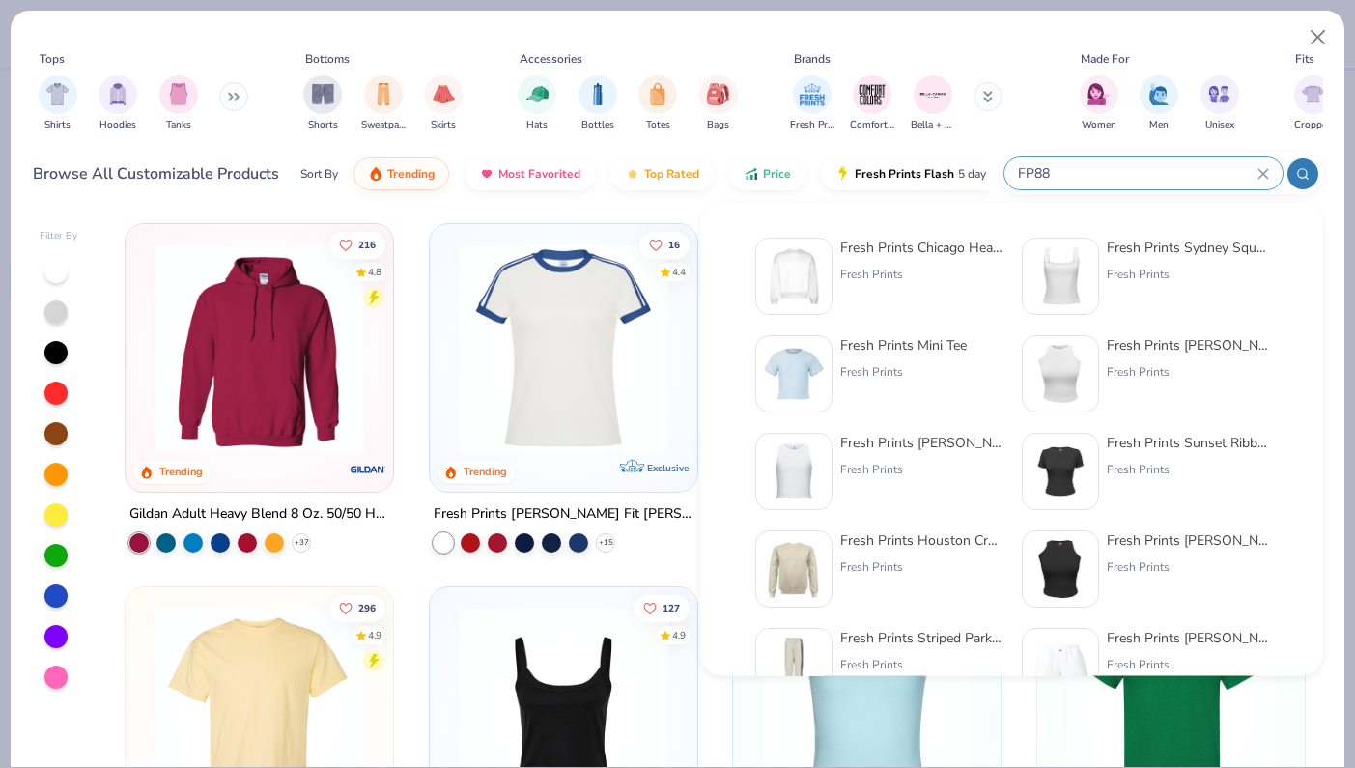
type input "FP88"
click at [913, 246] on div "Fresh Prints Chicago Heavyweight Crewneck" at bounding box center [922, 248] width 162 height 20
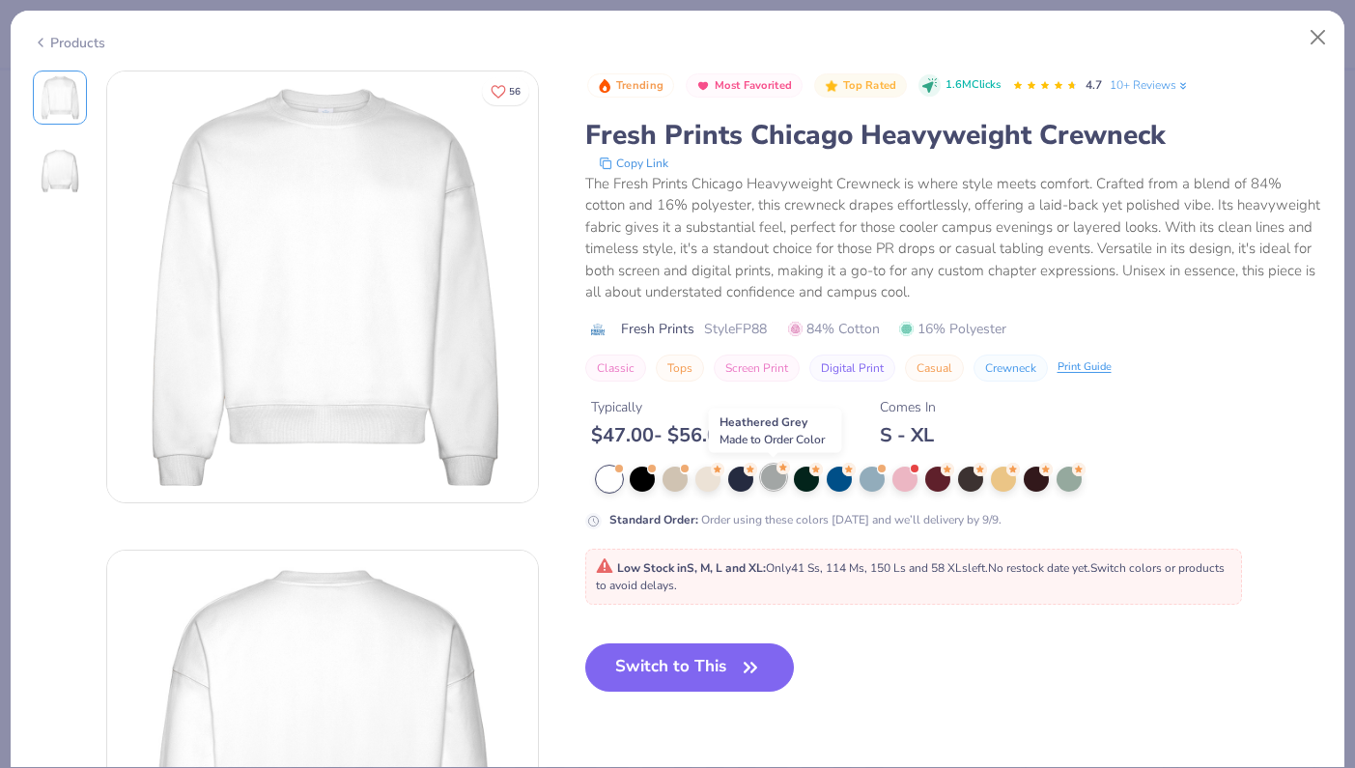
click at [770, 480] on div at bounding box center [773, 477] width 25 height 25
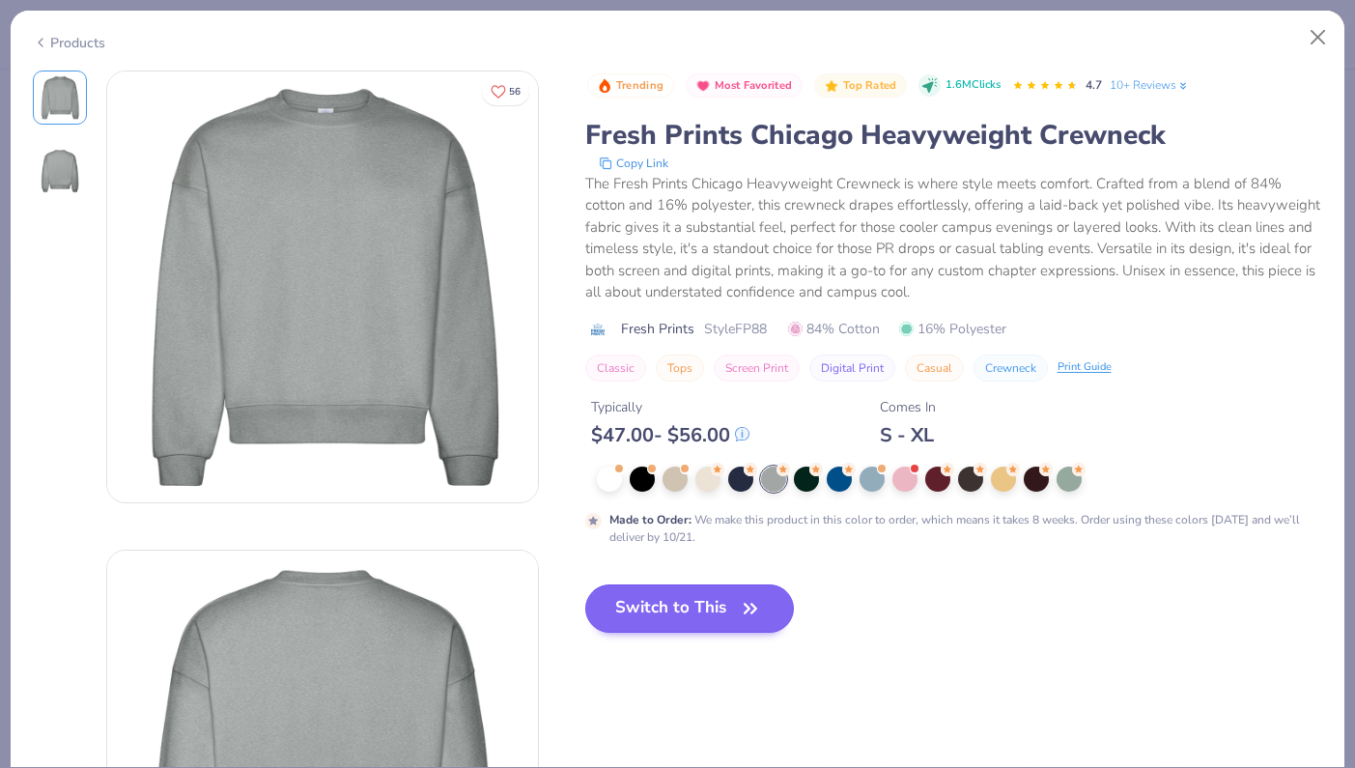
click at [756, 606] on icon "button" at bounding box center [751, 608] width 12 height 9
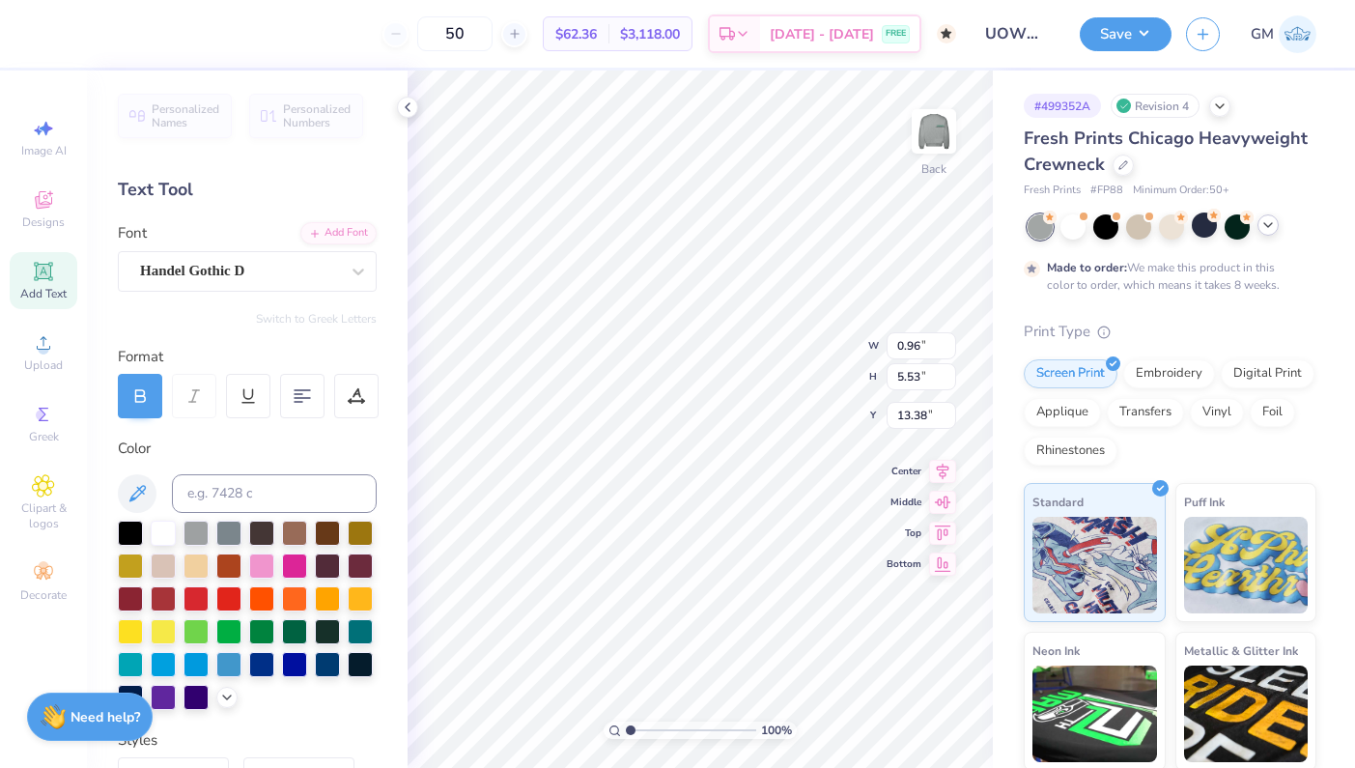
type input "4.97"
type input "5.53"
type input "0.95"
type input "7.25"
type input "5.34"
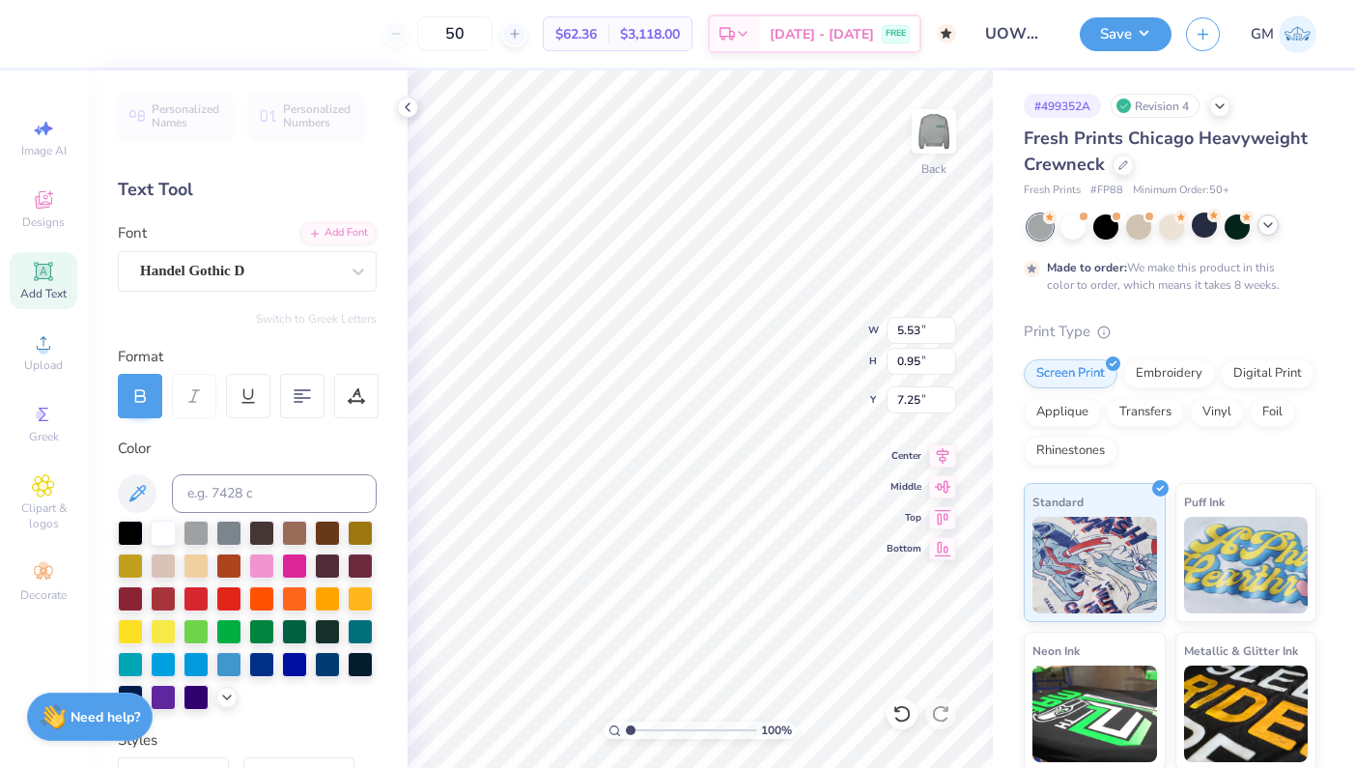
type input "2.52"
type input "6.37"
type input "5.53"
type input "1.00"
type input "7.23"
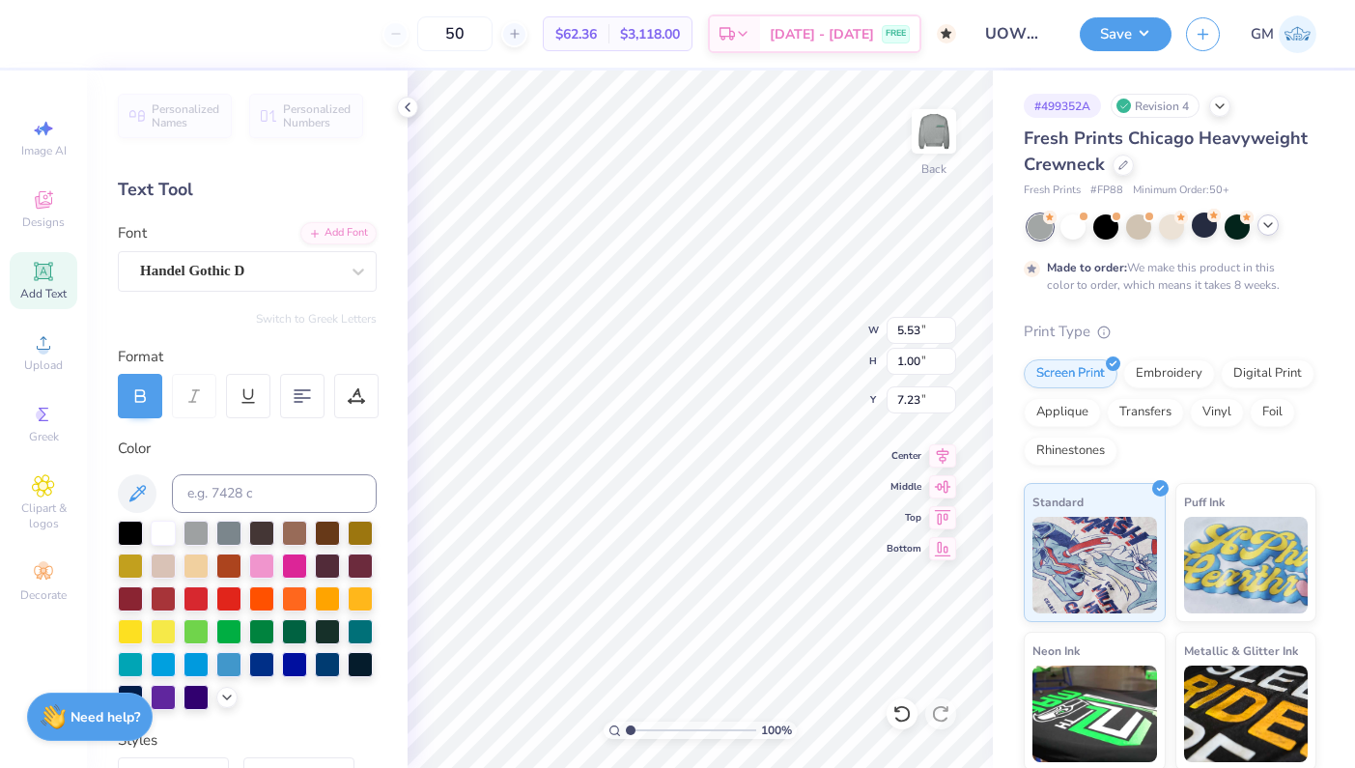
type input "0.99"
type input "7.24"
type input "3.56"
click at [406, 104] on icon at bounding box center [407, 107] width 15 height 15
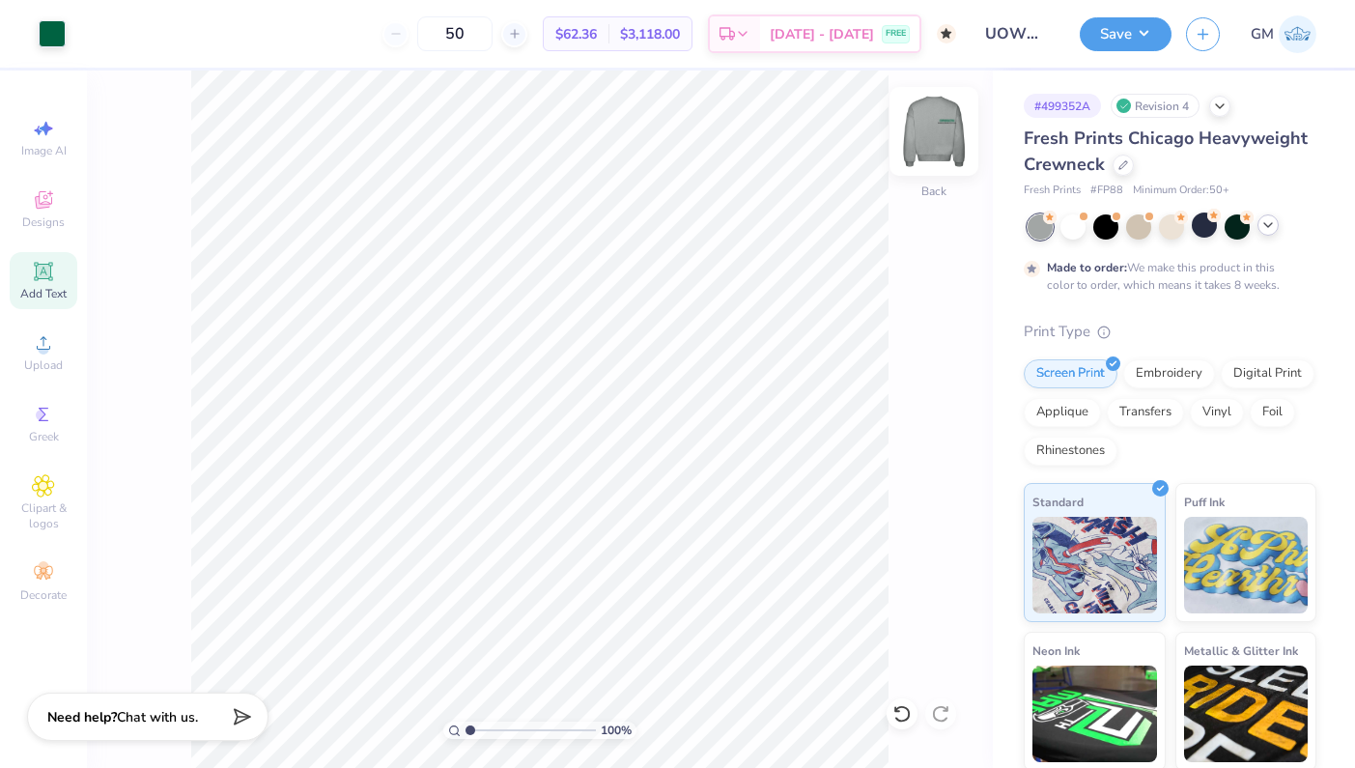
click at [921, 157] on img at bounding box center [934, 131] width 77 height 77
type input "7.67"
type input "12.10"
type input "2.72"
type input "5.53"
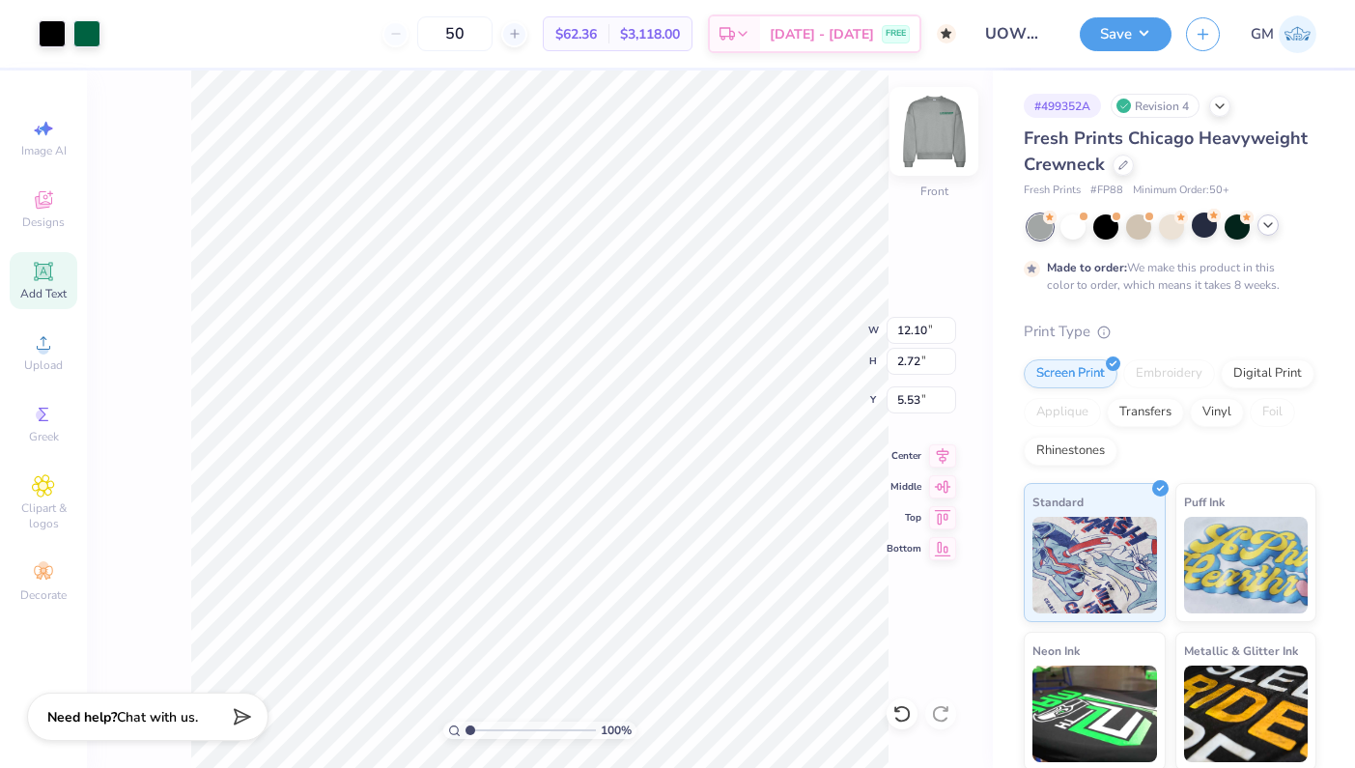
type input "13.48"
type input "3.03"
type input "5.44"
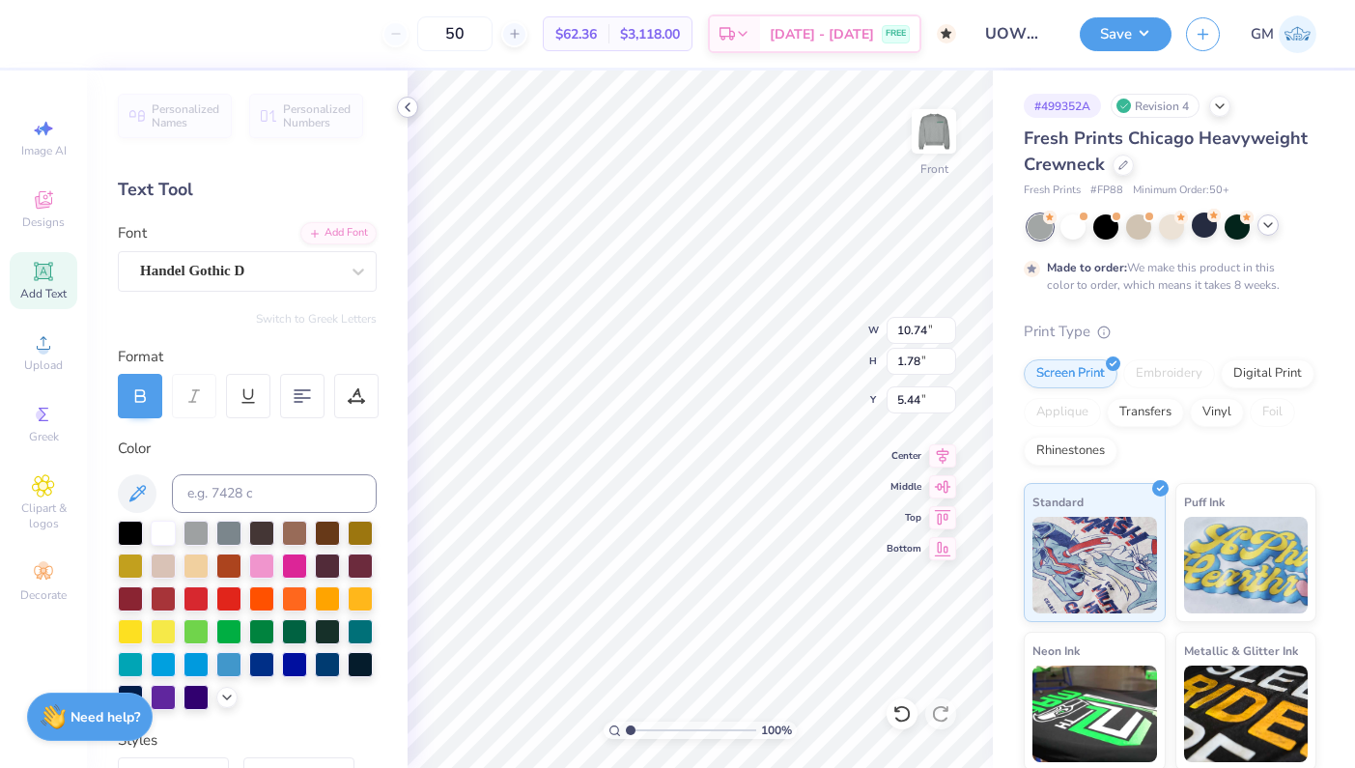
click at [410, 106] on icon at bounding box center [407, 107] width 15 height 15
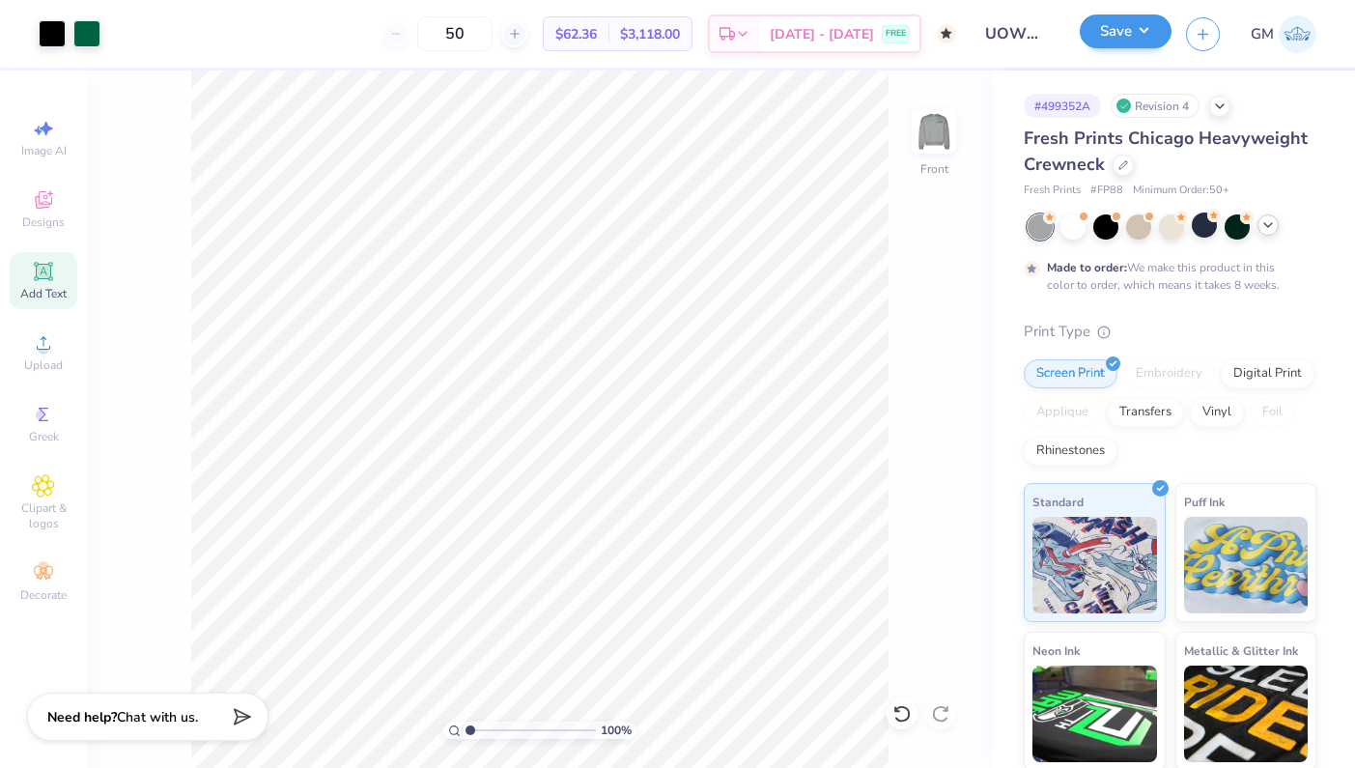
click at [1154, 36] on button "Save" at bounding box center [1126, 31] width 92 height 34
click at [1266, 222] on icon at bounding box center [1268, 224] width 15 height 15
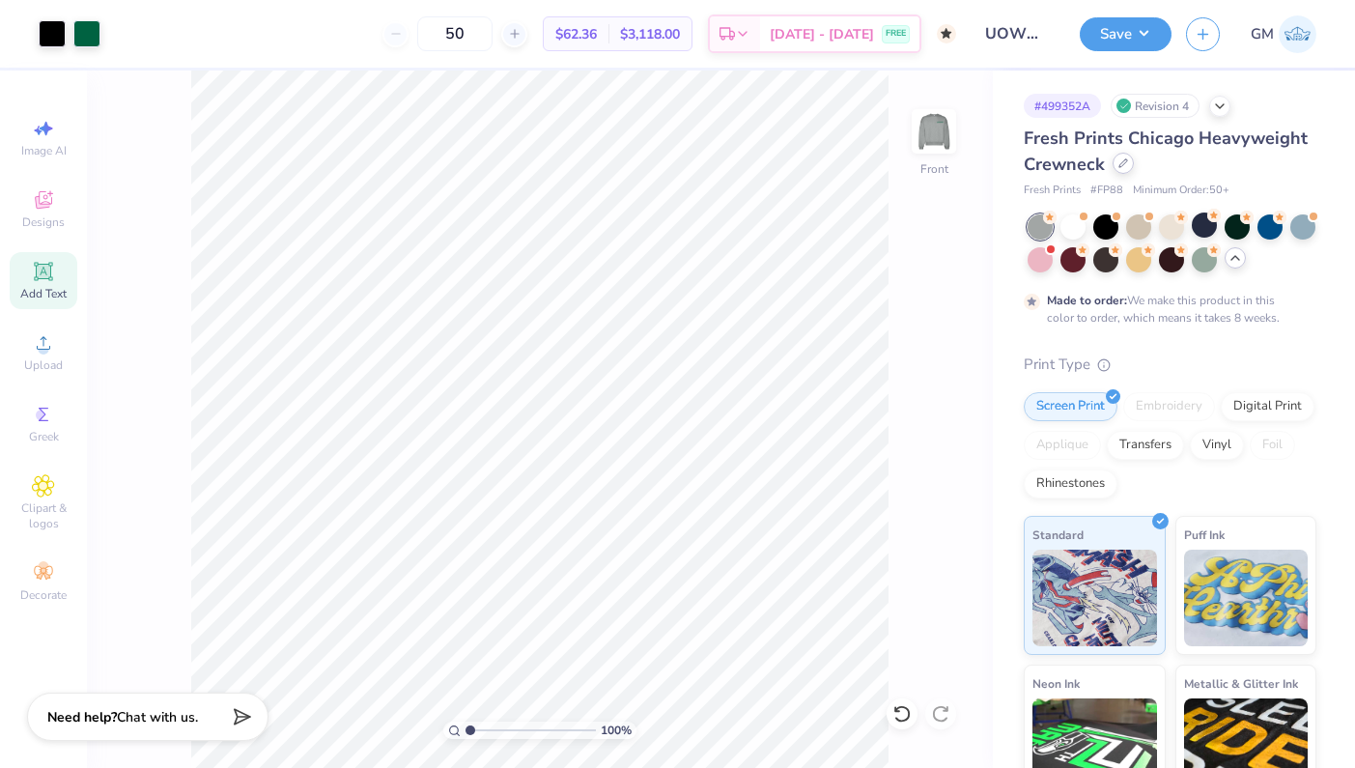
click at [1126, 170] on div at bounding box center [1123, 163] width 21 height 21
click at [1124, 166] on icon at bounding box center [1124, 163] width 10 height 10
click at [1124, 173] on div at bounding box center [1123, 163] width 21 height 21
click at [1124, 160] on icon at bounding box center [1124, 163] width 8 height 8
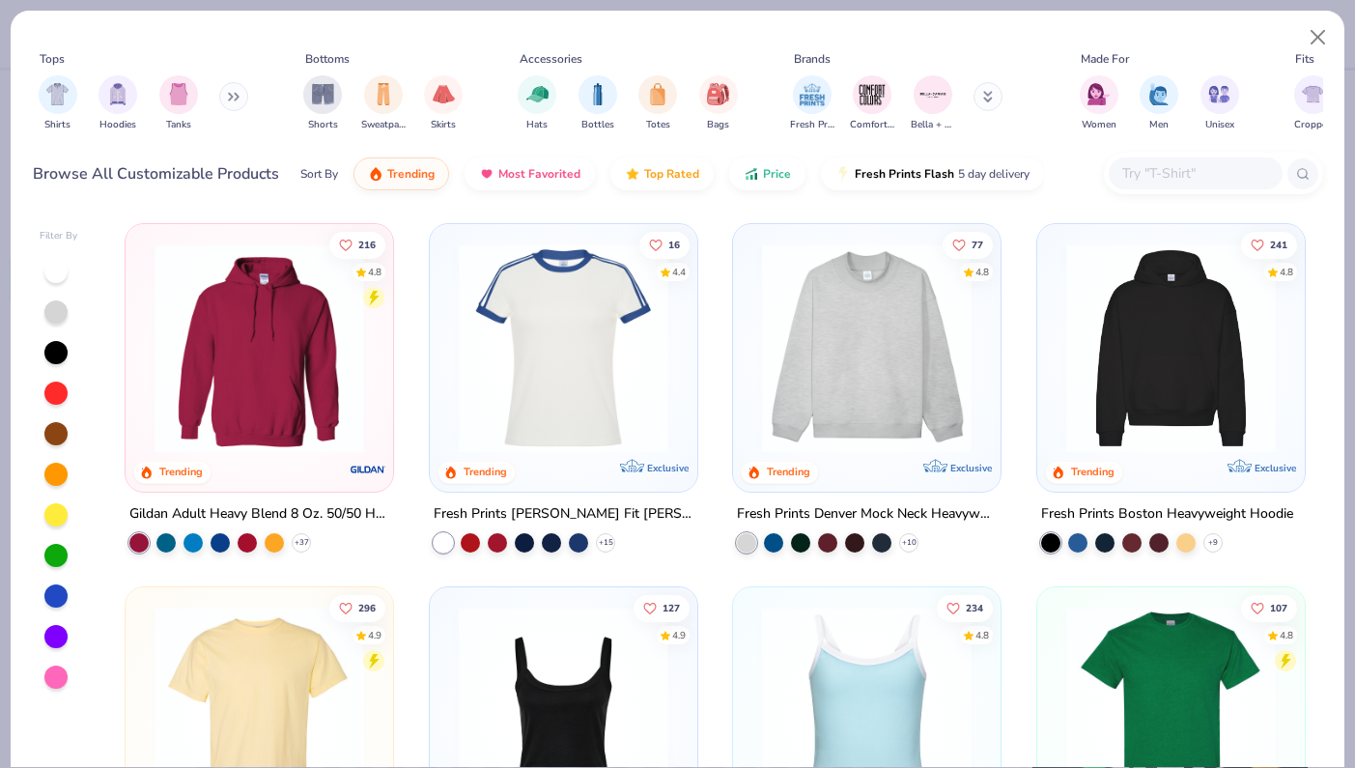
click at [1140, 171] on input "text" at bounding box center [1195, 173] width 149 height 22
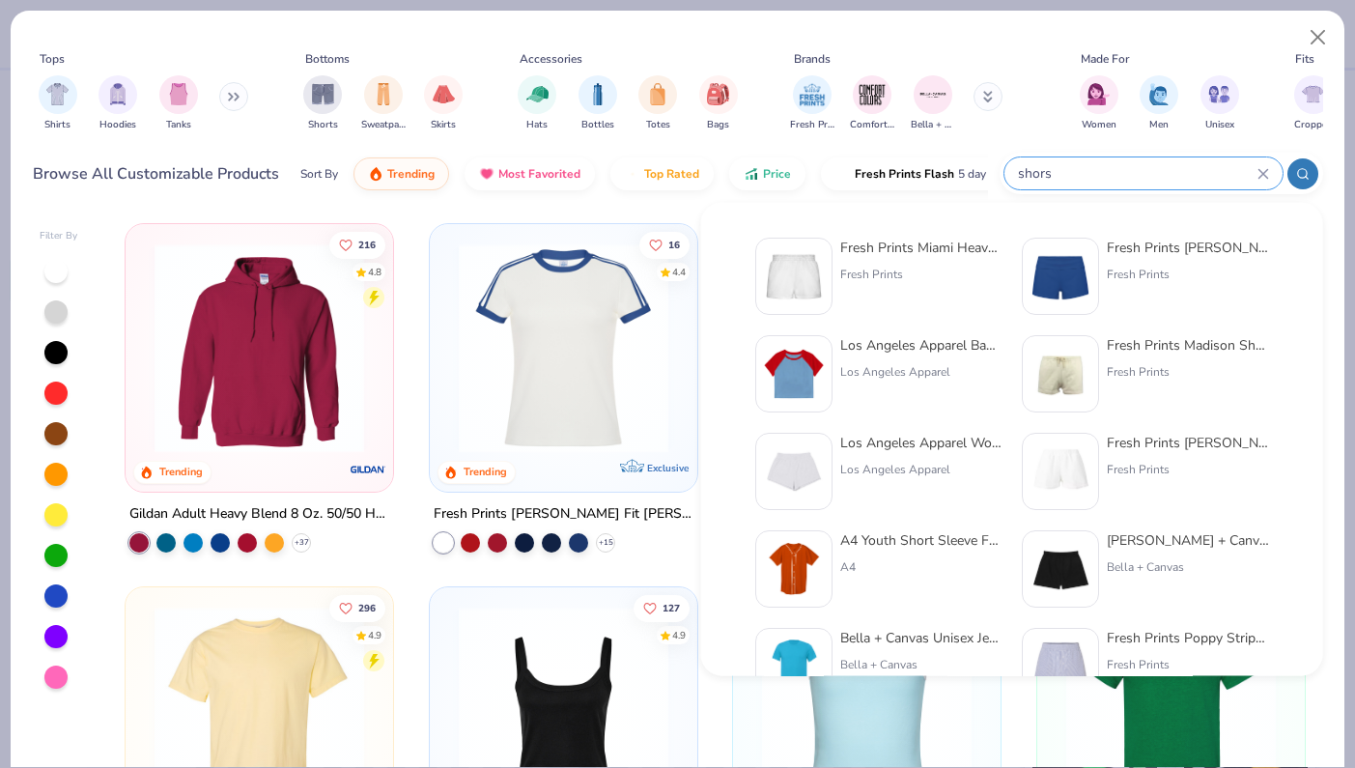
type input "short"
click at [880, 251] on div "Fresh Prints Miami Heavyweight Short s" at bounding box center [922, 248] width 162 height 20
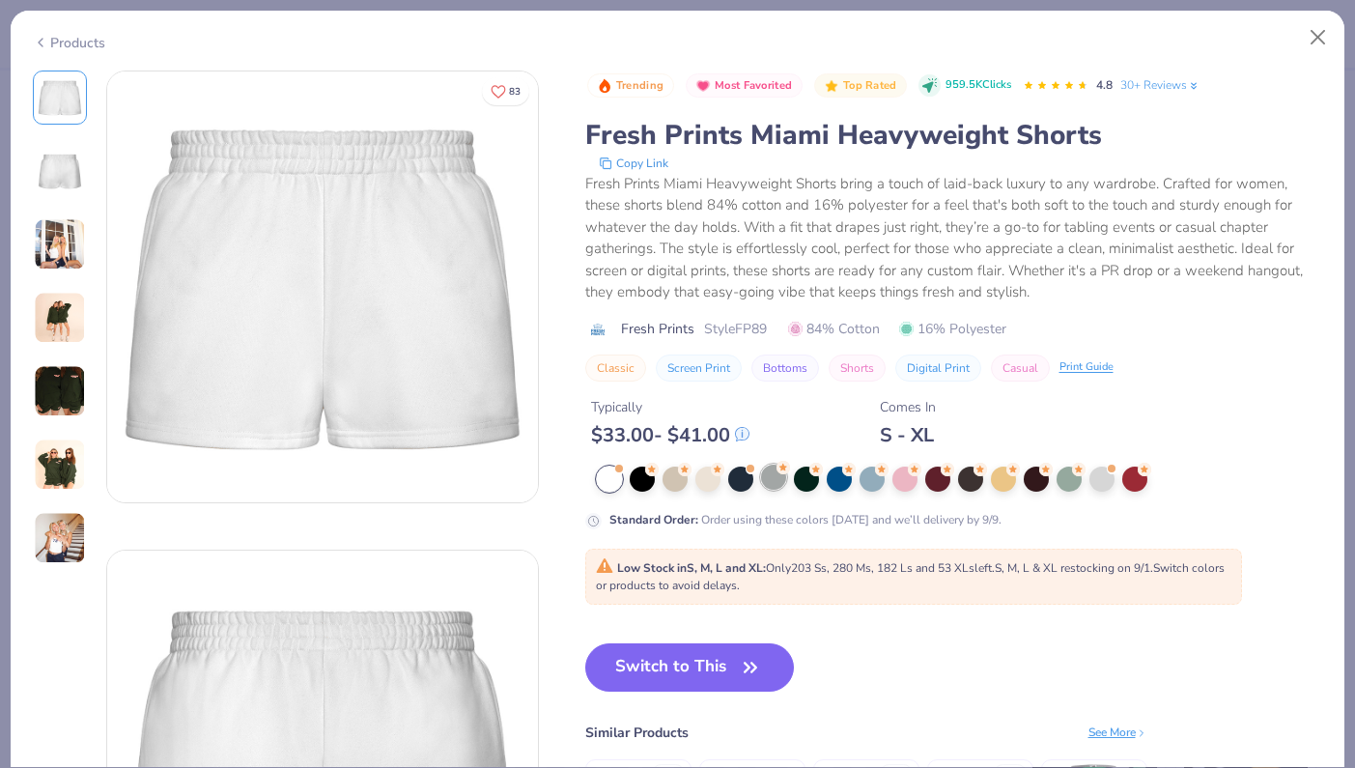
click at [766, 481] on div at bounding box center [773, 477] width 25 height 25
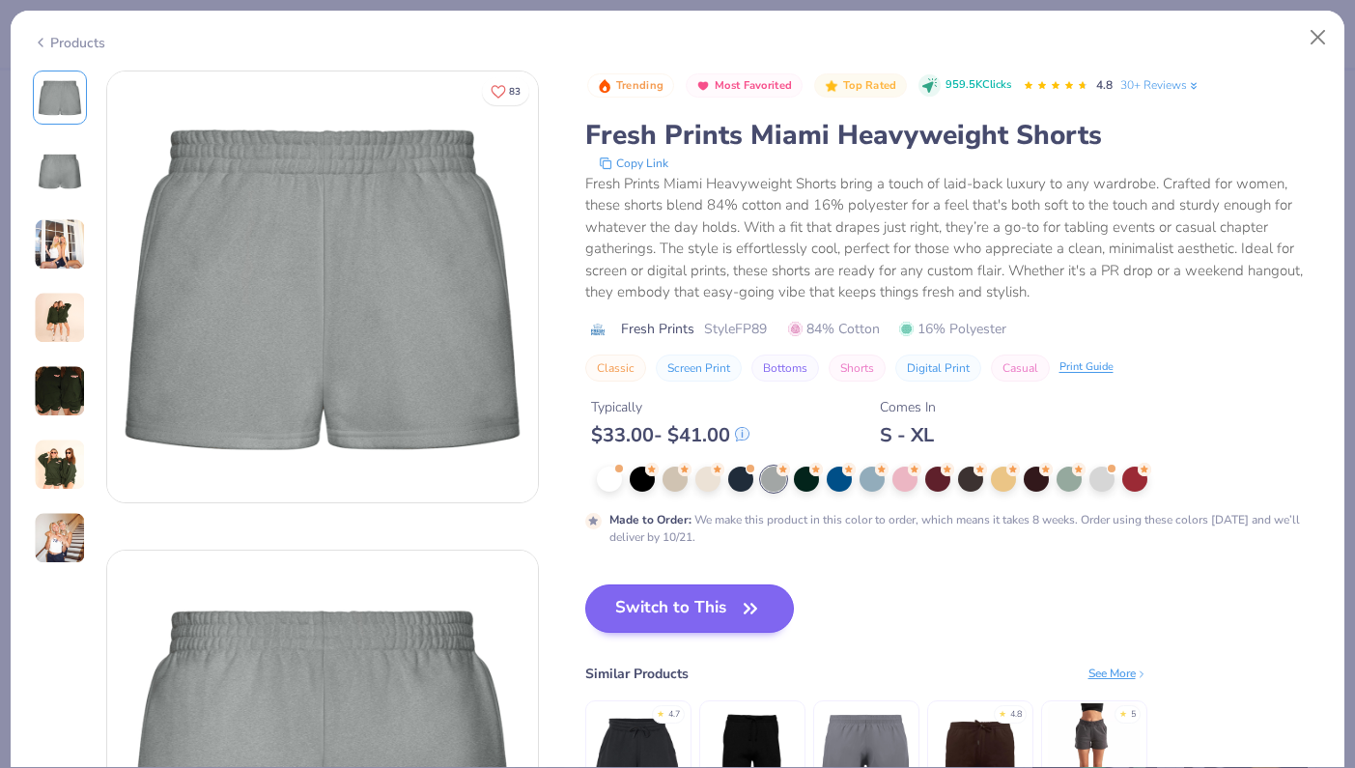
click at [707, 609] on button "Switch to This" at bounding box center [690, 608] width 210 height 48
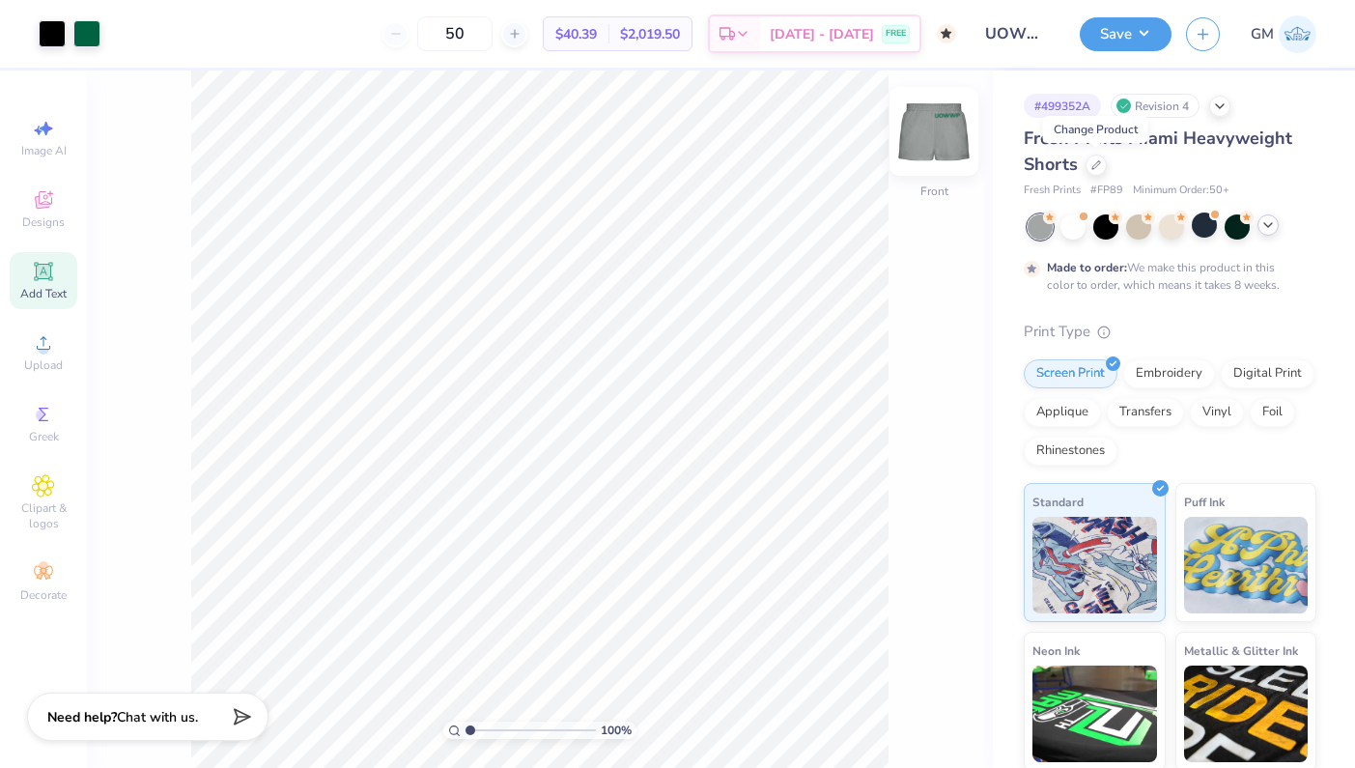
click at [923, 147] on img at bounding box center [934, 131] width 77 height 77
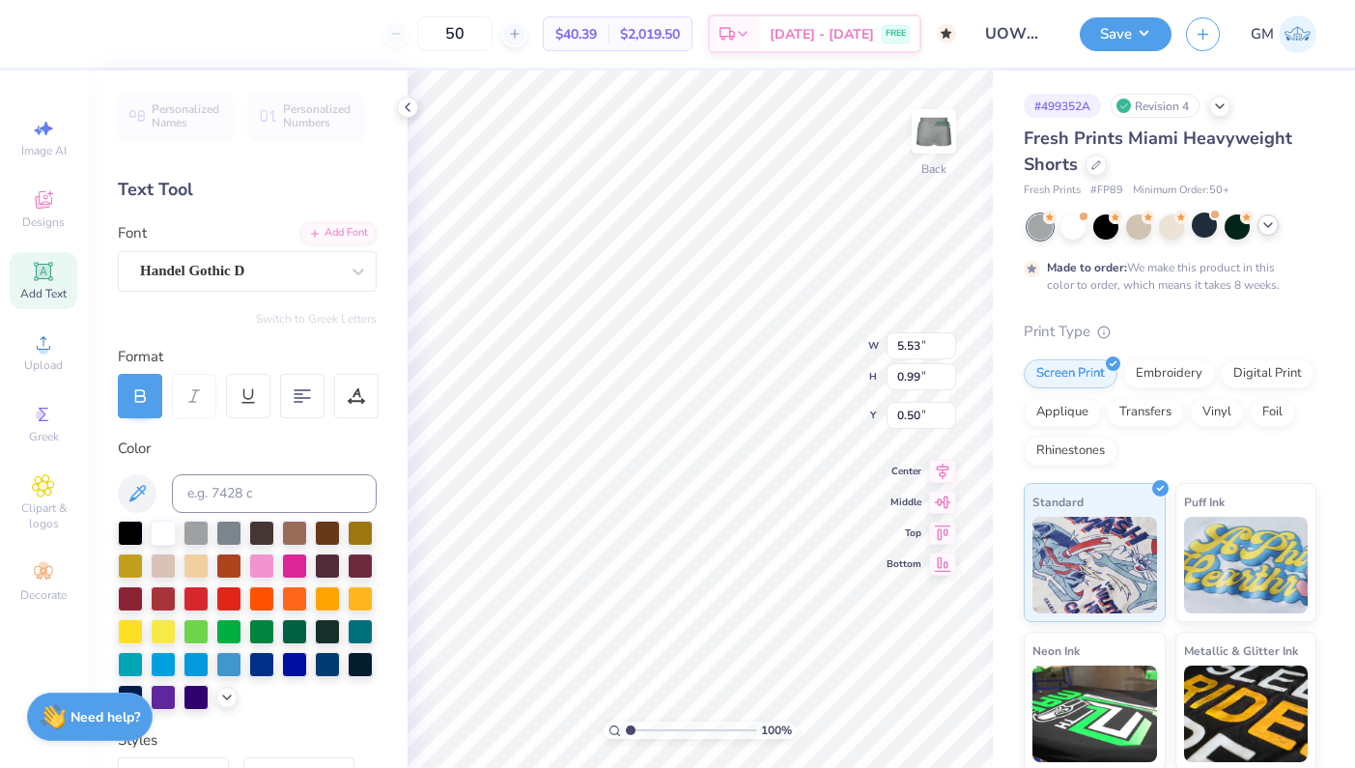
type input "8.48"
click at [404, 104] on icon at bounding box center [407, 107] width 15 height 15
drag, startPoint x: 407, startPoint y: 107, endPoint x: 328, endPoint y: 109, distance: 78.3
click at [407, 107] on icon at bounding box center [407, 107] width 15 height 15
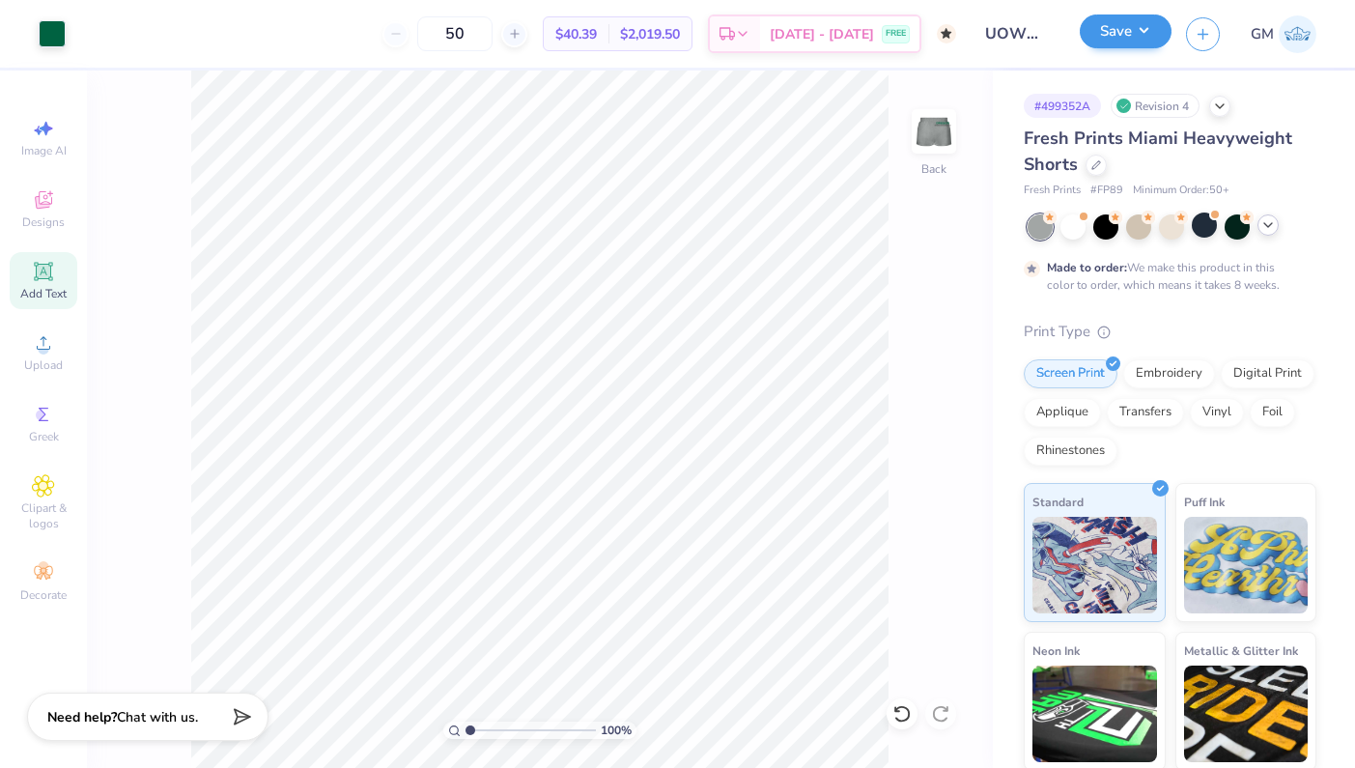
click at [1132, 31] on button "Save" at bounding box center [1126, 31] width 92 height 34
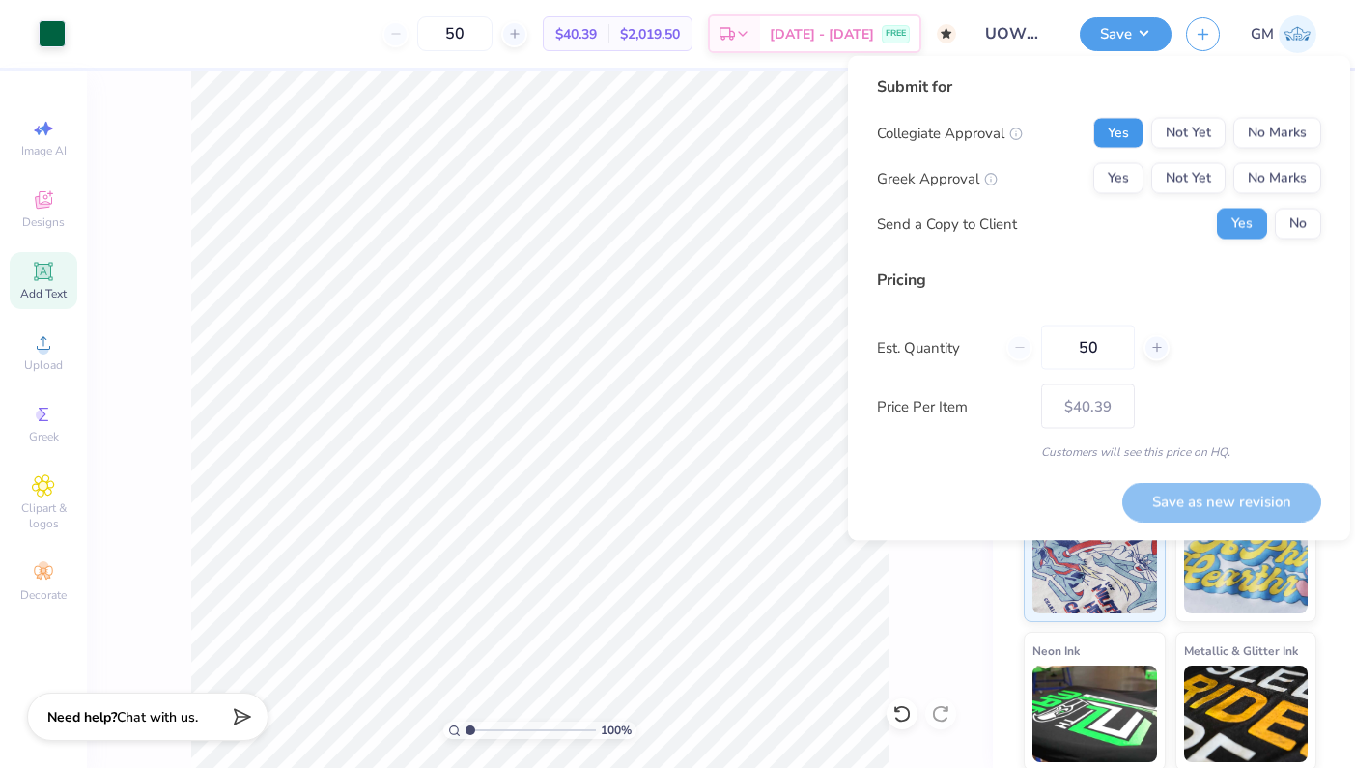
click at [1126, 129] on button "Yes" at bounding box center [1119, 133] width 50 height 31
click at [1264, 182] on button "No Marks" at bounding box center [1278, 178] width 88 height 31
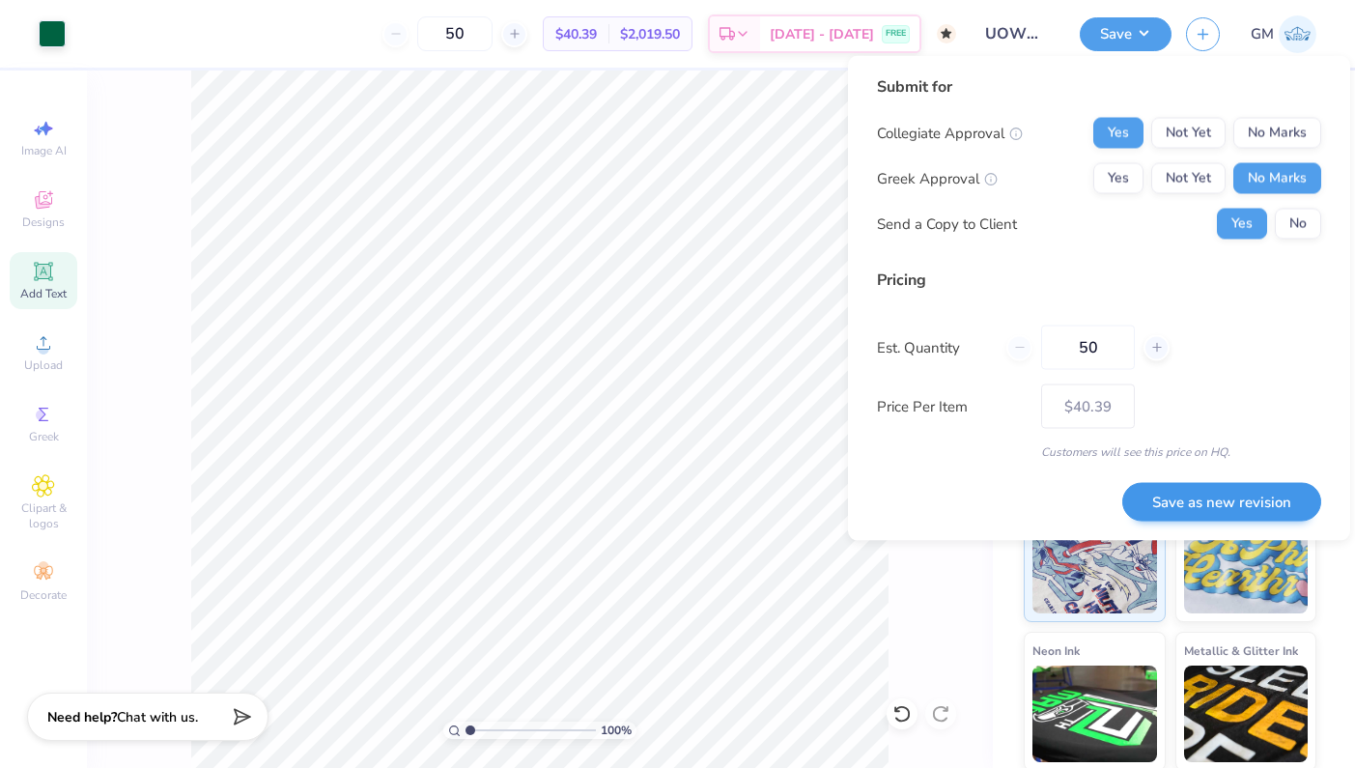
click at [1183, 501] on button "Save as new revision" at bounding box center [1222, 502] width 199 height 40
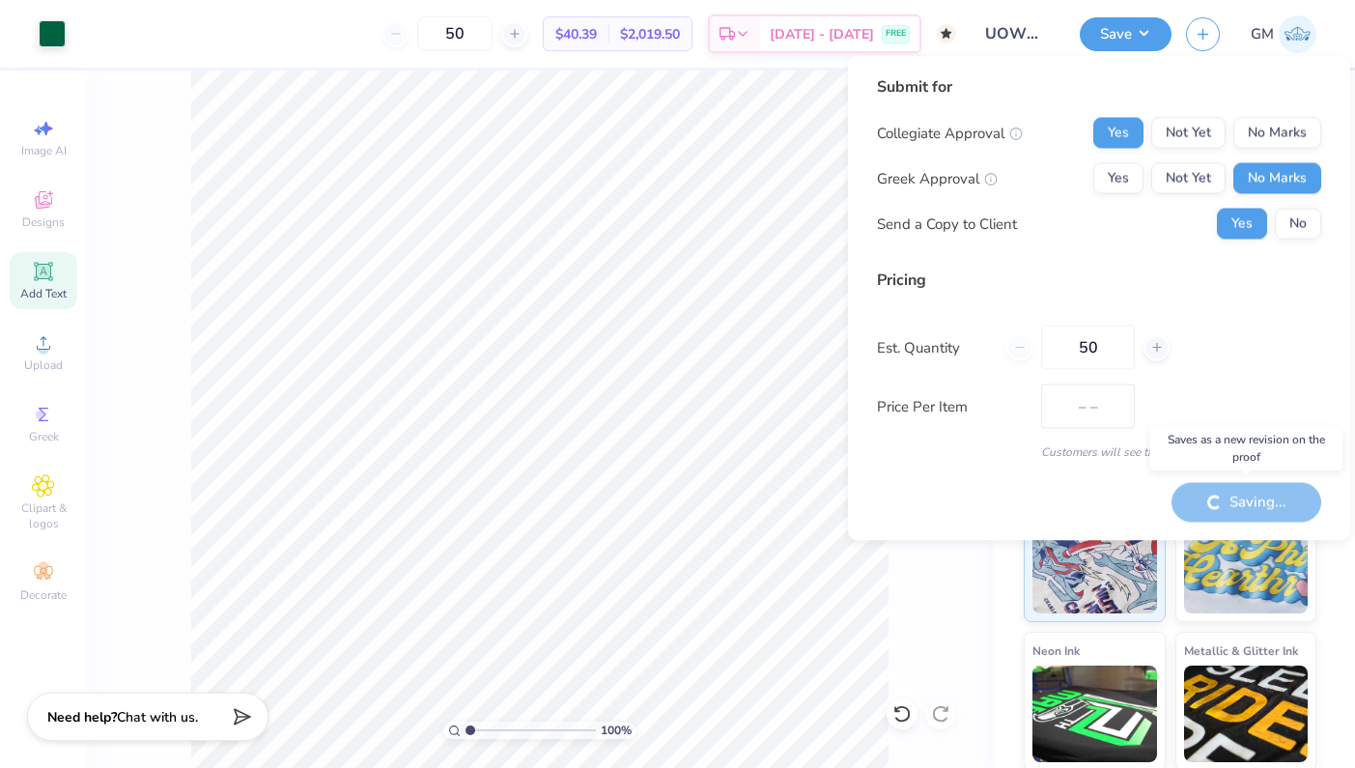
type input "$40.39"
